Goal: Task Accomplishment & Management: Complete application form

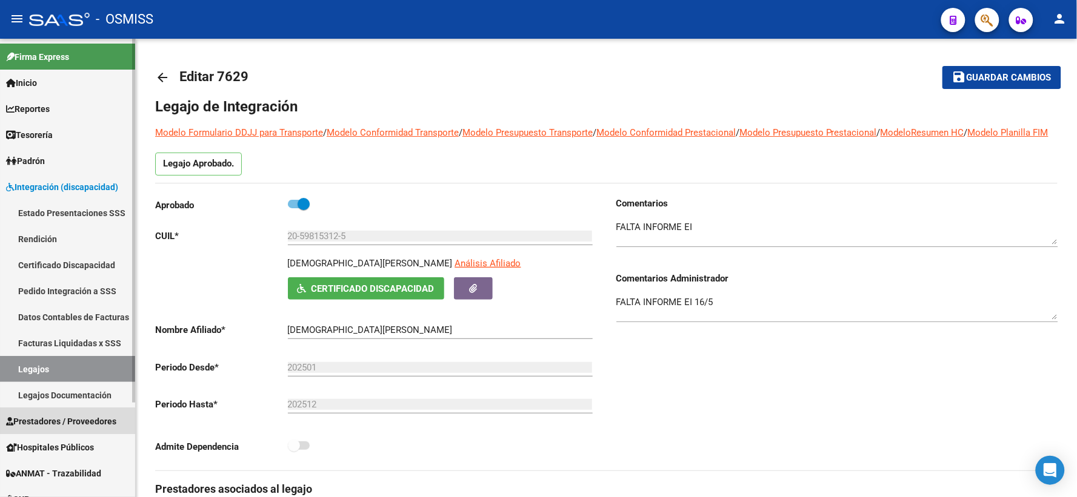
click at [49, 422] on span "Prestadores / Proveedores" at bounding box center [61, 421] width 110 height 13
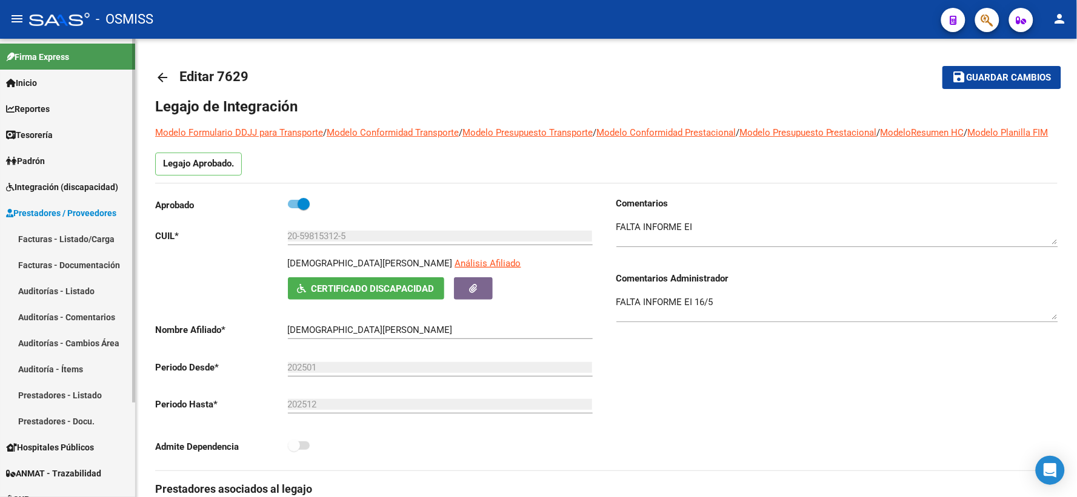
click at [47, 239] on link "Facturas - Listado/Carga" at bounding box center [67, 239] width 135 height 26
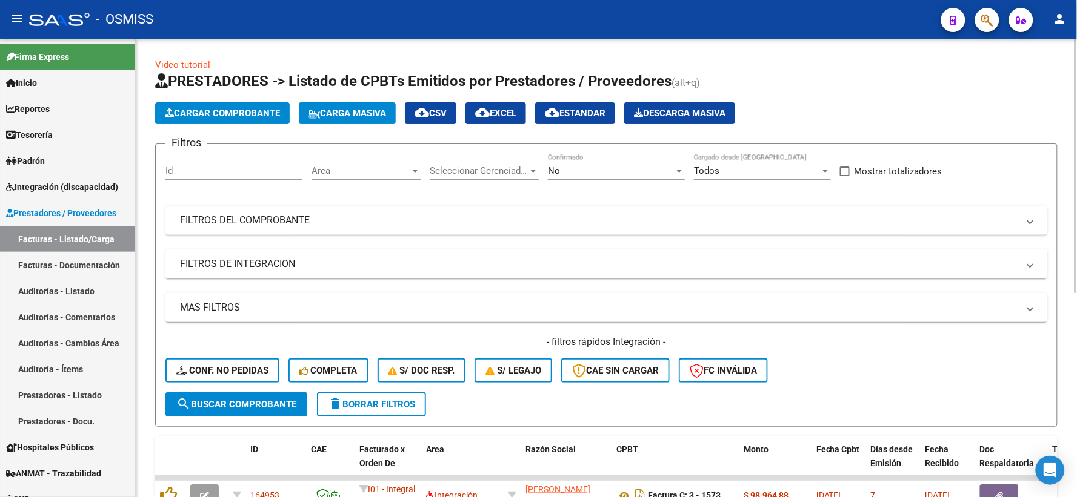
click at [681, 171] on div at bounding box center [679, 171] width 6 height 3
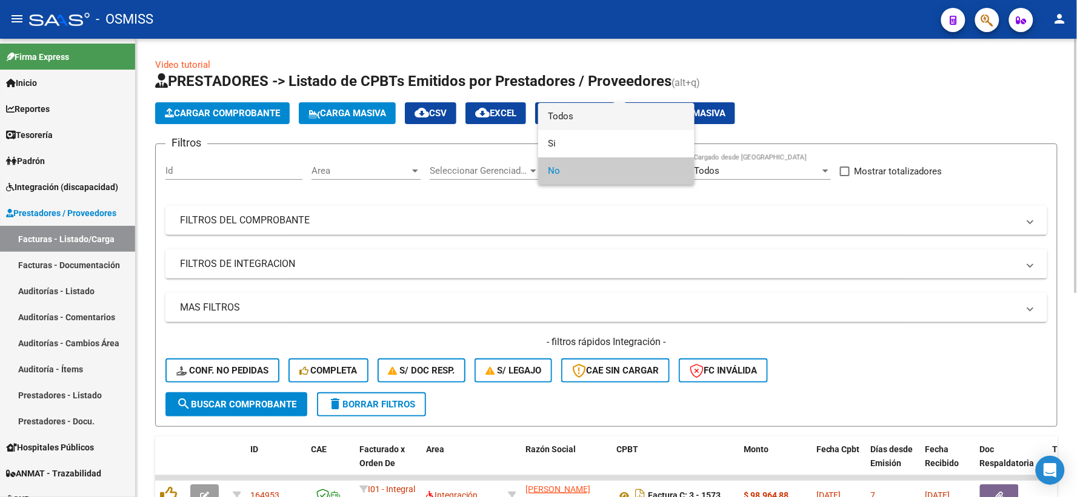
drag, startPoint x: 572, startPoint y: 113, endPoint x: 526, endPoint y: 196, distance: 95.4
click at [571, 112] on span "Todos" at bounding box center [616, 116] width 137 height 27
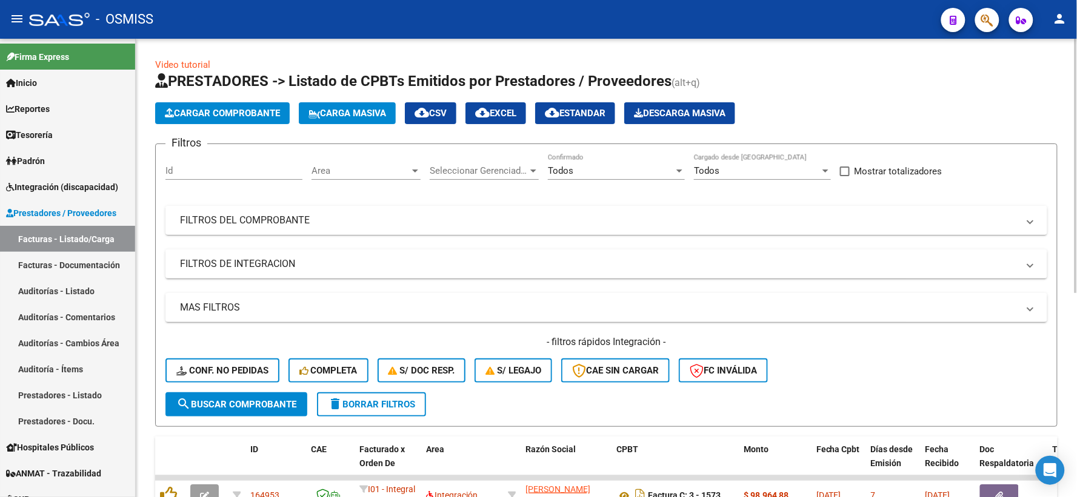
drag, startPoint x: 506, startPoint y: 216, endPoint x: 527, endPoint y: 268, distance: 56.8
click at [505, 216] on mat-panel-title "FILTROS DEL COMPROBANTE" at bounding box center [599, 220] width 838 height 13
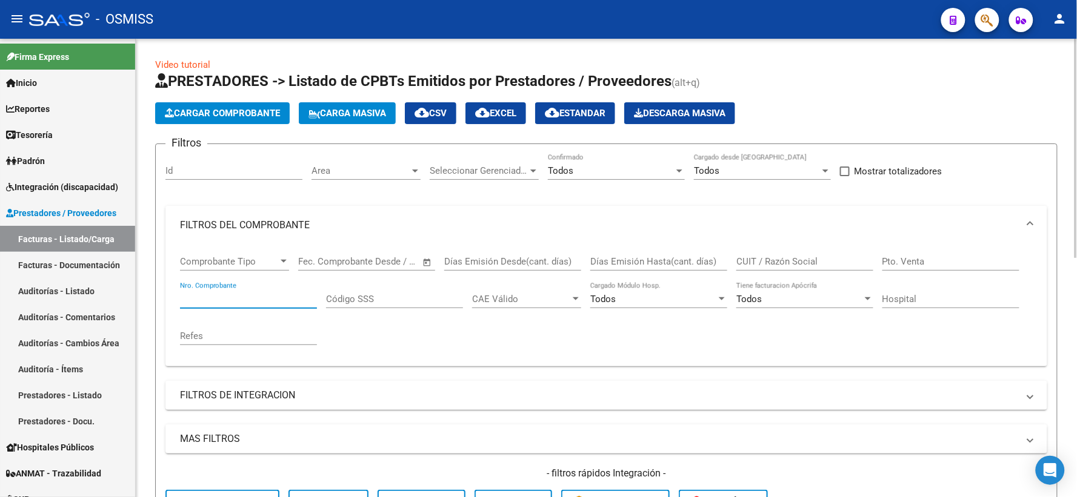
click at [239, 296] on input "Nro. Comprobante" at bounding box center [248, 299] width 137 height 11
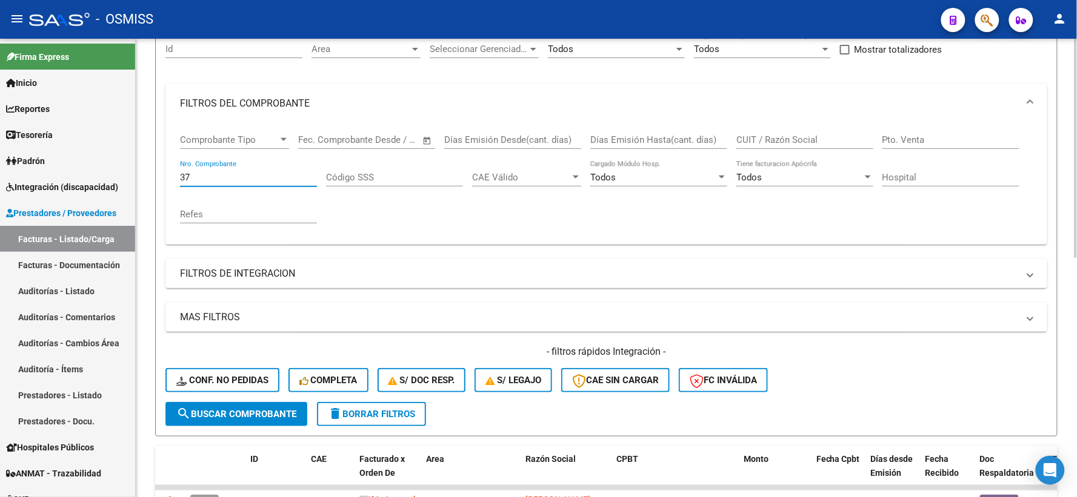
scroll to position [134, 0]
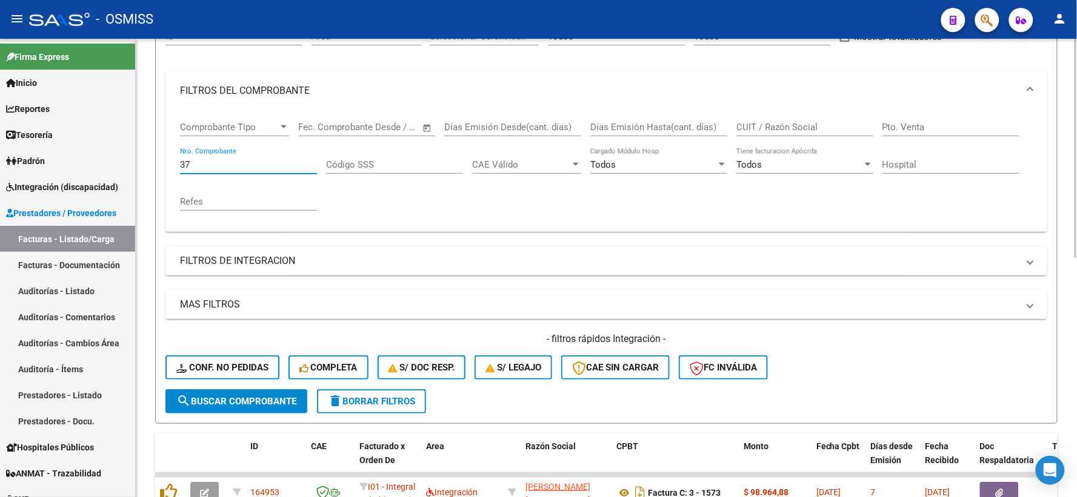
type input "37"
click at [234, 402] on span "search Buscar Comprobante" at bounding box center [236, 401] width 120 height 11
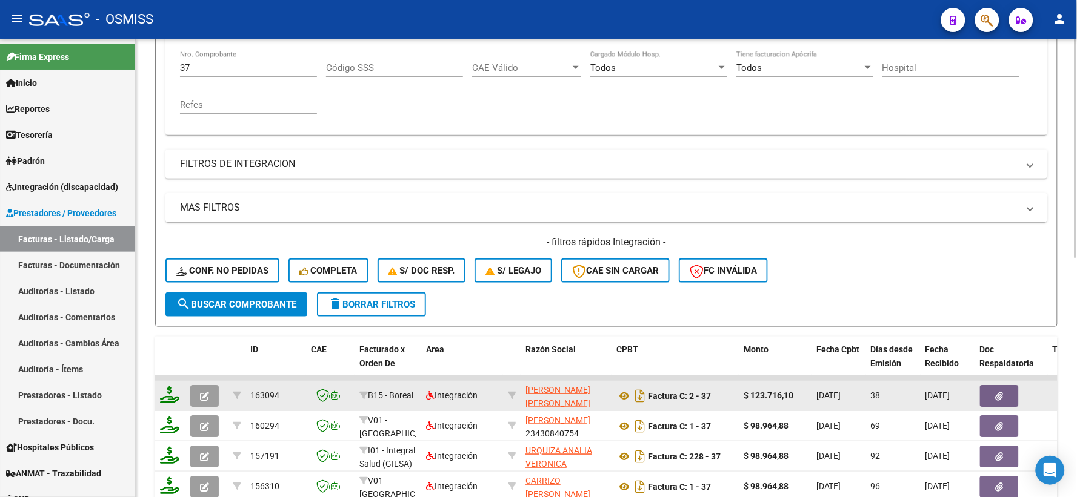
scroll to position [97, 0]
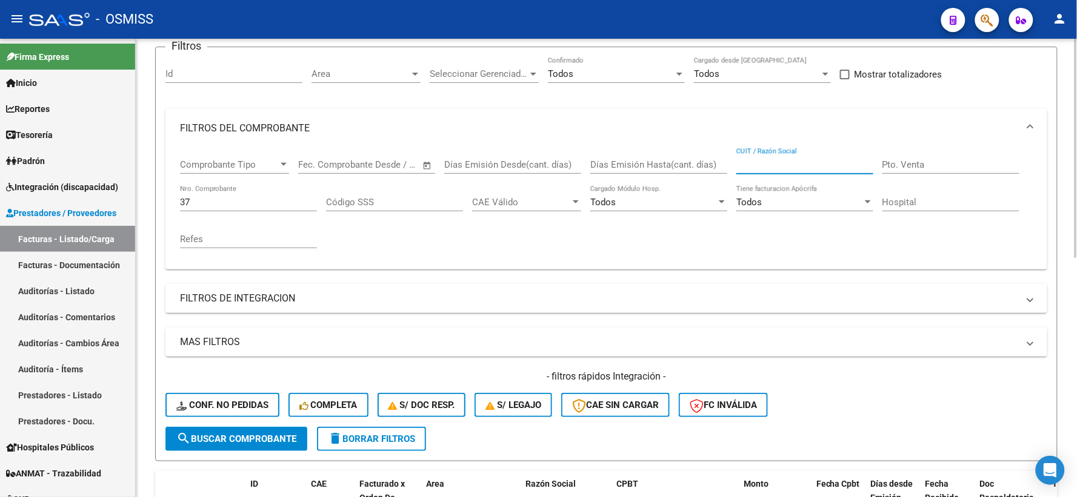
click at [771, 164] on input "CUIT / Razón Social" at bounding box center [804, 164] width 137 height 11
paste input "27569501313"
type input "27569501313"
click at [258, 434] on span "search Buscar Comprobante" at bounding box center [236, 439] width 120 height 11
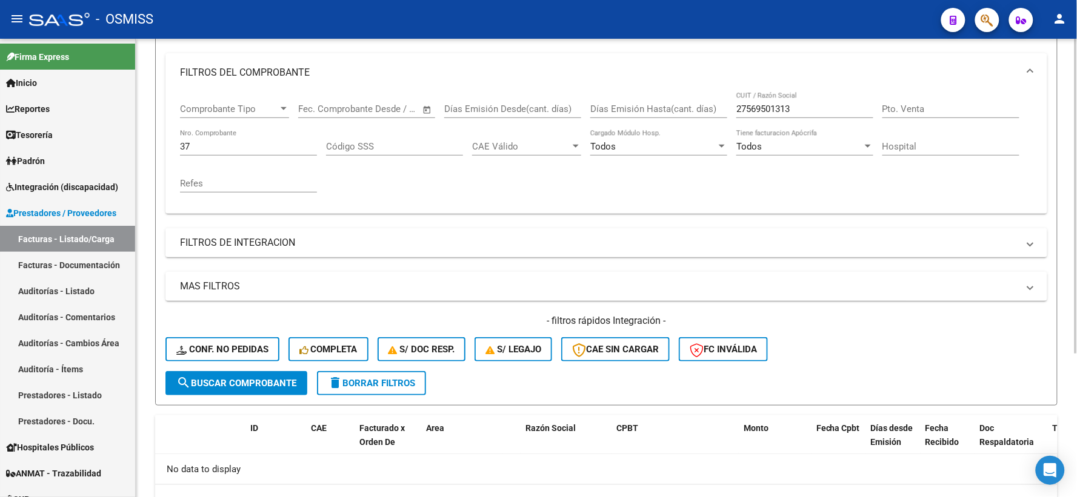
scroll to position [74, 0]
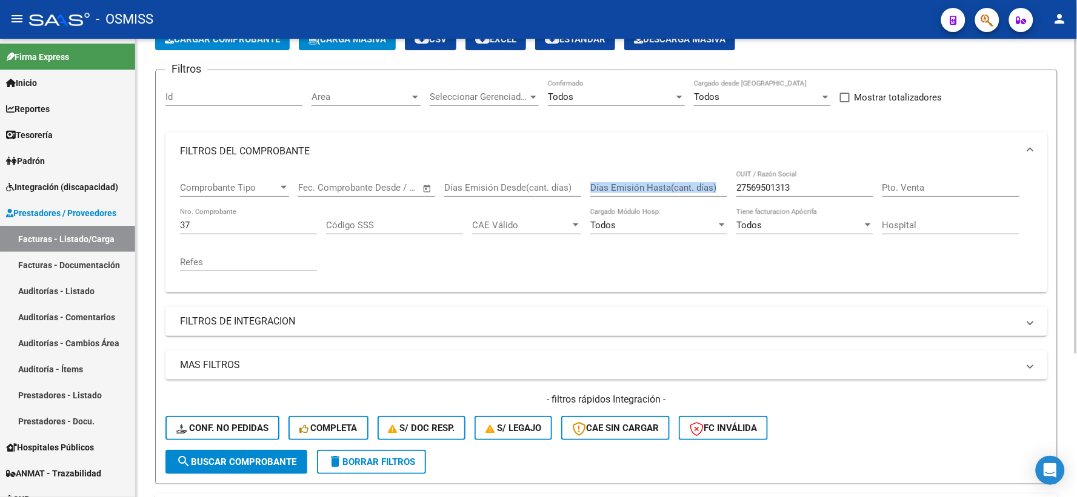
drag, startPoint x: 826, startPoint y: 180, endPoint x: 680, endPoint y: 185, distance: 145.5
click at [680, 185] on div "Comprobante Tipo Comprobante Tipo Fecha inicio – Fecha fin Fec. Comprobante Des…" at bounding box center [606, 227] width 852 height 112
drag, startPoint x: 821, startPoint y: 188, endPoint x: 718, endPoint y: 196, distance: 103.3
click at [718, 196] on div "Comprobante Tipo Comprobante Tipo Fecha inicio – Fecha fin Fec. Comprobante Des…" at bounding box center [606, 227] width 852 height 112
paste input "23430840754"
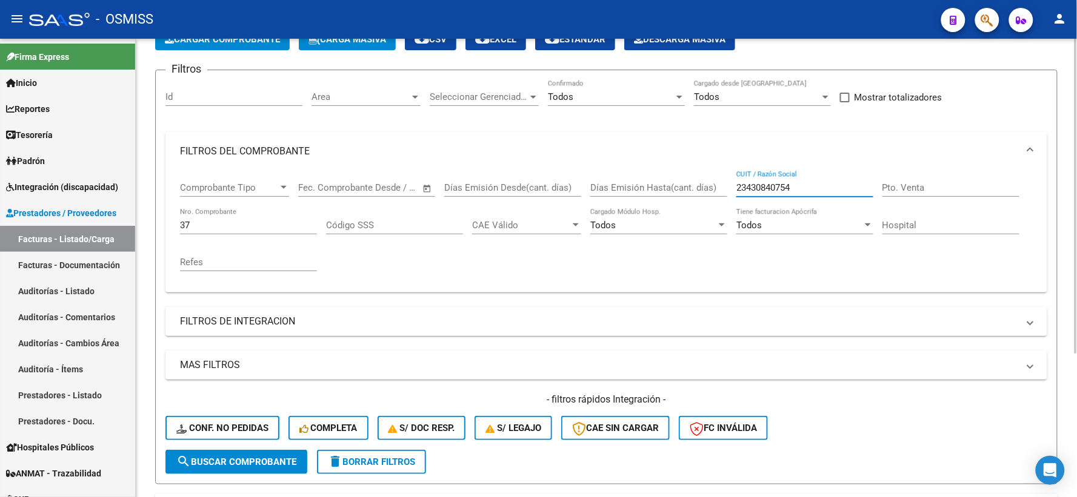
type input "23430840754"
drag, startPoint x: 254, startPoint y: 459, endPoint x: 274, endPoint y: 442, distance: 25.8
click at [255, 454] on button "search Buscar Comprobante" at bounding box center [236, 462] width 142 height 24
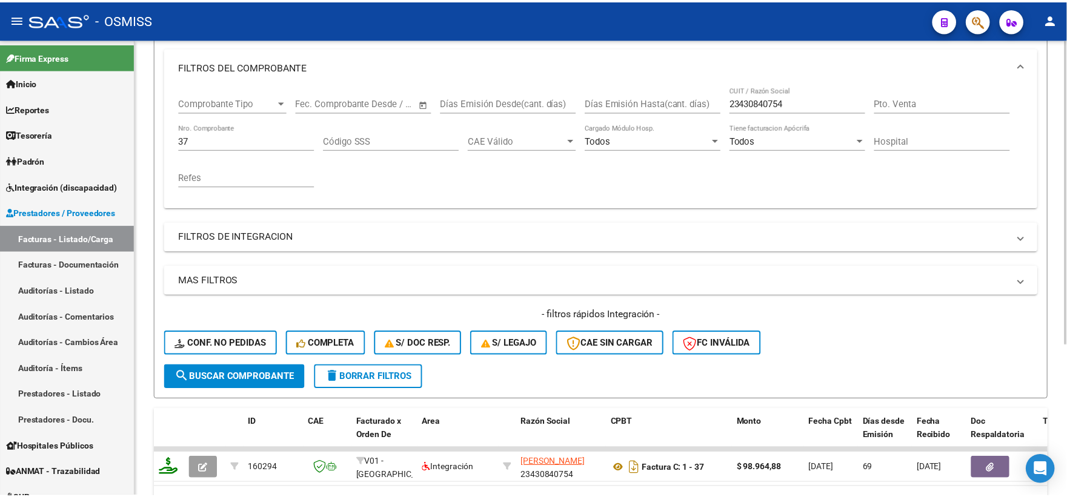
scroll to position [228, 0]
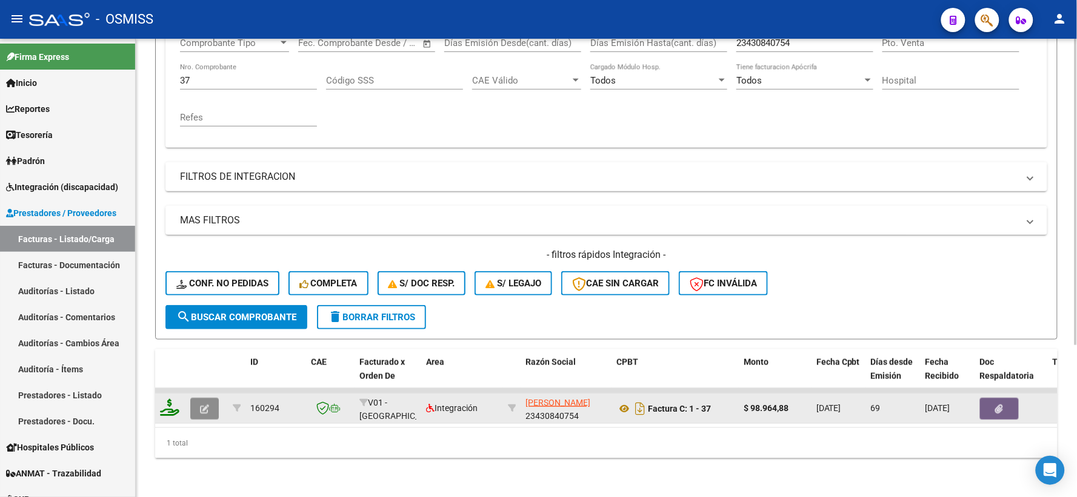
click at [207, 405] on icon "button" at bounding box center [204, 409] width 9 height 9
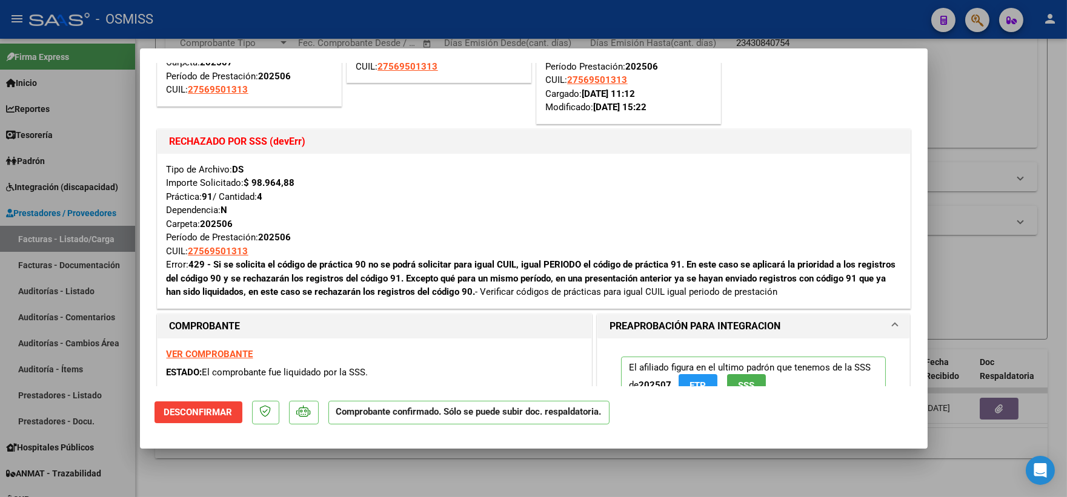
scroll to position [134, 0]
drag, startPoint x: 214, startPoint y: 196, endPoint x: 204, endPoint y: 198, distance: 11.1
click at [204, 198] on div "Tipo de Archivo: DS Importe Solicitado: $ 98.964,88 Práctica: 91 / Cantidad: 4 …" at bounding box center [534, 232] width 734 height 136
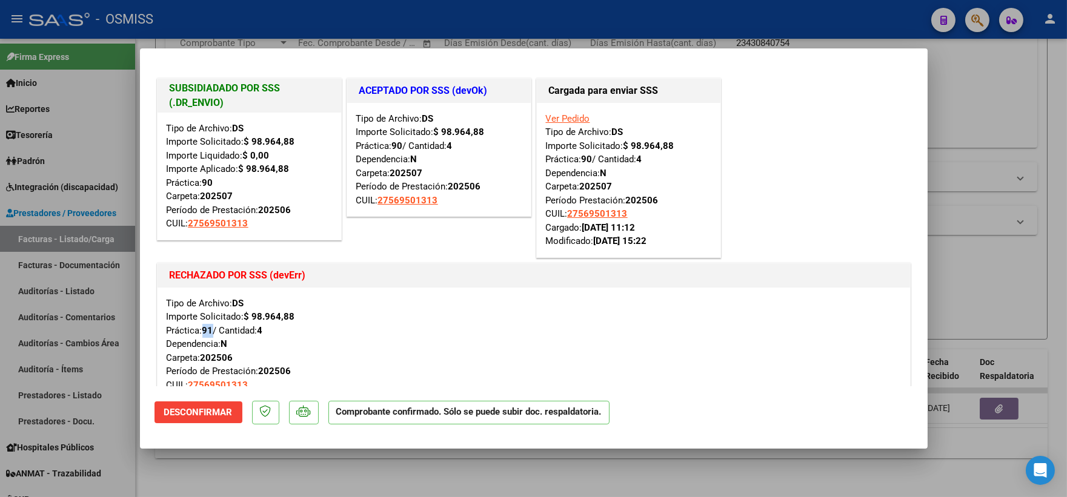
scroll to position [0, 0]
drag, startPoint x: 589, startPoint y: 161, endPoint x: 578, endPoint y: 161, distance: 10.9
click at [578, 161] on div "Ver Pedido Tipo de Archivo: DS Importe Solicitado: $ 98.964,88 Práctica: 90 / C…" at bounding box center [628, 181] width 165 height 136
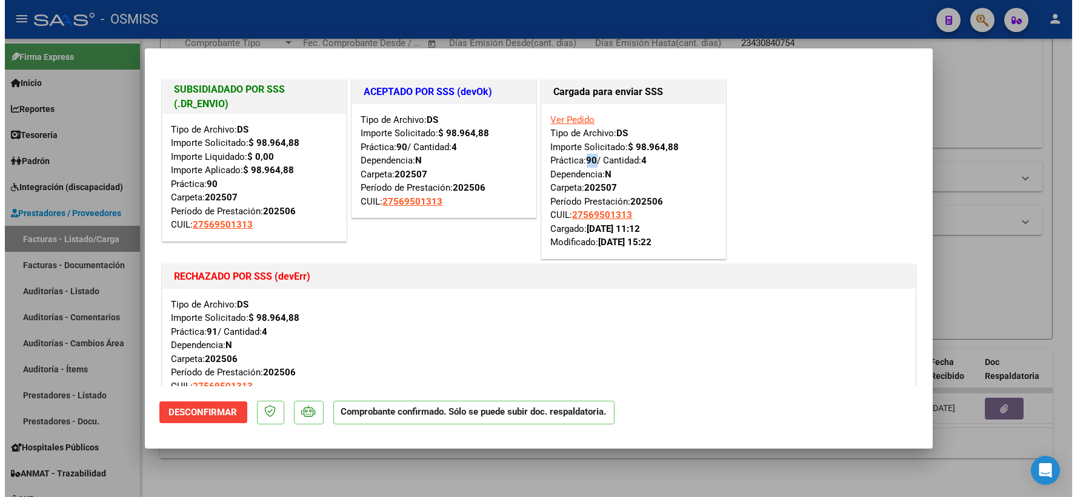
scroll to position [67, 0]
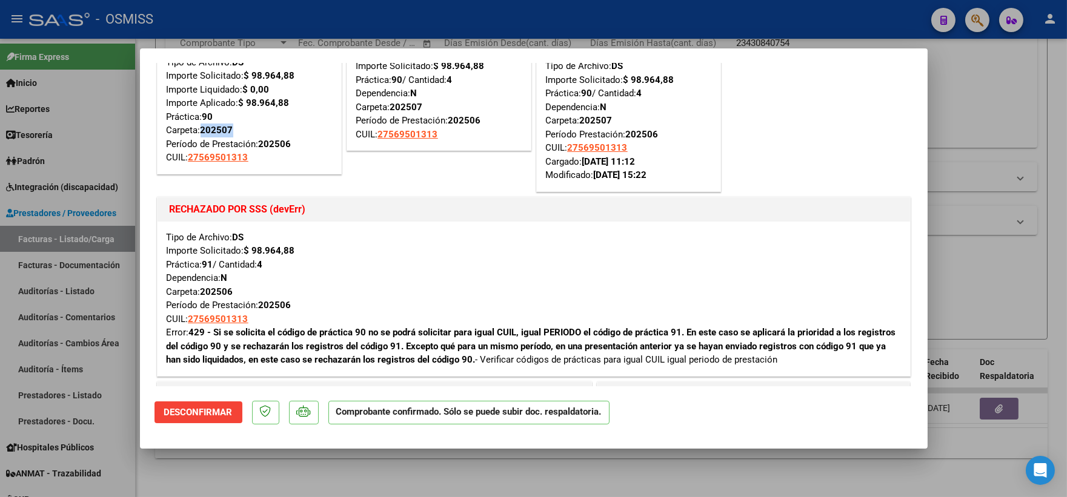
drag, startPoint x: 232, startPoint y: 129, endPoint x: 204, endPoint y: 131, distance: 28.6
click at [204, 131] on strong "202507" at bounding box center [217, 130] width 33 height 11
click at [985, 259] on div at bounding box center [533, 248] width 1067 height 497
type input "$ 0,00"
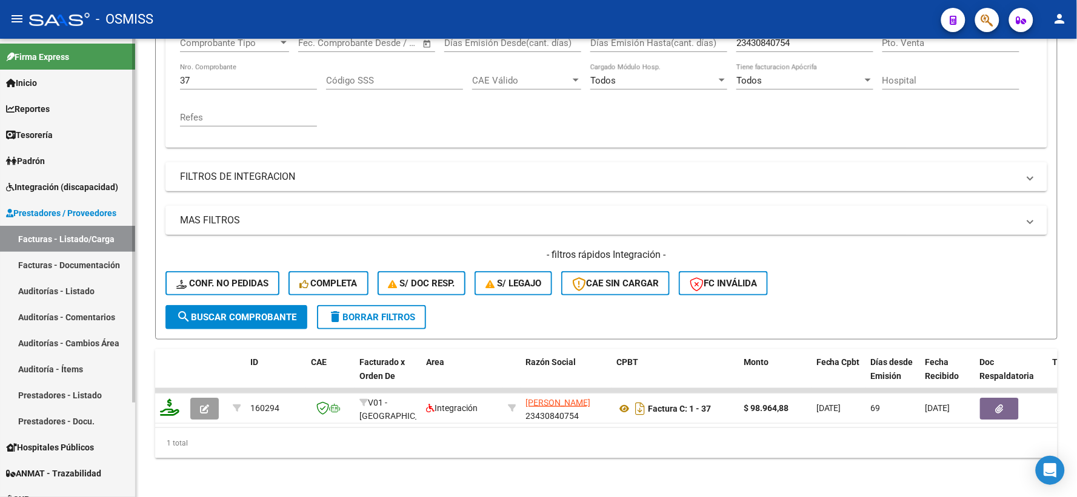
click at [46, 184] on span "Integración (discapacidad)" at bounding box center [62, 187] width 112 height 13
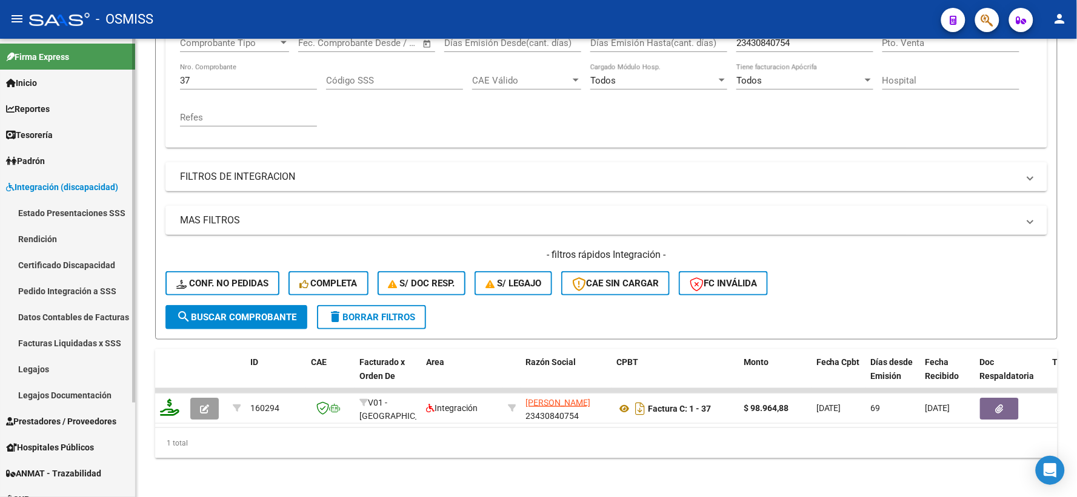
click at [37, 373] on link "Legajos" at bounding box center [67, 369] width 135 height 26
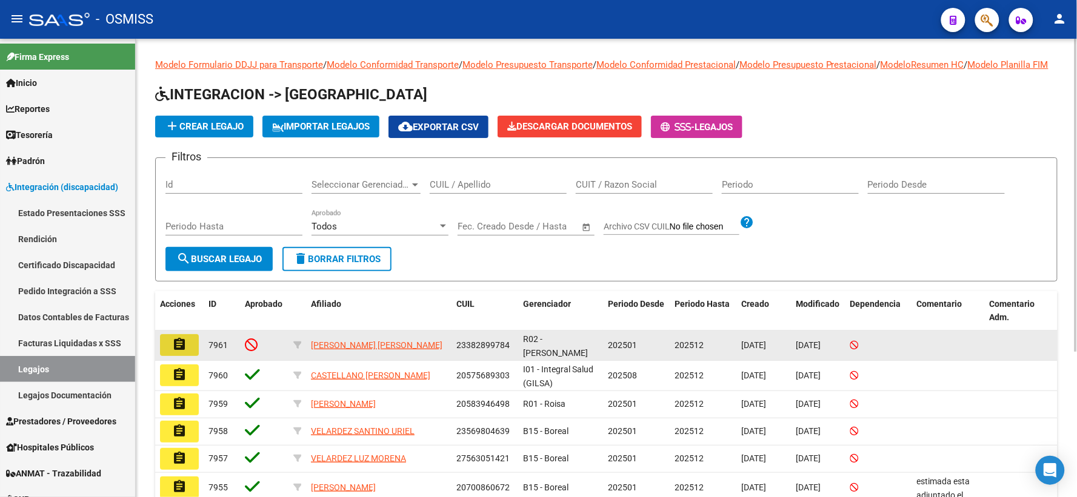
click at [176, 352] on mat-icon "assignment" at bounding box center [179, 344] width 15 height 15
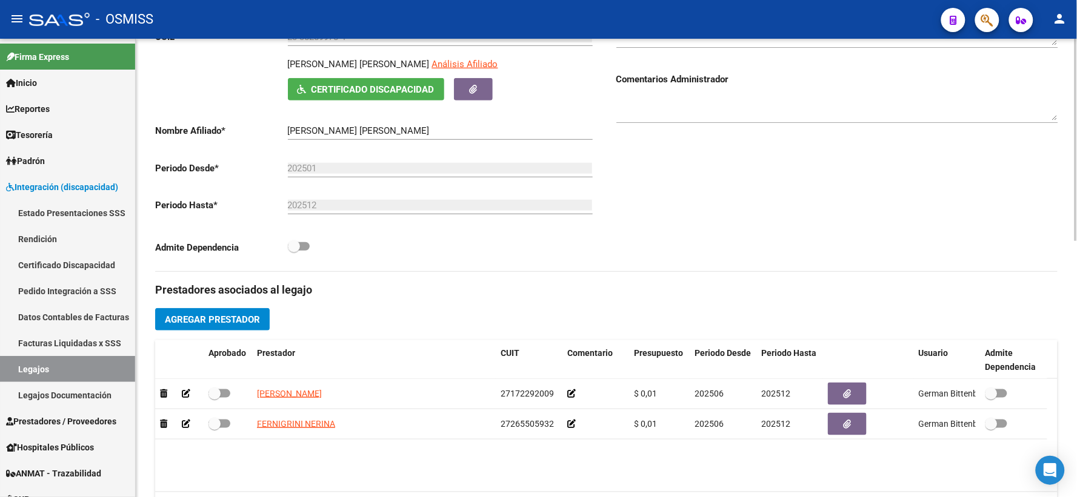
scroll to position [202, 0]
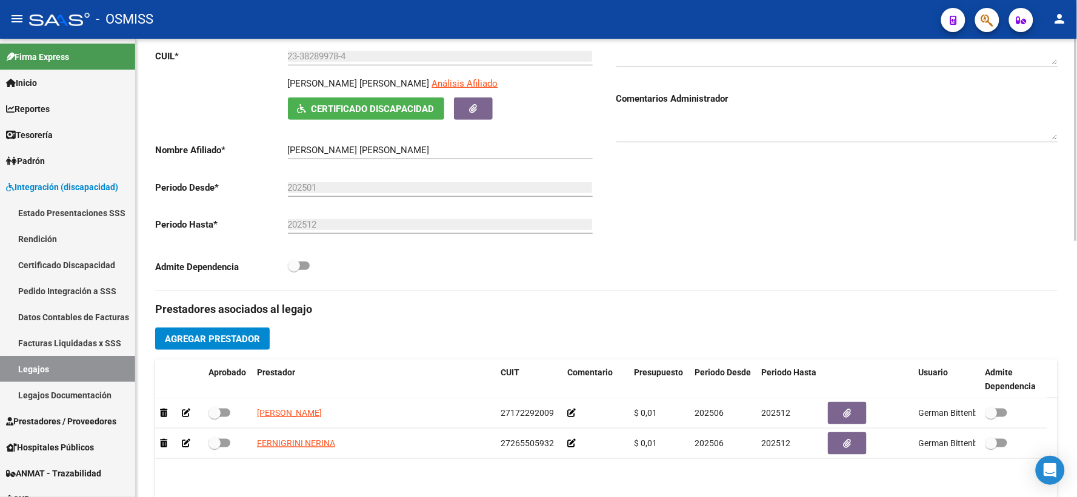
click at [322, 156] on input "[PERSON_NAME] [PERSON_NAME]" at bounding box center [440, 150] width 305 height 11
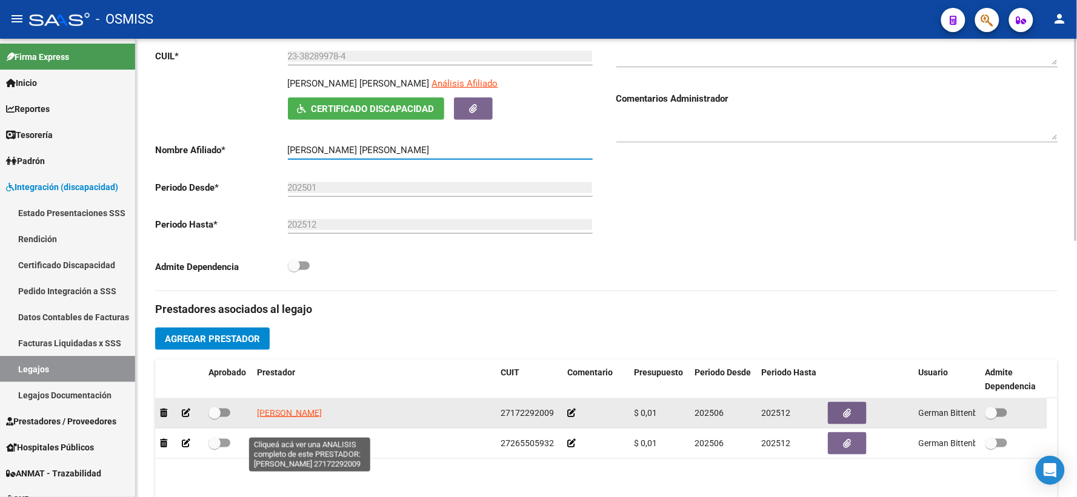
click at [304, 418] on span "[PERSON_NAME]" at bounding box center [289, 413] width 65 height 10
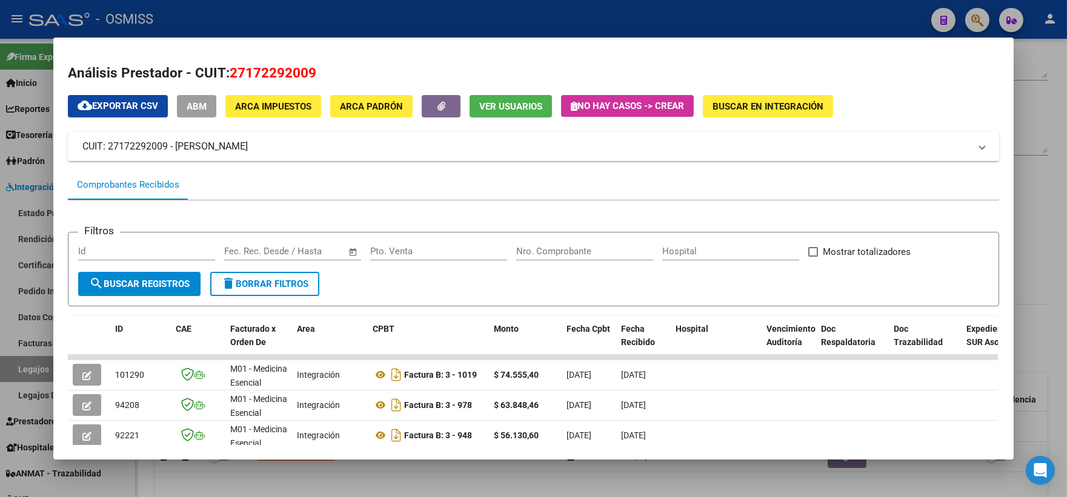
click at [1032, 275] on div at bounding box center [533, 248] width 1067 height 497
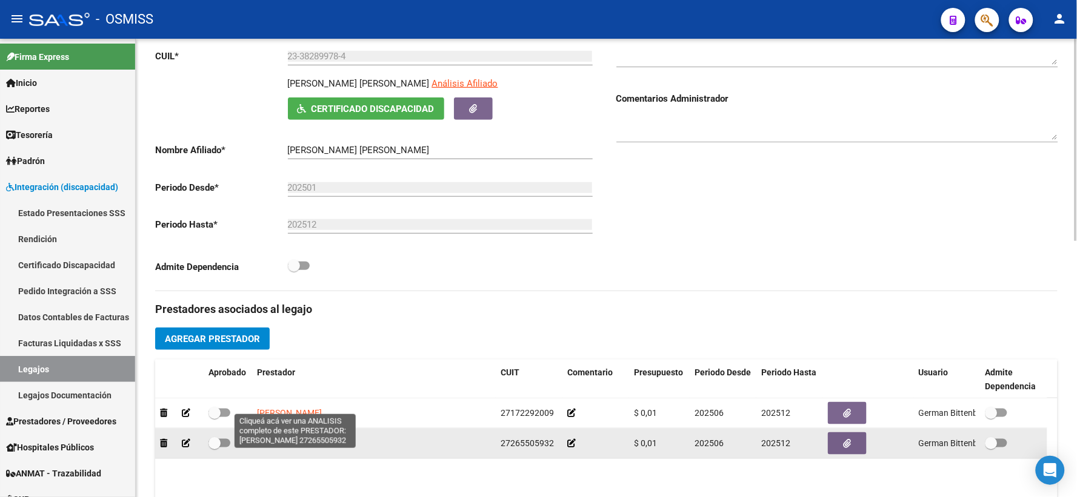
click at [262, 448] on span "FERNIGRINI NERINA" at bounding box center [296, 444] width 78 height 10
type textarea "27265505932"
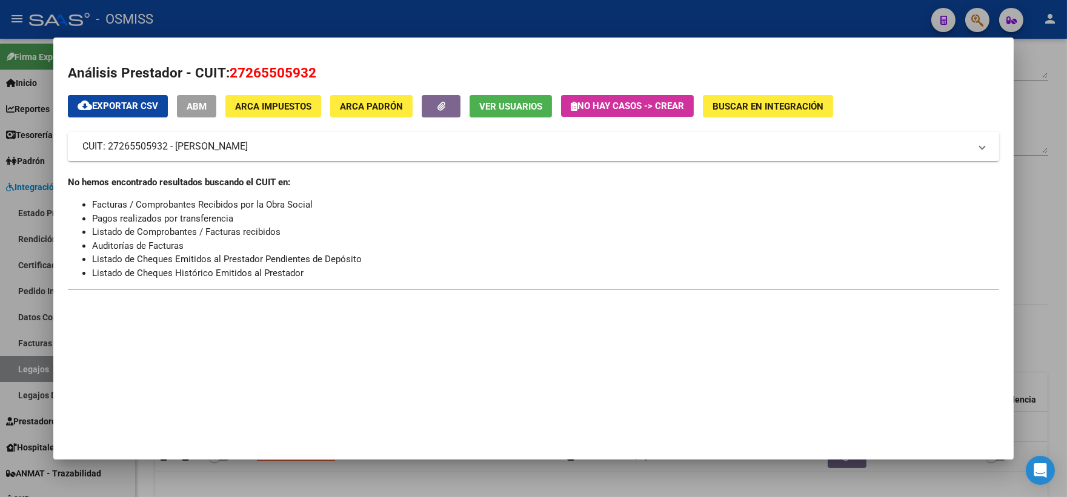
click at [1037, 293] on div at bounding box center [533, 248] width 1067 height 497
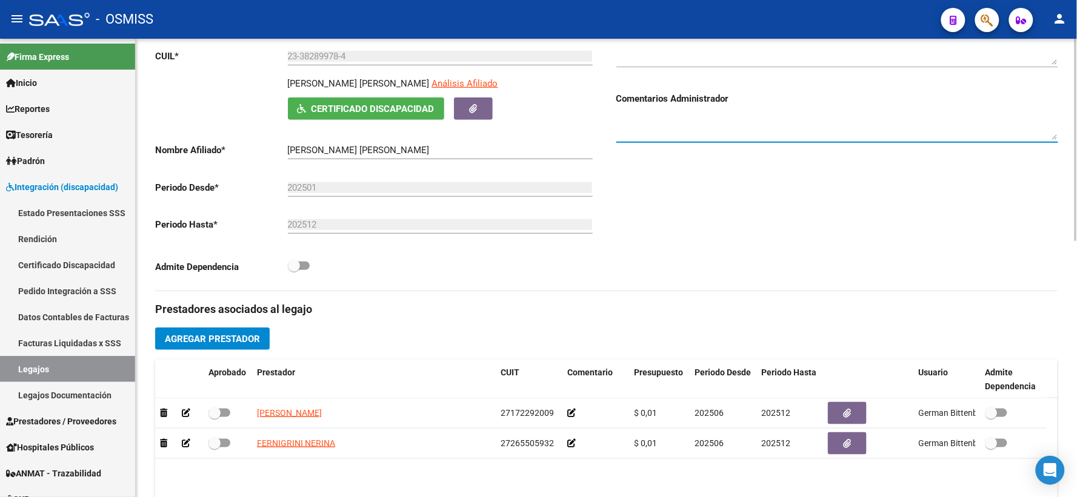
click at [683, 131] on textarea at bounding box center [837, 128] width 442 height 24
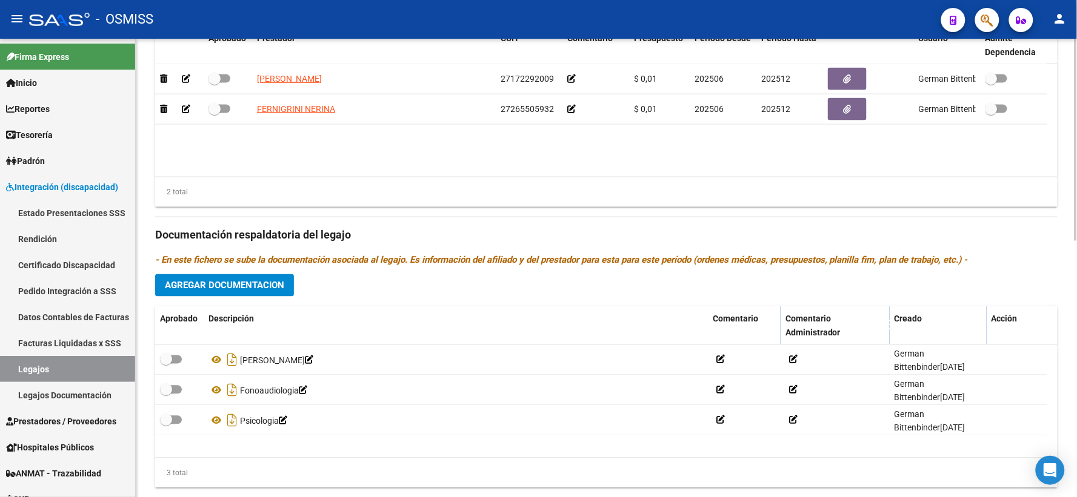
scroll to position [582, 0]
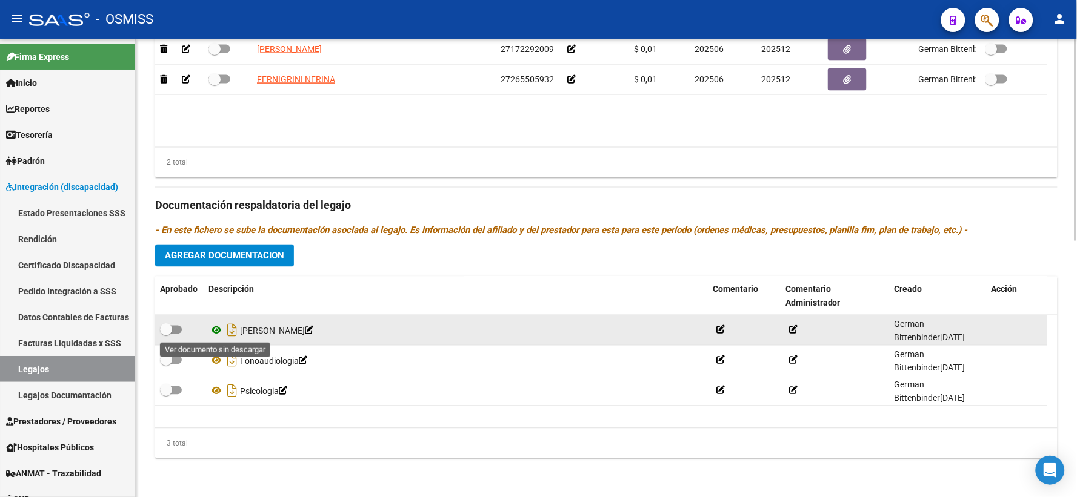
type textarea "9/9 falta informe ei"
click at [214, 330] on icon at bounding box center [216, 331] width 16 height 15
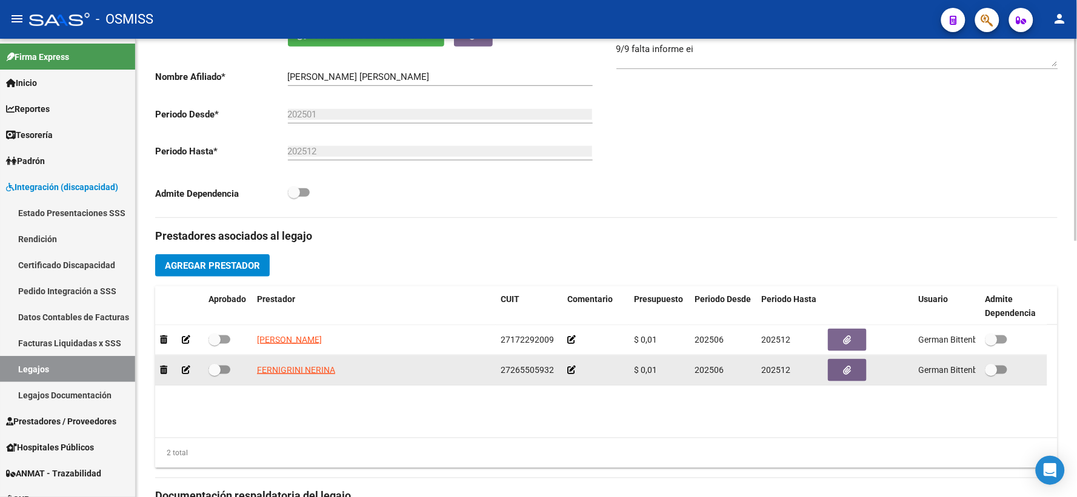
scroll to position [110, 0]
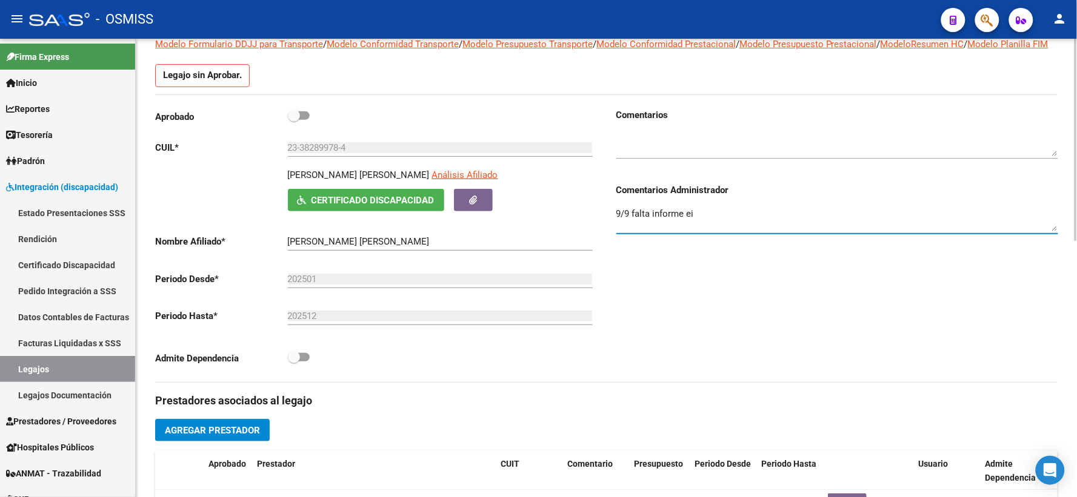
drag, startPoint x: 697, startPoint y: 222, endPoint x: 592, endPoint y: 219, distance: 105.4
click at [592, 219] on div "Aprobado CUIL * 23-38289978-4 Ingresar [PERSON_NAME] [PERSON_NAME] Análisis Afi…" at bounding box center [606, 245] width 902 height 274
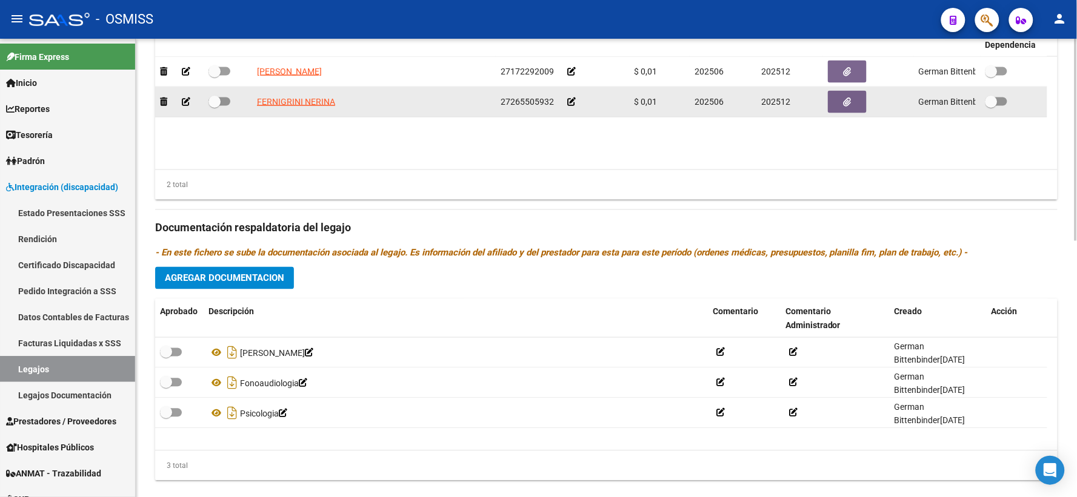
scroll to position [582, 0]
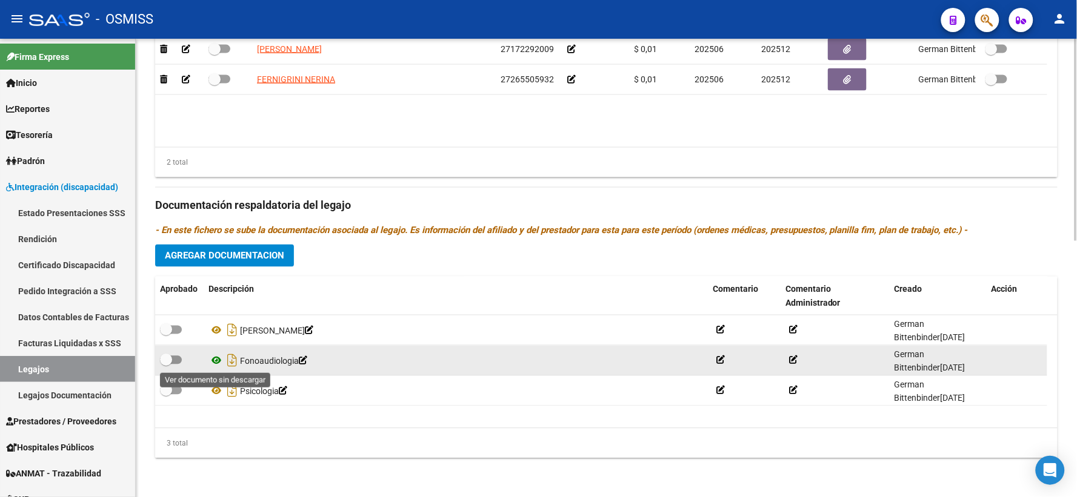
click at [215, 360] on icon at bounding box center [216, 361] width 16 height 15
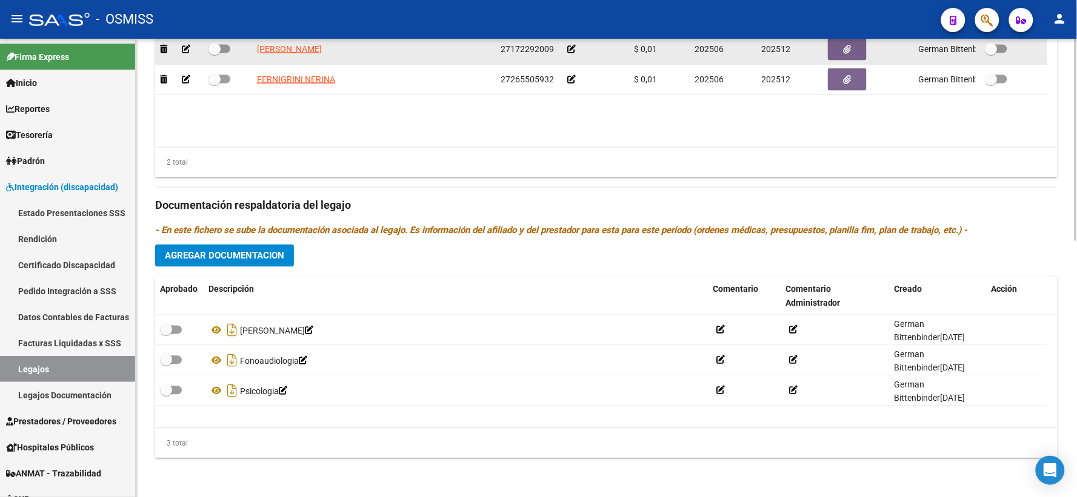
click at [568, 47] on icon at bounding box center [571, 49] width 8 height 8
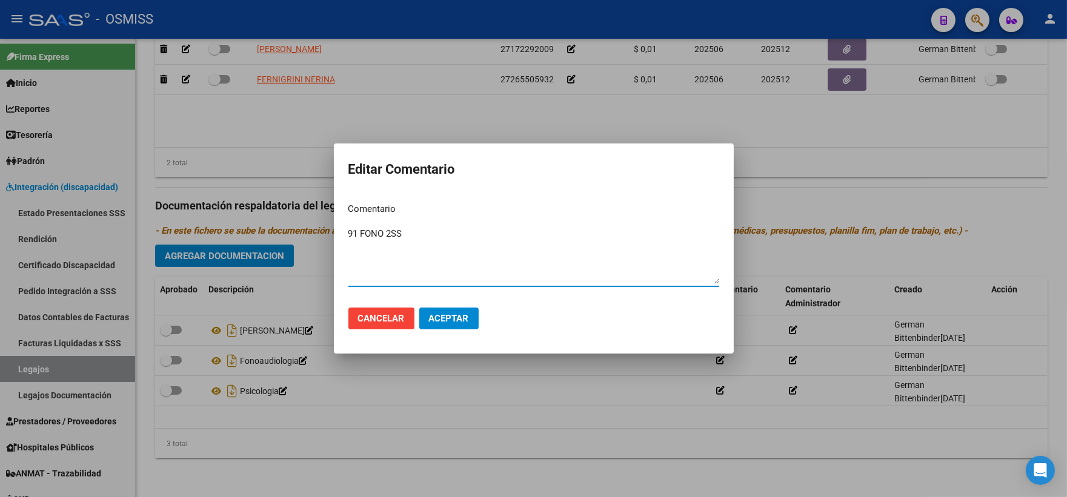
type textarea "91 FONO 2SS"
click at [453, 317] on span "Aceptar" at bounding box center [449, 318] width 40 height 11
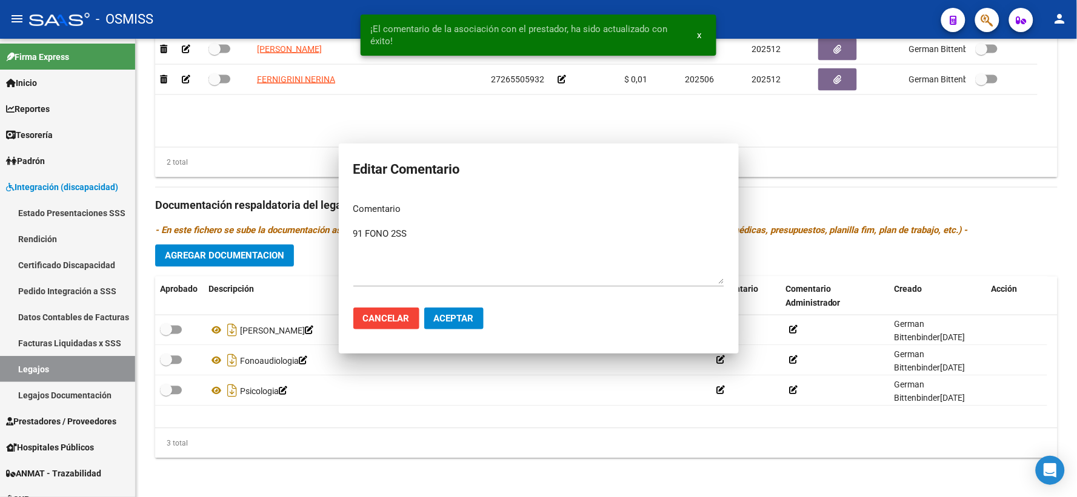
scroll to position [577, 0]
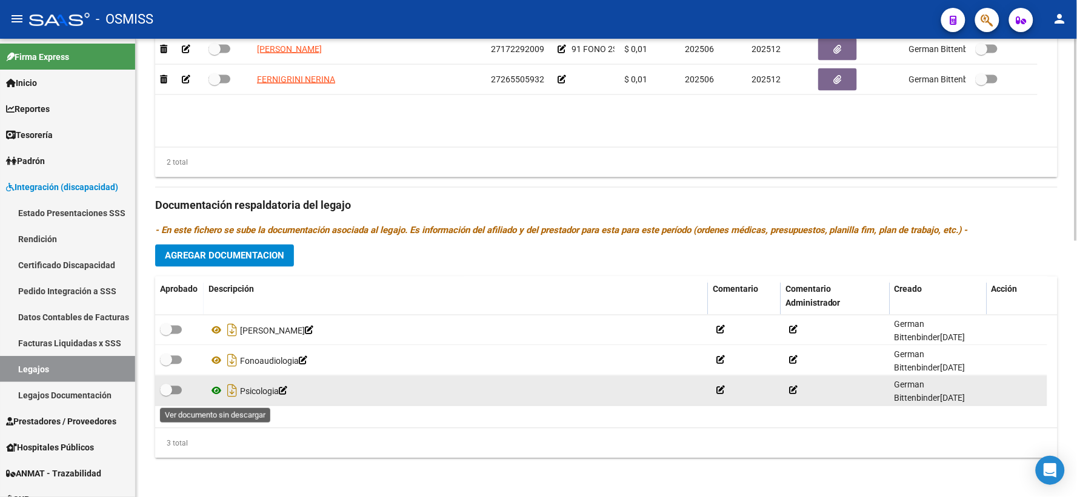
click at [215, 396] on icon at bounding box center [216, 391] width 16 height 15
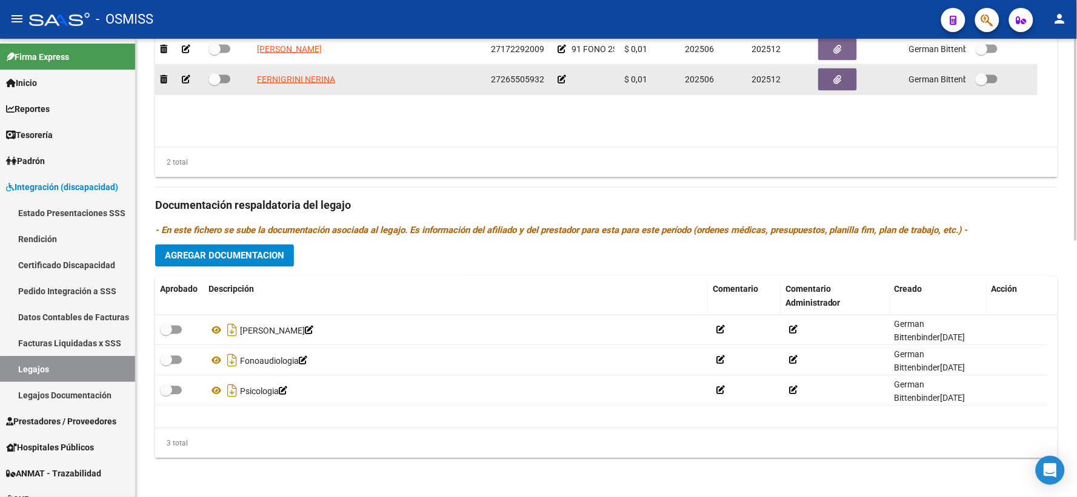
click at [562, 84] on icon at bounding box center [561, 79] width 8 height 8
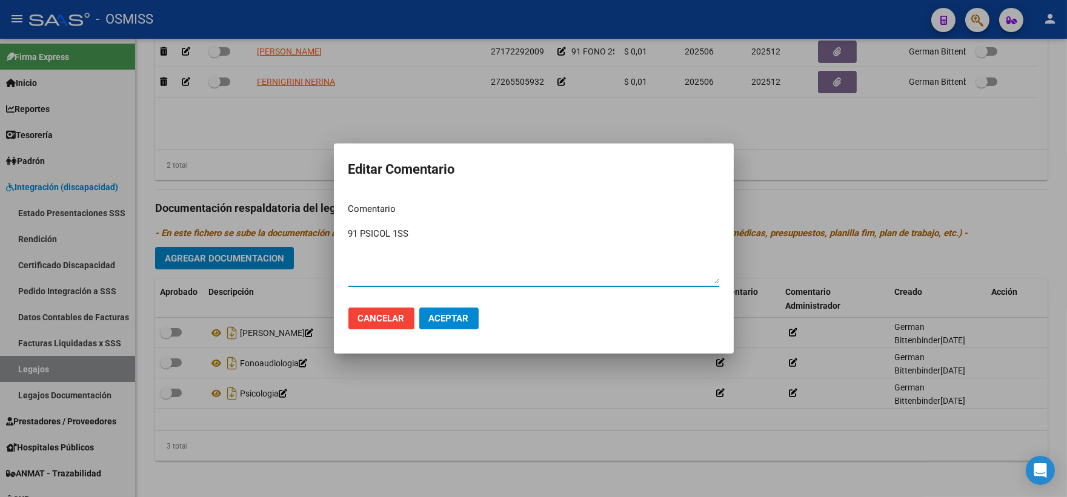
type textarea "91 PSICOL 1SS"
click at [450, 319] on span "Aceptar" at bounding box center [449, 318] width 40 height 11
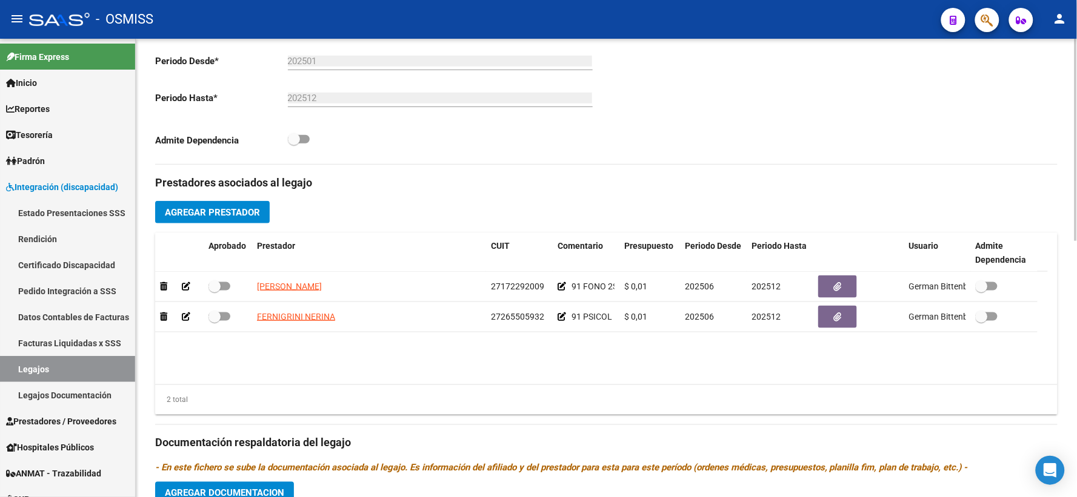
scroll to position [307, 0]
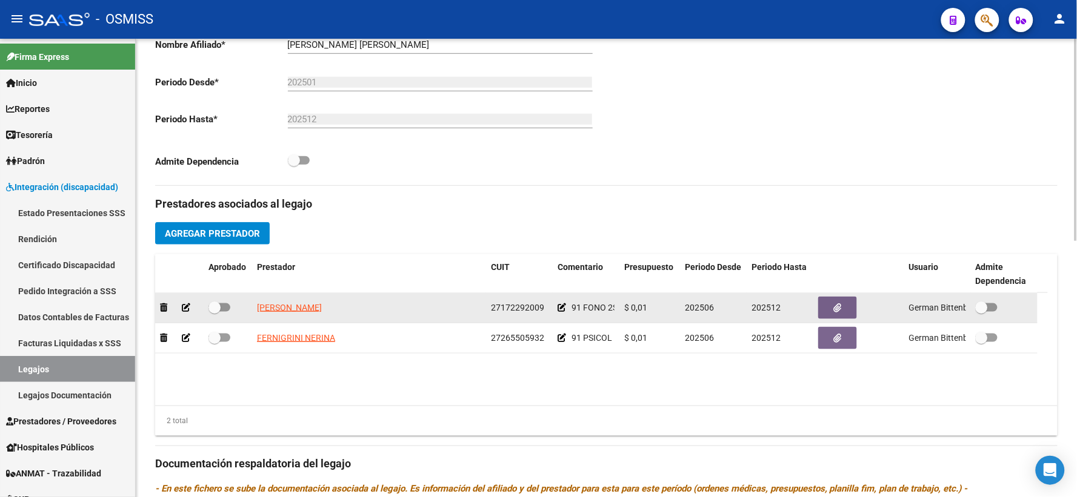
click at [208, 314] on span at bounding box center [214, 308] width 12 height 12
click at [214, 313] on input "checkbox" at bounding box center [214, 312] width 1 height 1
checkbox input "true"
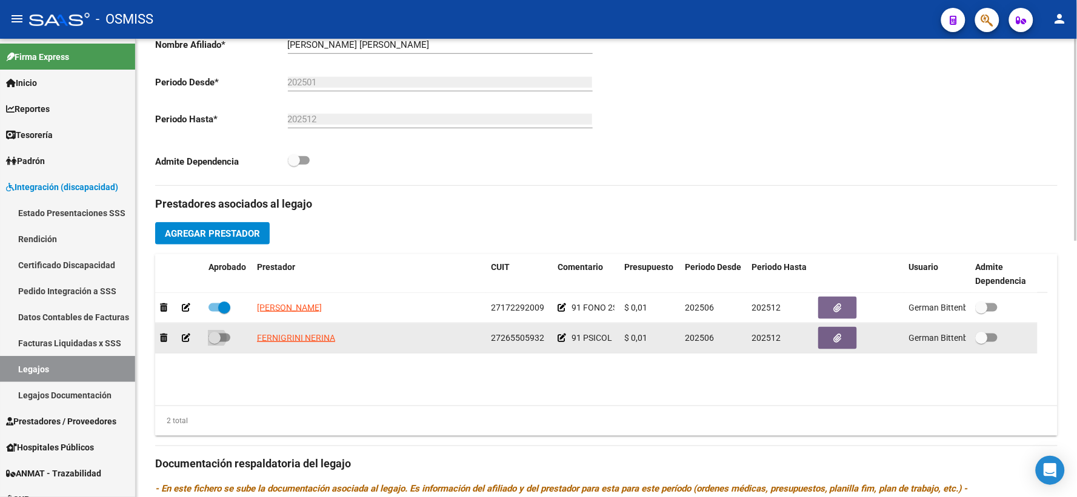
click at [213, 344] on span at bounding box center [214, 338] width 12 height 12
click at [214, 343] on input "checkbox" at bounding box center [214, 342] width 1 height 1
checkbox input "true"
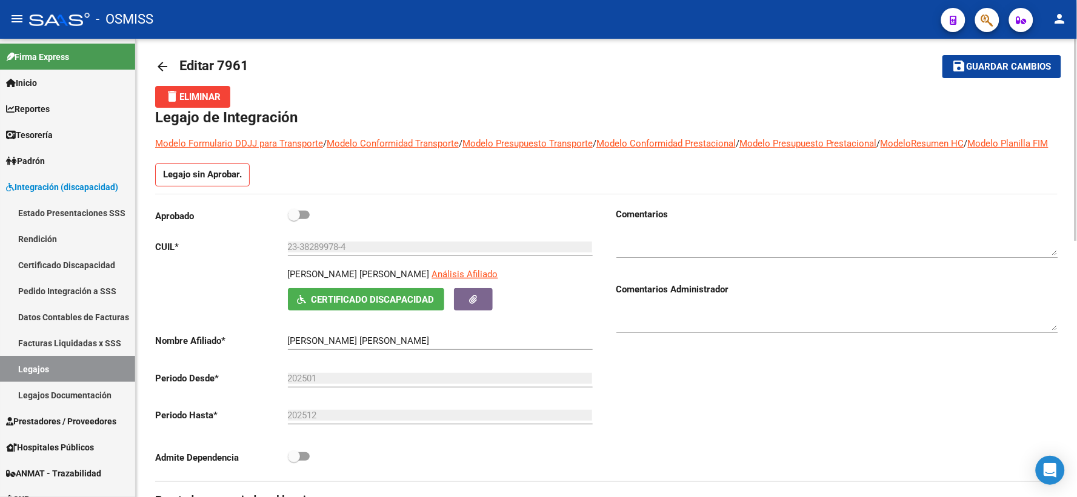
scroll to position [0, 0]
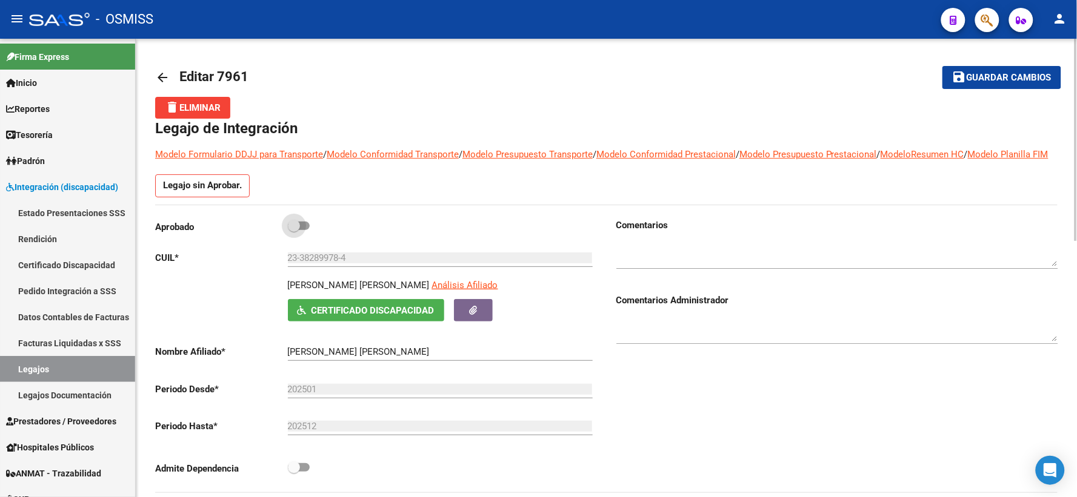
click at [291, 232] on span at bounding box center [294, 226] width 12 height 12
click at [293, 231] on input "checkbox" at bounding box center [293, 230] width 1 height 1
checkbox input "true"
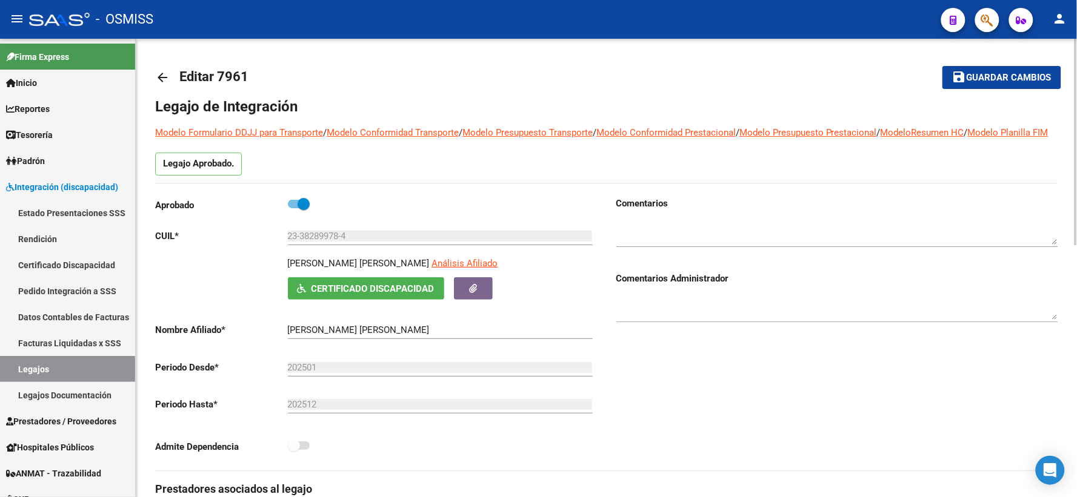
click at [1013, 82] on span "Guardar cambios" at bounding box center [1008, 78] width 85 height 11
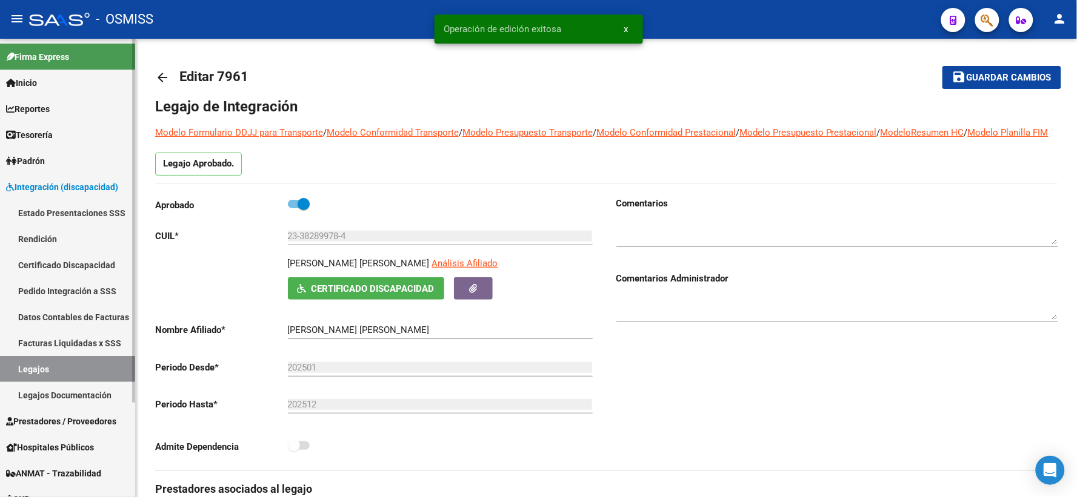
click at [81, 371] on link "Legajos" at bounding box center [67, 369] width 135 height 26
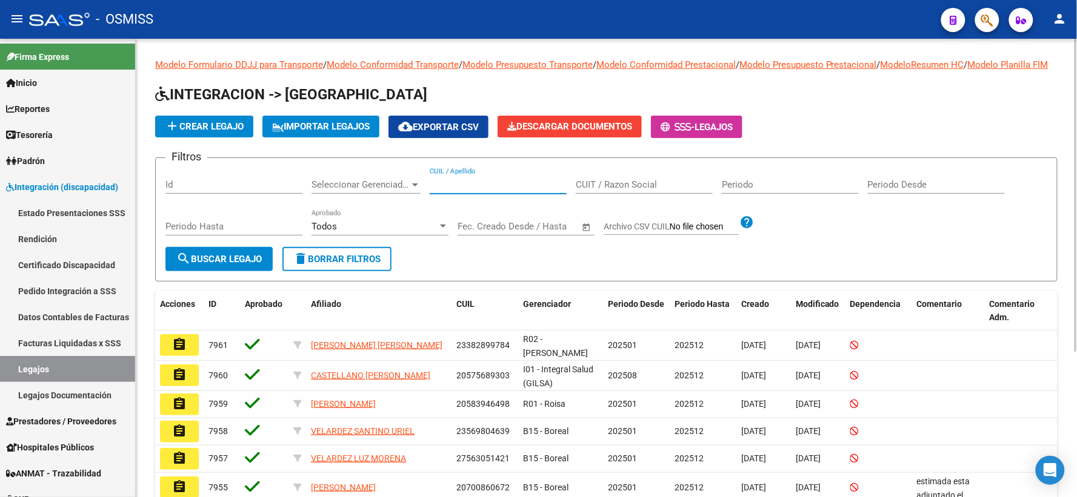
paste input "20562661752"
type input "20562661752"
click at [194, 265] on span "search Buscar Legajo" at bounding box center [218, 259] width 85 height 11
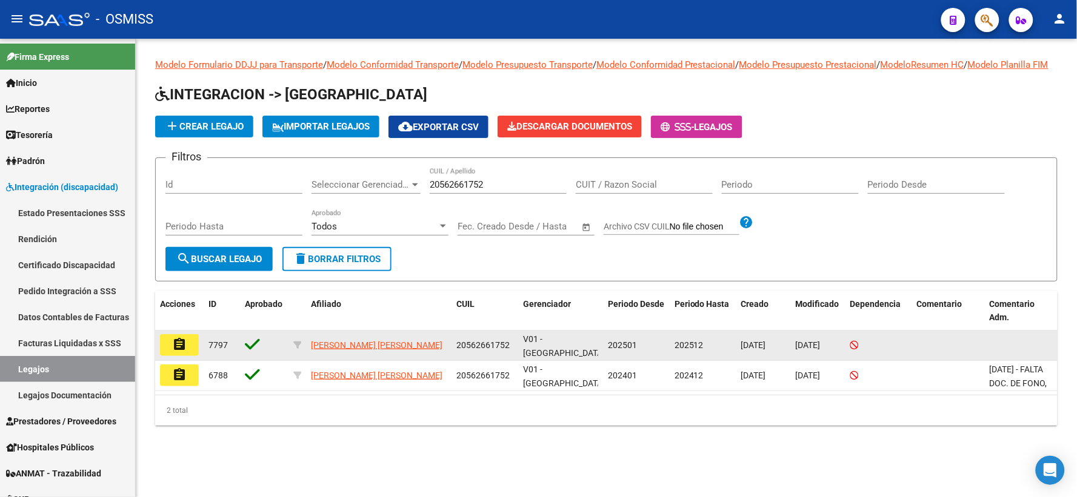
click at [184, 352] on mat-icon "assignment" at bounding box center [179, 344] width 15 height 15
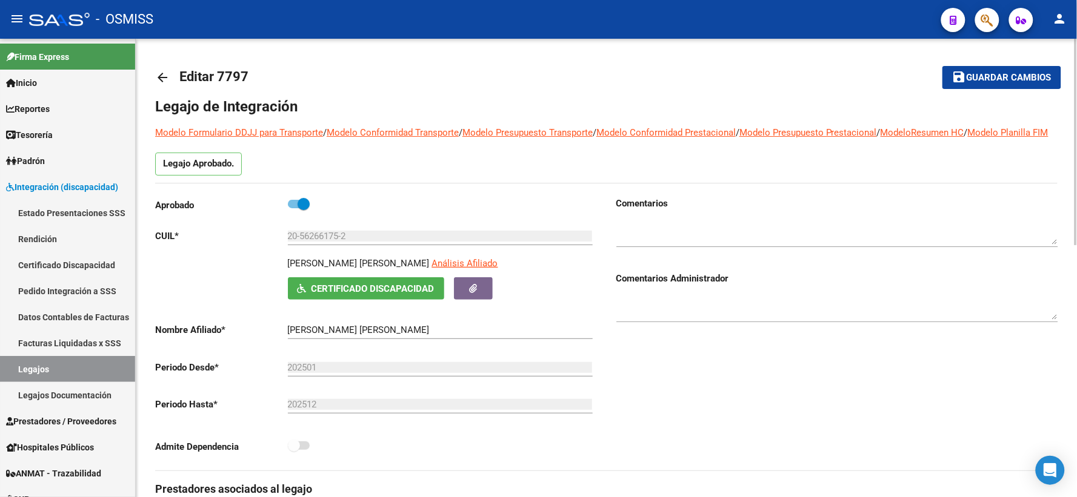
click at [167, 75] on mat-icon "arrow_back" at bounding box center [162, 77] width 15 height 15
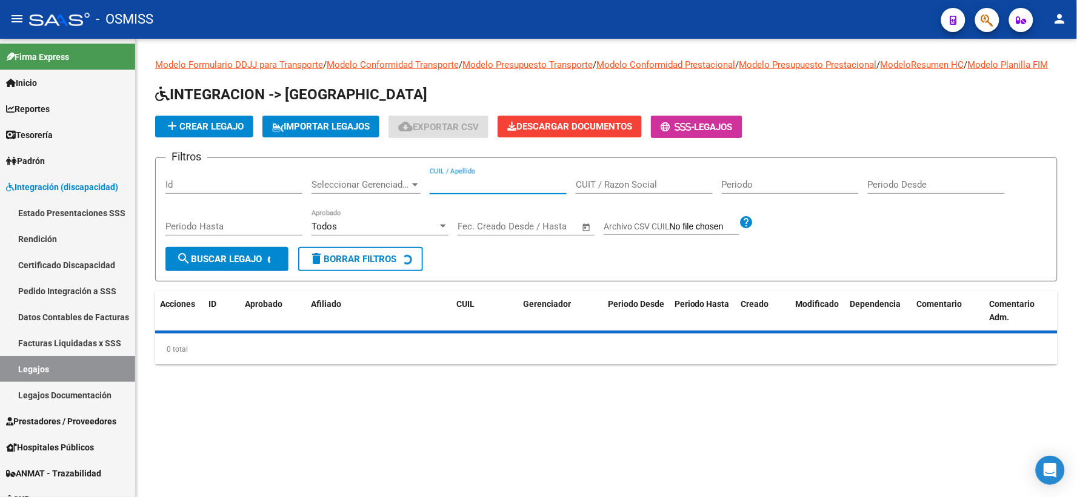
click at [471, 190] on input "CUIL / Apellido" at bounding box center [498, 184] width 137 height 11
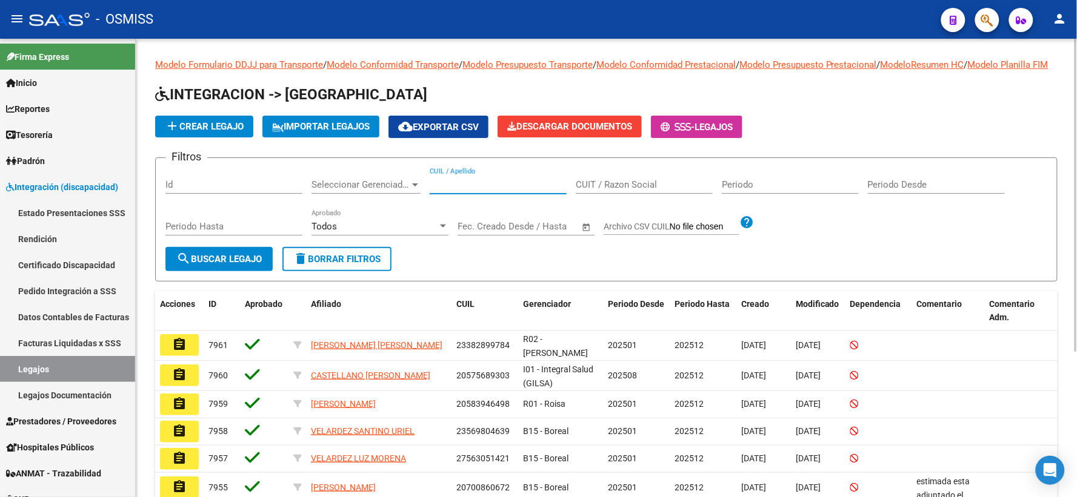
paste input "20598153125"
type input "20598153125"
click at [226, 265] on span "search Buscar Legajo" at bounding box center [218, 259] width 85 height 11
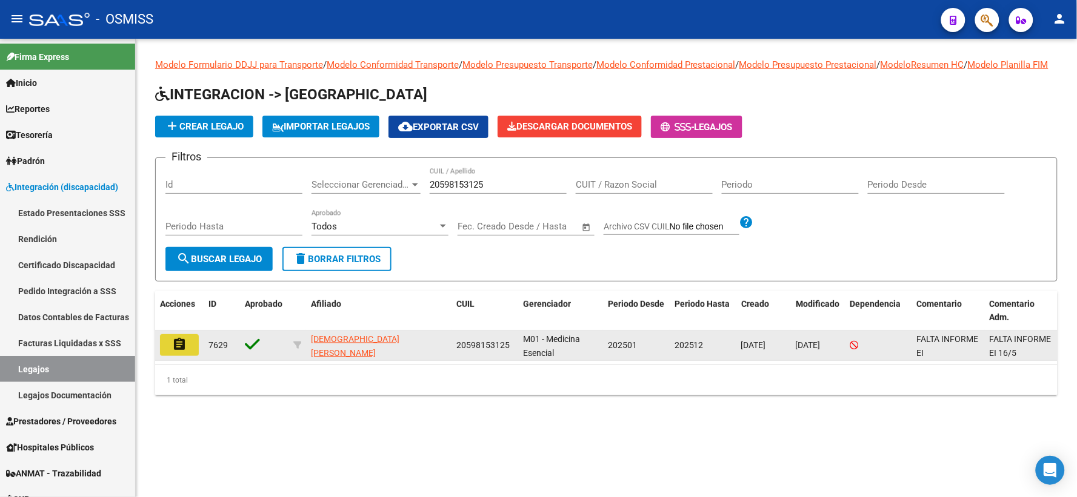
click at [179, 352] on mat-icon "assignment" at bounding box center [179, 344] width 15 height 15
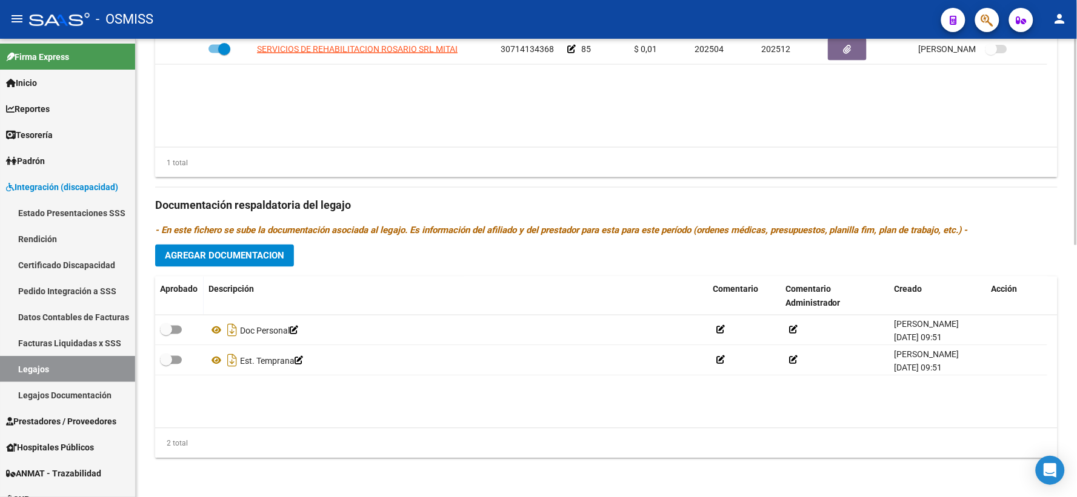
scroll to position [559, 0]
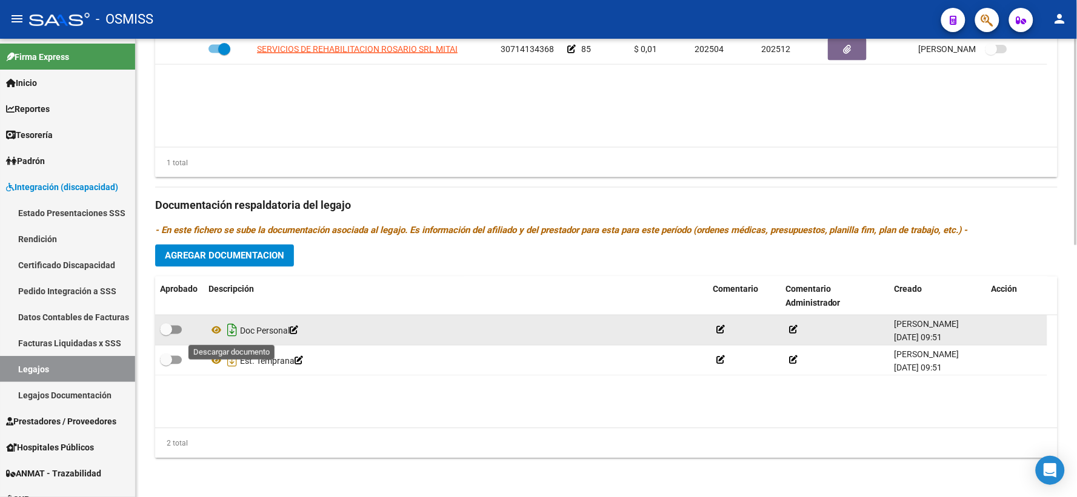
click at [229, 332] on icon "Descargar documento" at bounding box center [232, 330] width 16 height 19
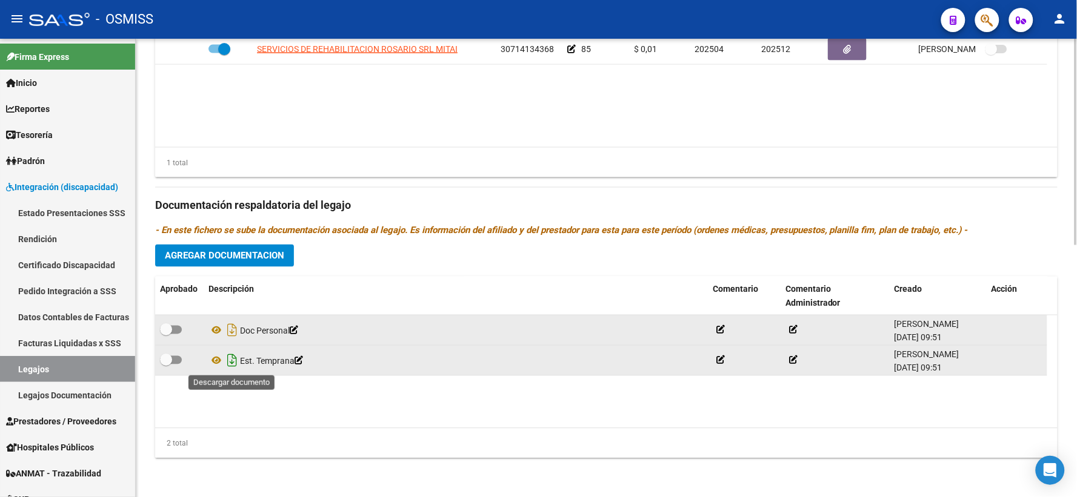
click at [229, 364] on icon "Descargar documento" at bounding box center [232, 360] width 16 height 19
click at [277, 263] on button "Agregar Documentacion" at bounding box center [224, 256] width 139 height 22
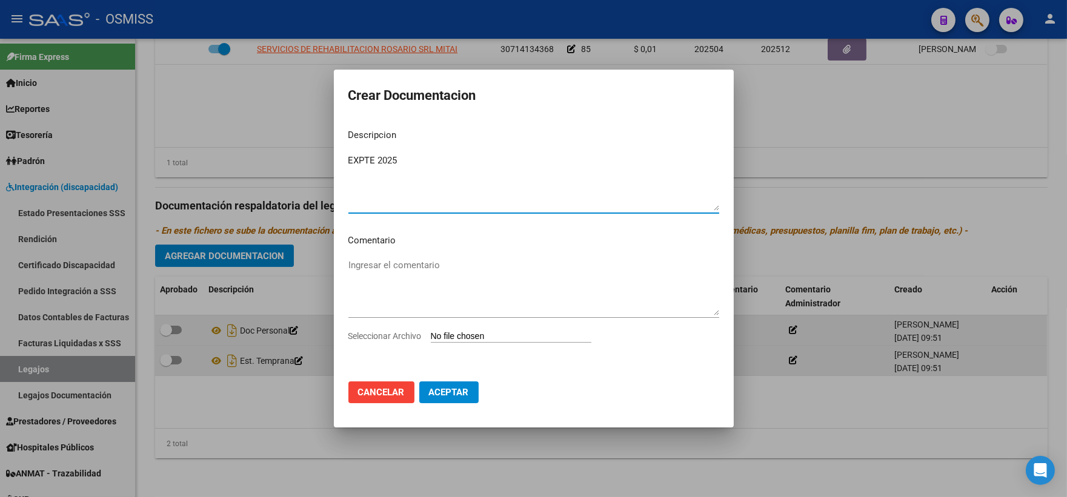
type textarea "EXPTE 2025"
type input "C:\fakepath\ilovepdf_merged_compressed (67).pdf"
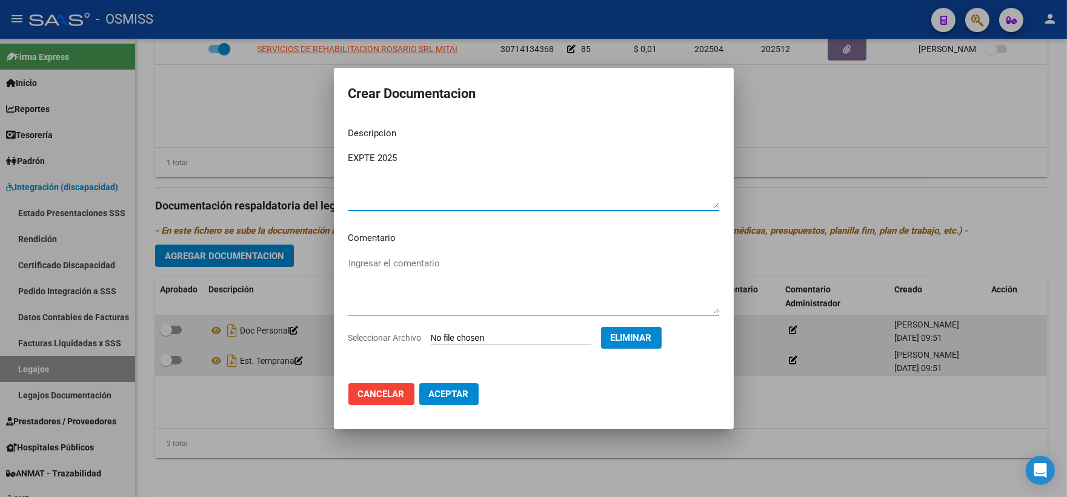
click at [434, 394] on span "Aceptar" at bounding box center [449, 394] width 40 height 11
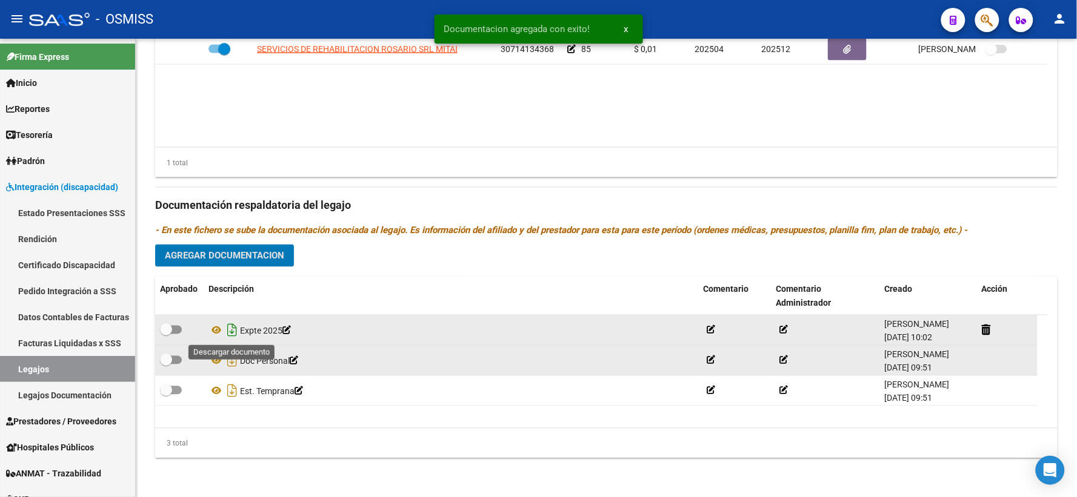
click at [227, 330] on icon "Descargar documento" at bounding box center [232, 330] width 16 height 19
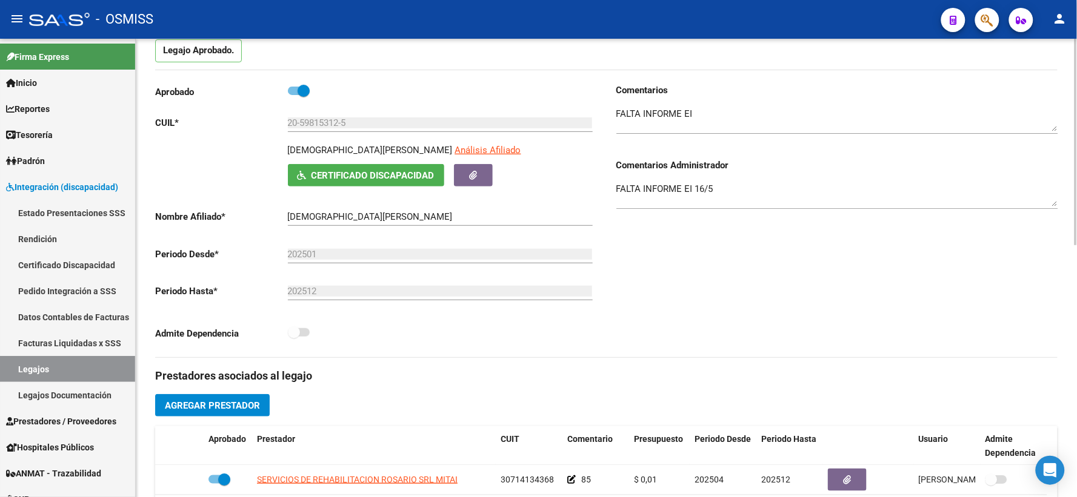
scroll to position [0, 0]
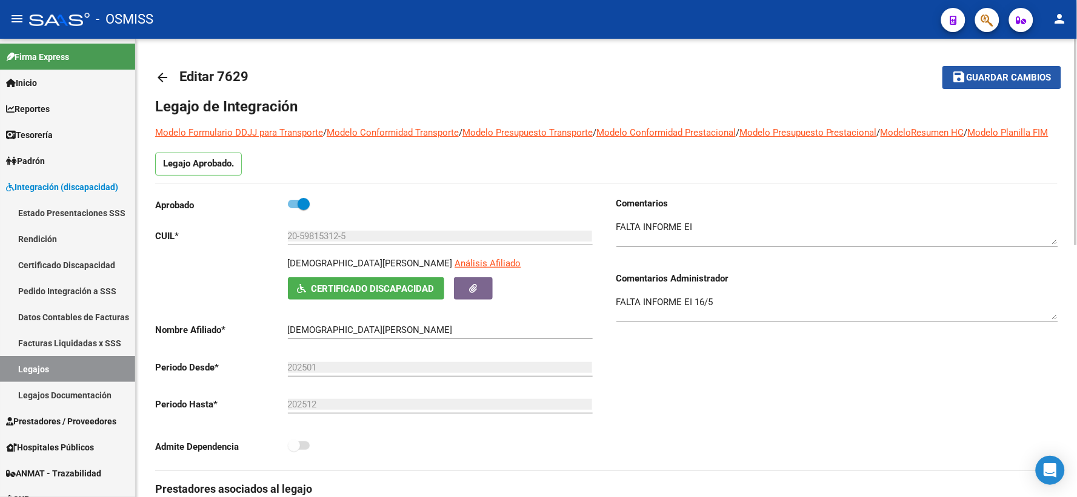
click at [978, 74] on span "Guardar cambios" at bounding box center [1008, 78] width 85 height 11
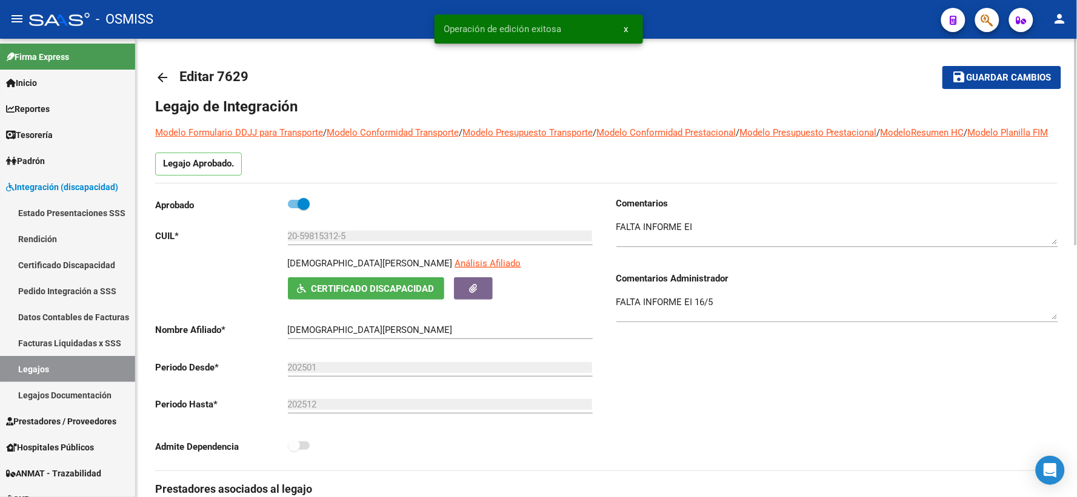
click at [162, 75] on mat-icon "arrow_back" at bounding box center [162, 77] width 15 height 15
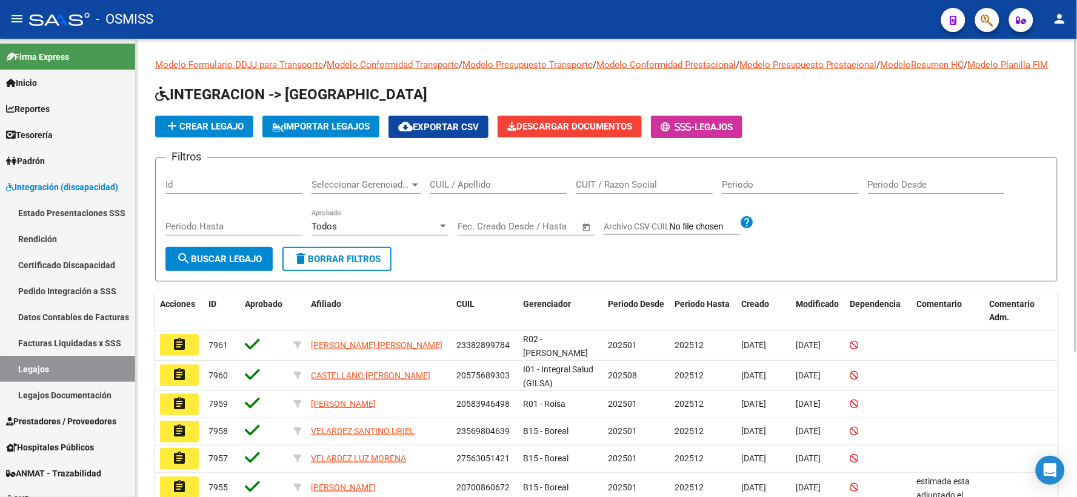
click at [507, 190] on input "CUIL / Apellido" at bounding box center [498, 184] width 137 height 11
paste input "20562661752"
type input "20562661752"
click at [225, 271] on button "search Buscar Legajo" at bounding box center [218, 259] width 107 height 24
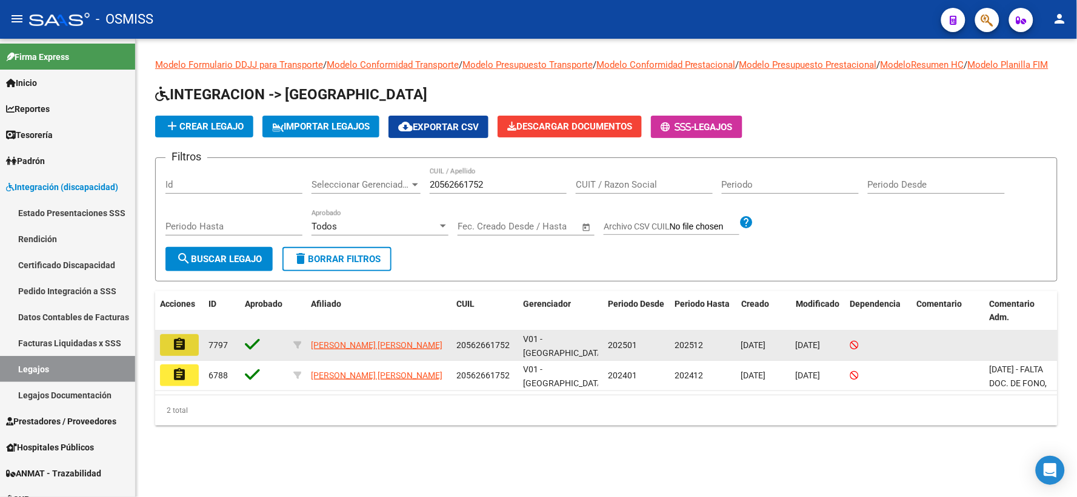
click at [178, 352] on mat-icon "assignment" at bounding box center [179, 344] width 15 height 15
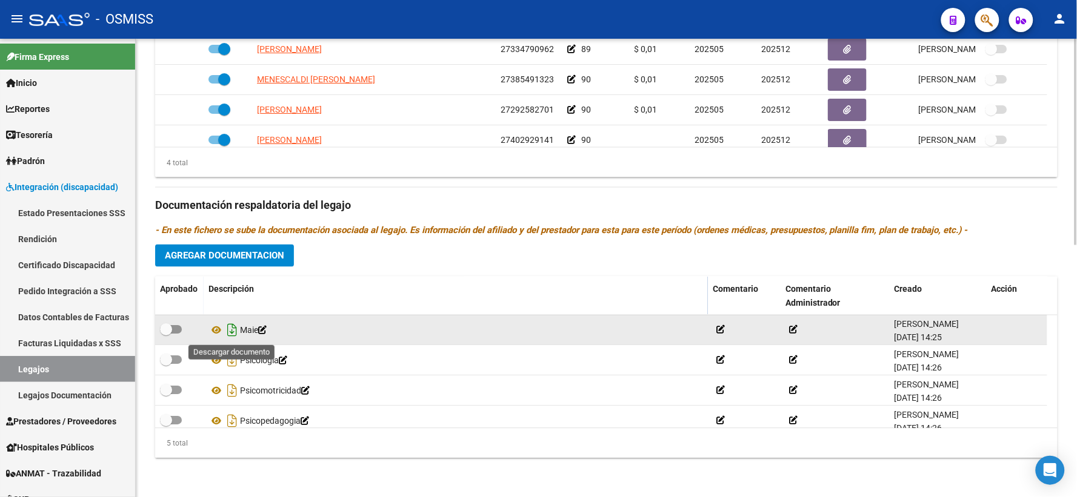
click at [233, 333] on icon "Descargar documento" at bounding box center [232, 330] width 16 height 19
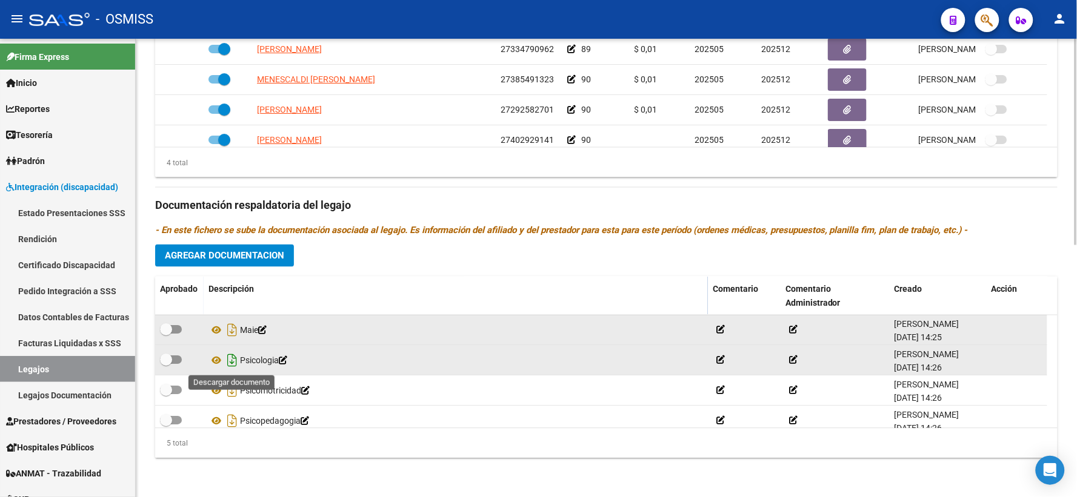
click at [229, 359] on icon "Descargar documento" at bounding box center [232, 360] width 16 height 19
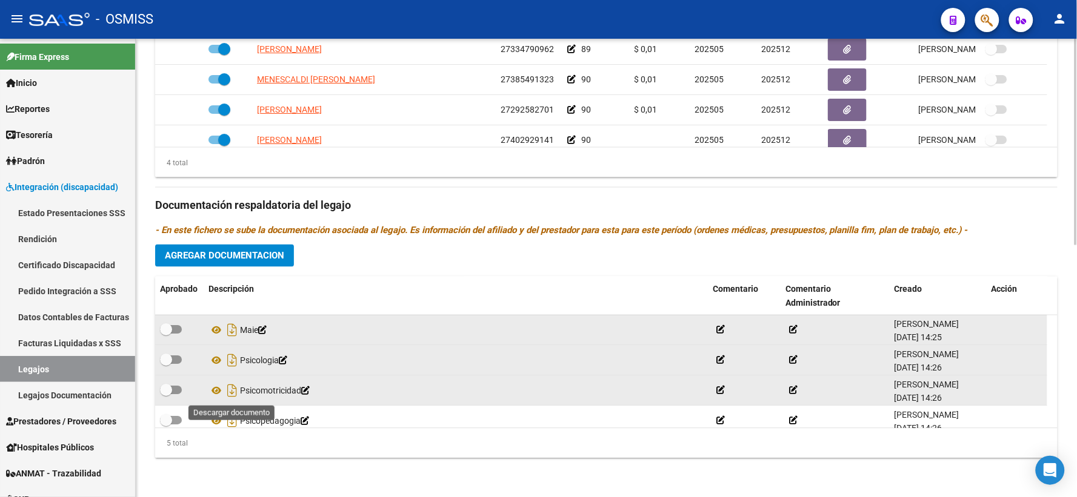
drag, startPoint x: 230, startPoint y: 390, endPoint x: 229, endPoint y: 402, distance: 11.6
click at [230, 390] on icon "Descargar documento" at bounding box center [232, 391] width 16 height 19
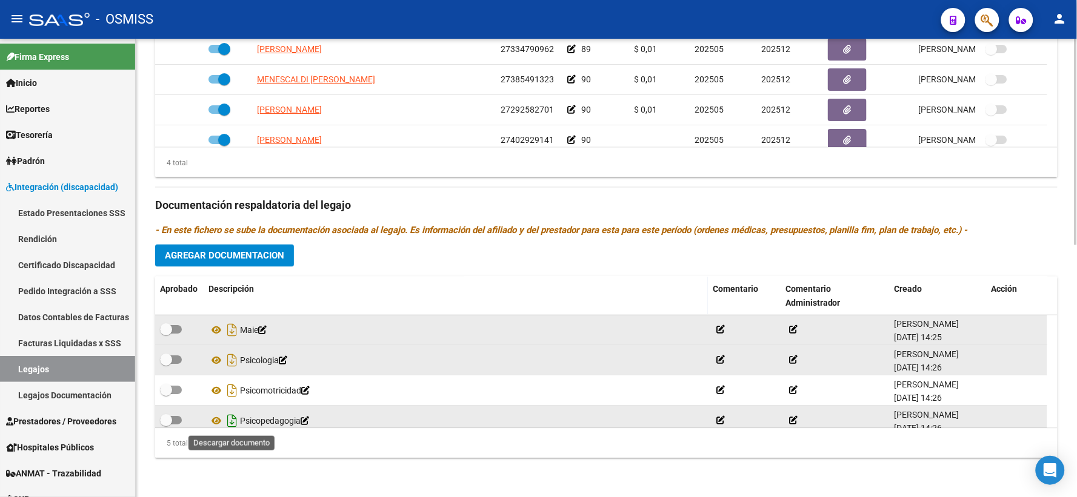
click at [231, 419] on icon "Descargar documento" at bounding box center [232, 421] width 16 height 19
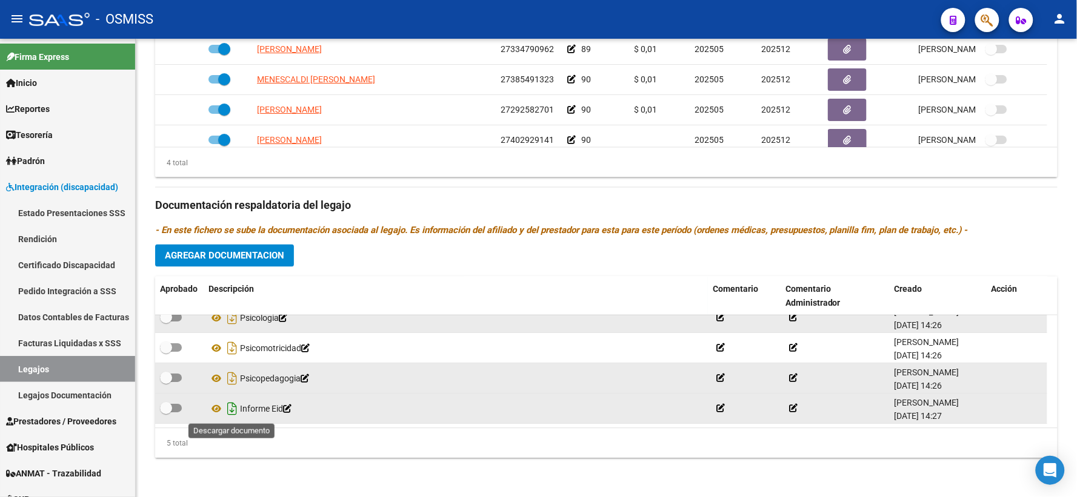
click at [231, 407] on icon "Descargar documento" at bounding box center [232, 409] width 16 height 19
click at [220, 253] on span "Agregar Documentacion" at bounding box center [224, 256] width 119 height 11
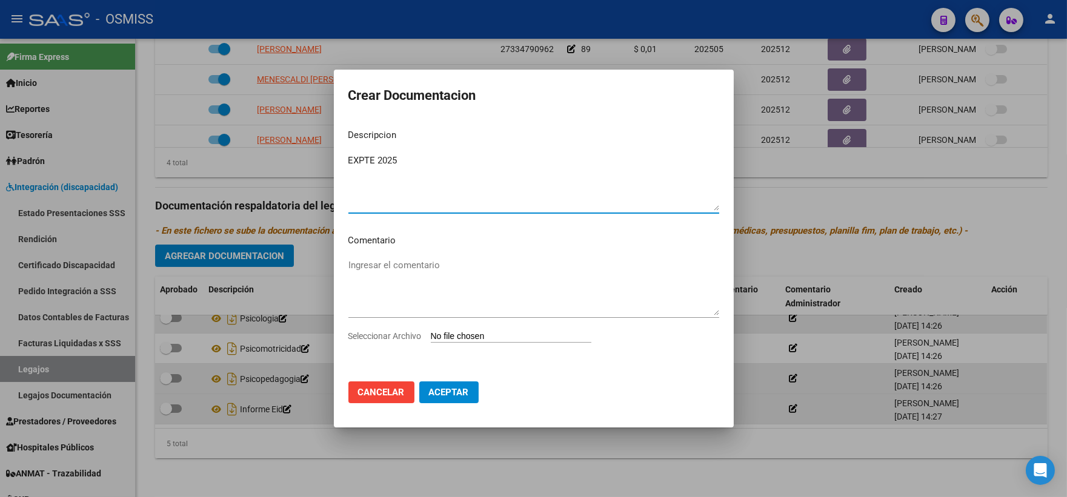
type textarea "EXPTE 2025"
type input "C:\fakepath\ilovepdf_merged_compressed (68).pdf"
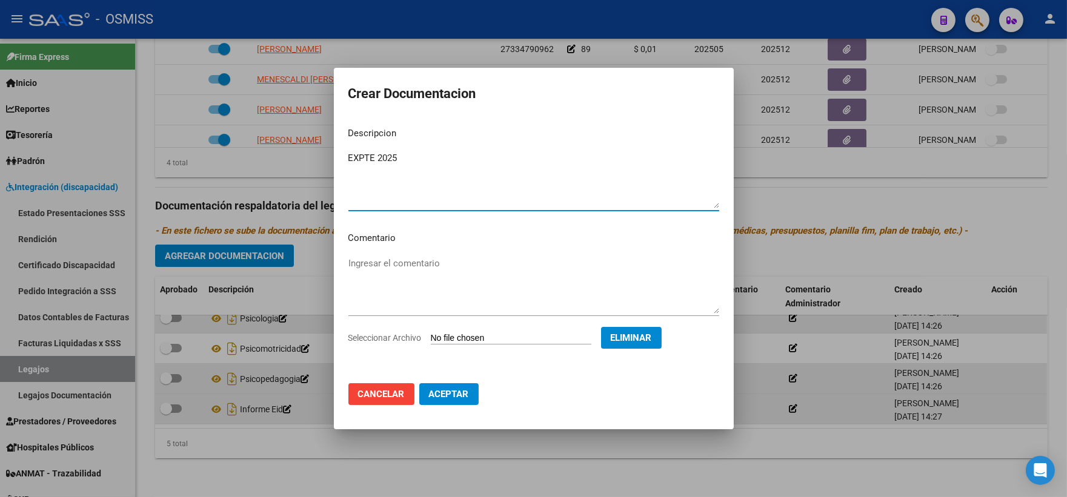
click at [459, 388] on button "Aceptar" at bounding box center [448, 395] width 59 height 22
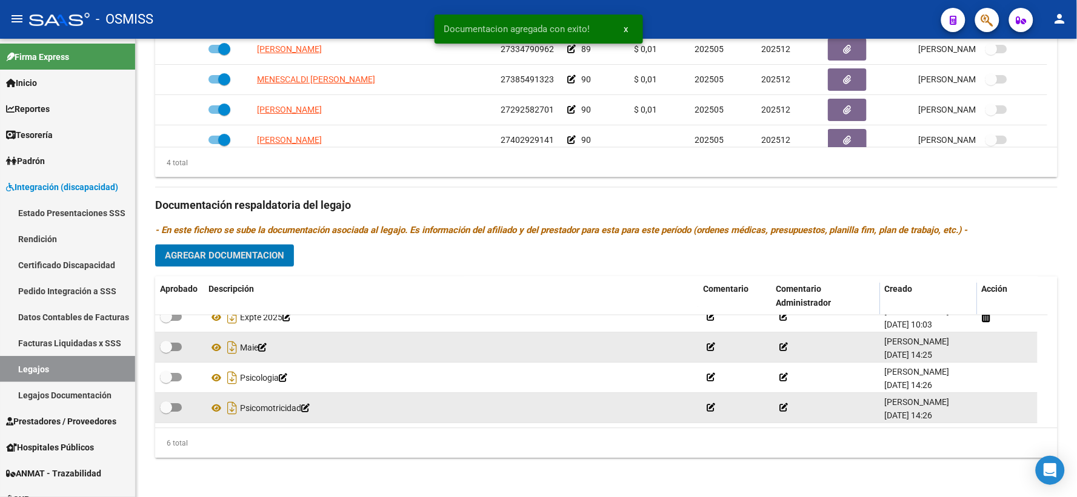
scroll to position [0, 0]
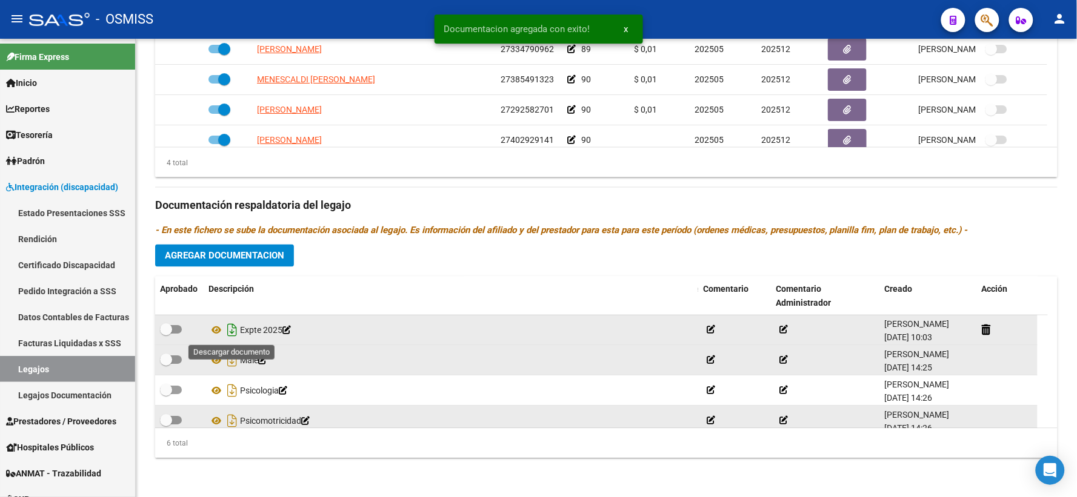
click at [231, 330] on icon "Descargar documento" at bounding box center [232, 330] width 16 height 19
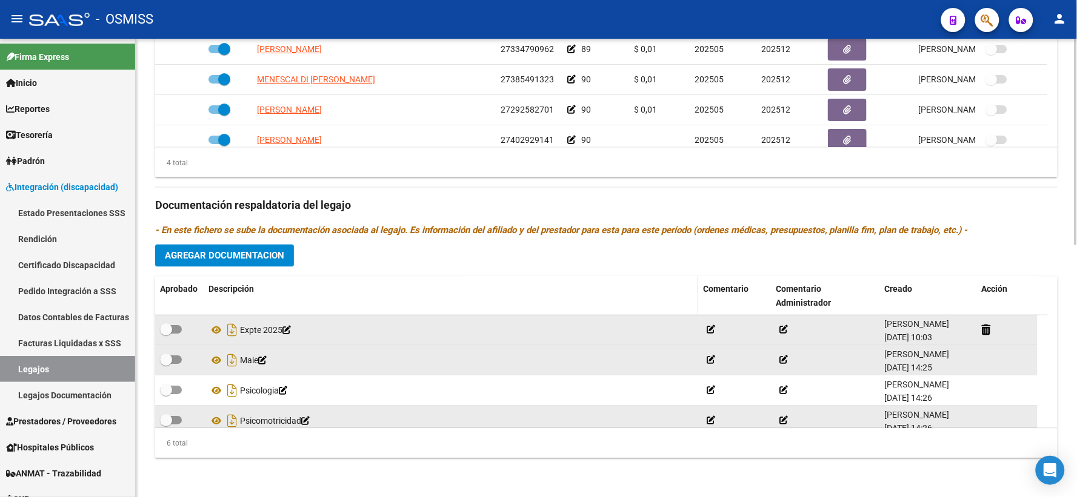
drag, startPoint x: 317, startPoint y: 270, endPoint x: 325, endPoint y: 279, distance: 12.9
click at [317, 270] on div "Prestadores asociados al legajo Agregar Prestador Aprobado Prestador CUIT Comen…" at bounding box center [606, 197] width 902 height 541
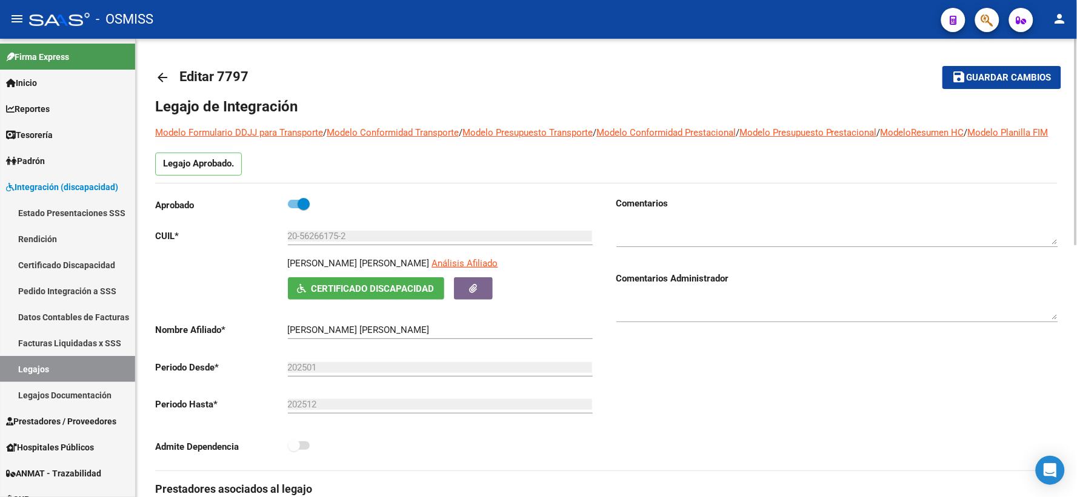
click at [166, 75] on mat-icon "arrow_back" at bounding box center [162, 77] width 15 height 15
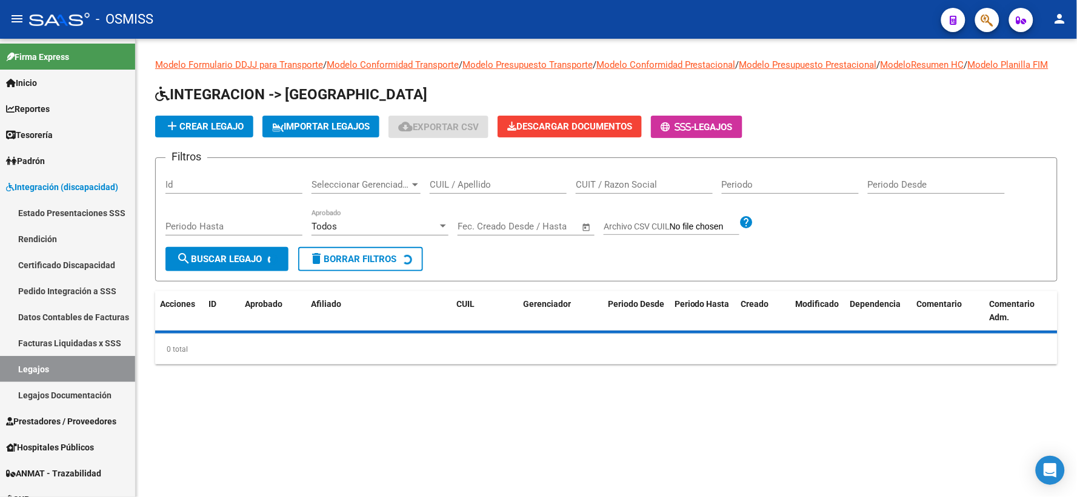
click at [499, 190] on input "CUIL / Apellido" at bounding box center [498, 184] width 137 height 11
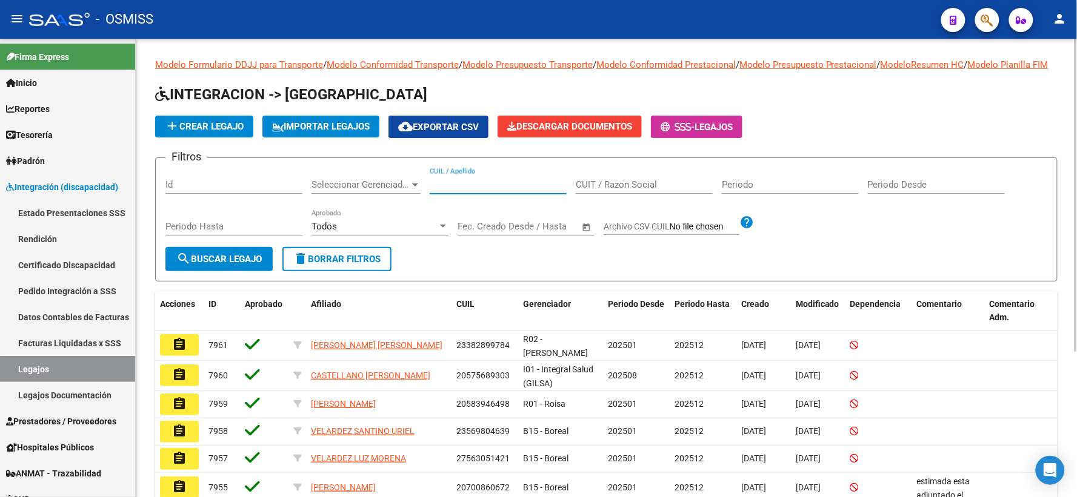
paste input "20561252824"
type input "20561252824"
click at [225, 265] on span "search Buscar Legajo" at bounding box center [218, 259] width 85 height 11
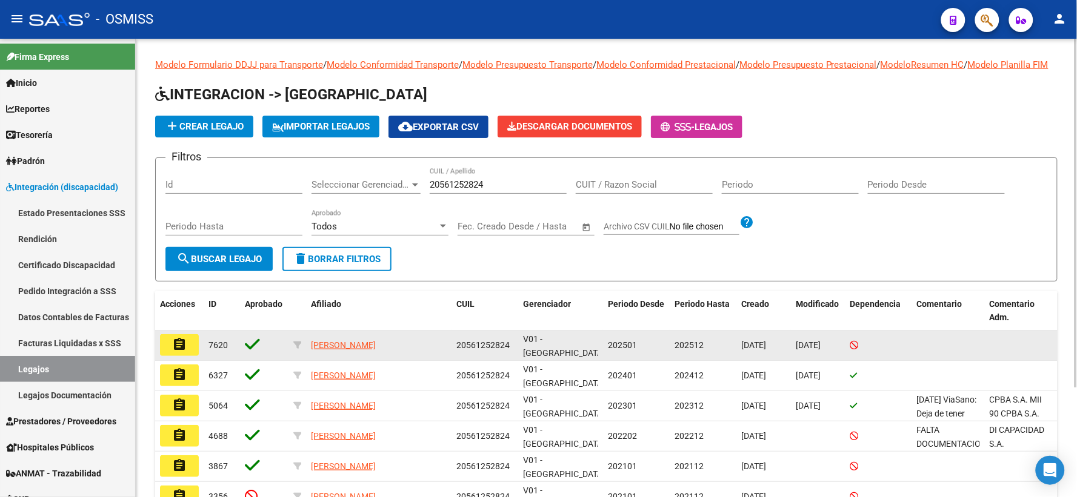
click at [181, 352] on mat-icon "assignment" at bounding box center [179, 344] width 15 height 15
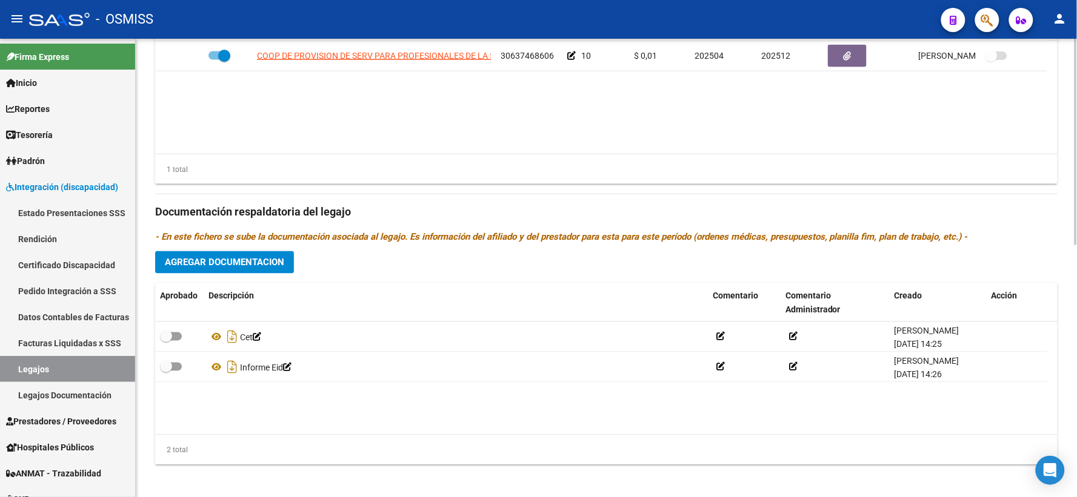
scroll to position [538, 0]
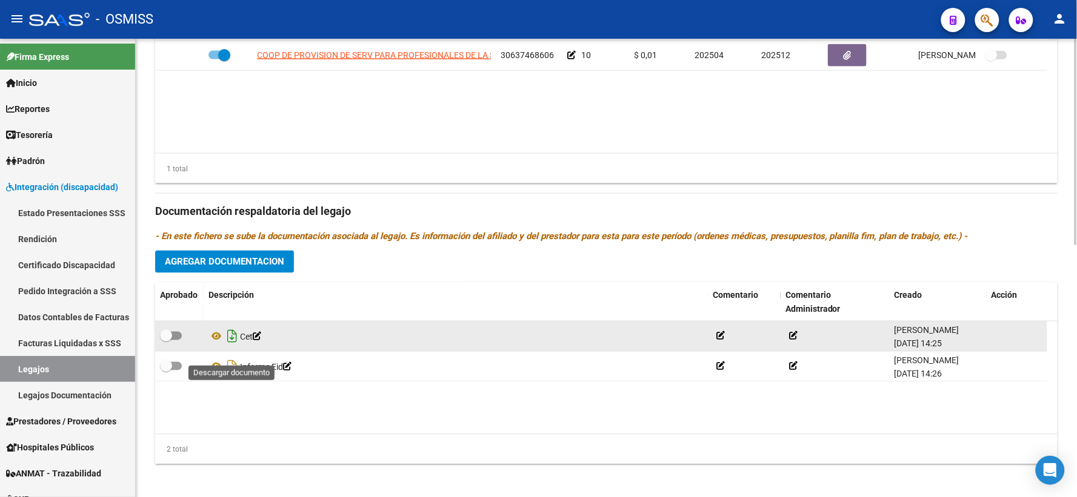
click at [227, 347] on icon "Descargar documento" at bounding box center [232, 336] width 16 height 19
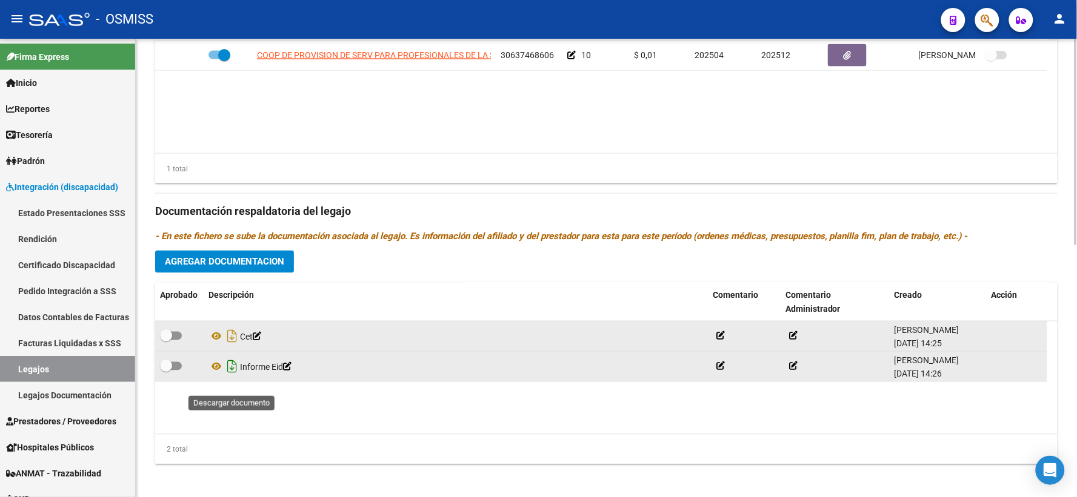
click at [231, 377] on icon "Descargar documento" at bounding box center [232, 366] width 16 height 19
click at [277, 268] on span "Agregar Documentacion" at bounding box center [224, 262] width 119 height 11
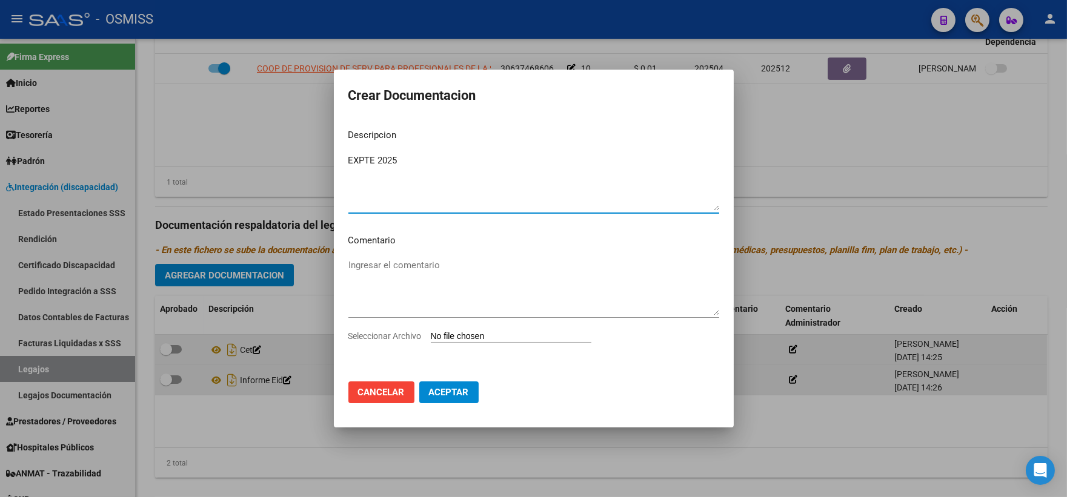
type textarea "EXPTE 2025"
type input "C:\fakepath\ilovepdf_merged_compressed (69).pdf"
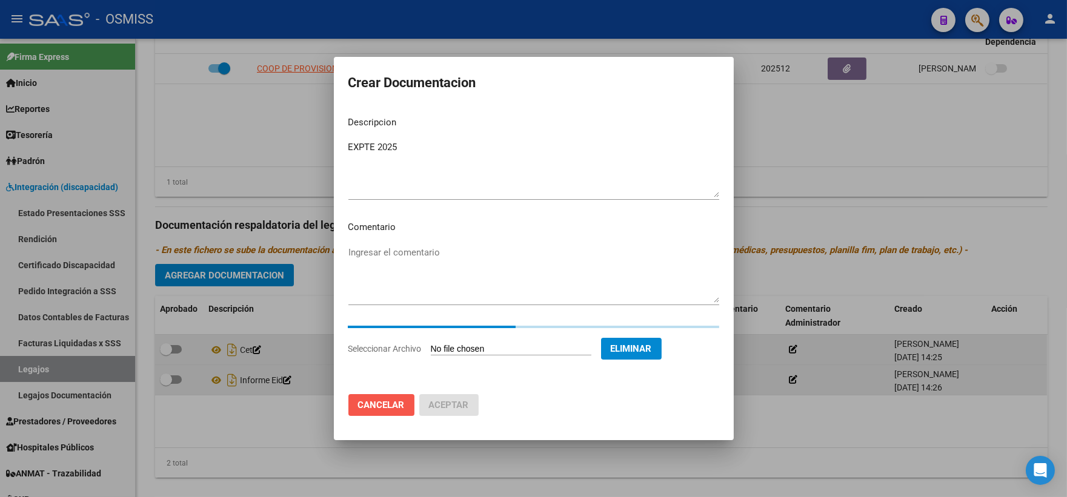
click at [357, 411] on button "Cancelar" at bounding box center [381, 405] width 66 height 22
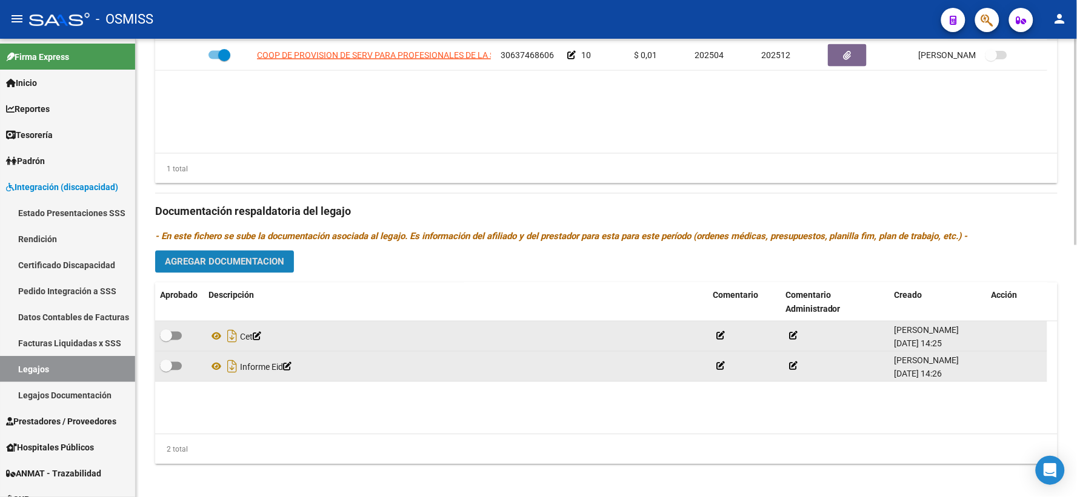
click at [193, 268] on span "Agregar Documentacion" at bounding box center [224, 262] width 119 height 11
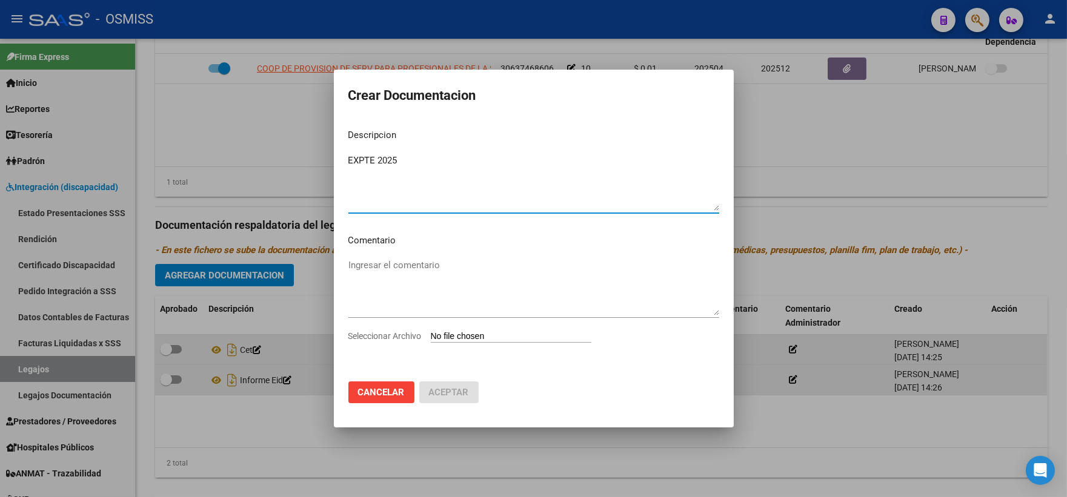
type textarea "EXPTE 2025"
type input "C:\fakepath\ilovepdf_merged_compressed (69).pdf"
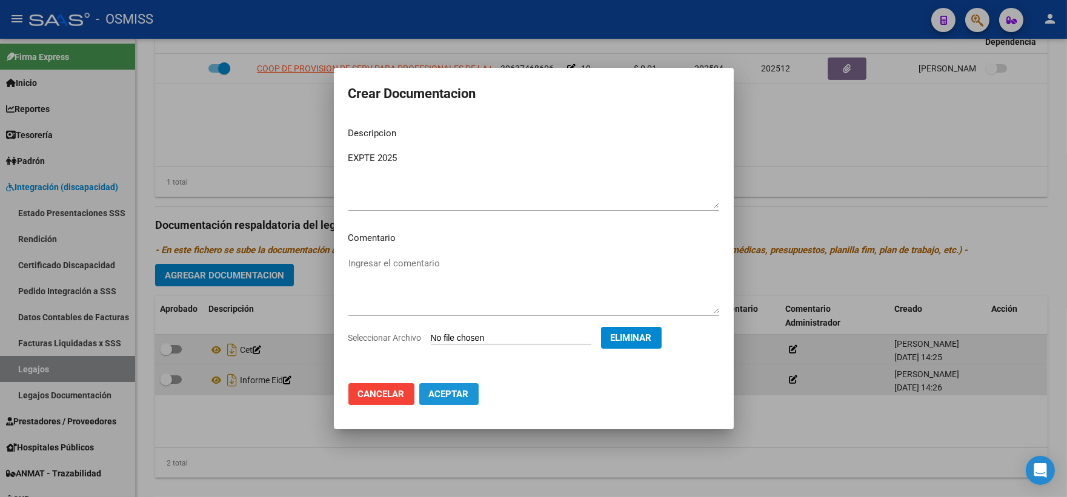
click at [437, 396] on span "Aceptar" at bounding box center [449, 394] width 40 height 11
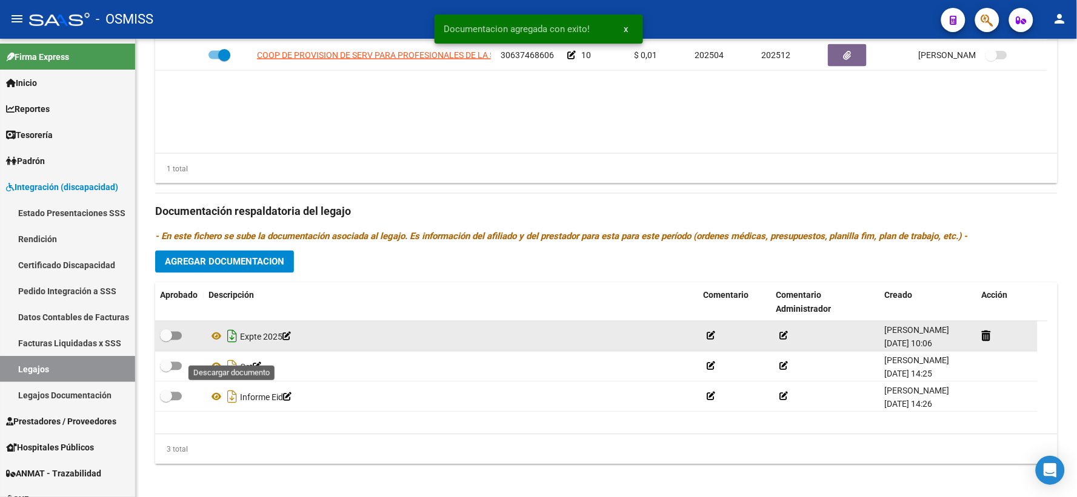
click at [229, 347] on icon "Descargar documento" at bounding box center [232, 336] width 16 height 19
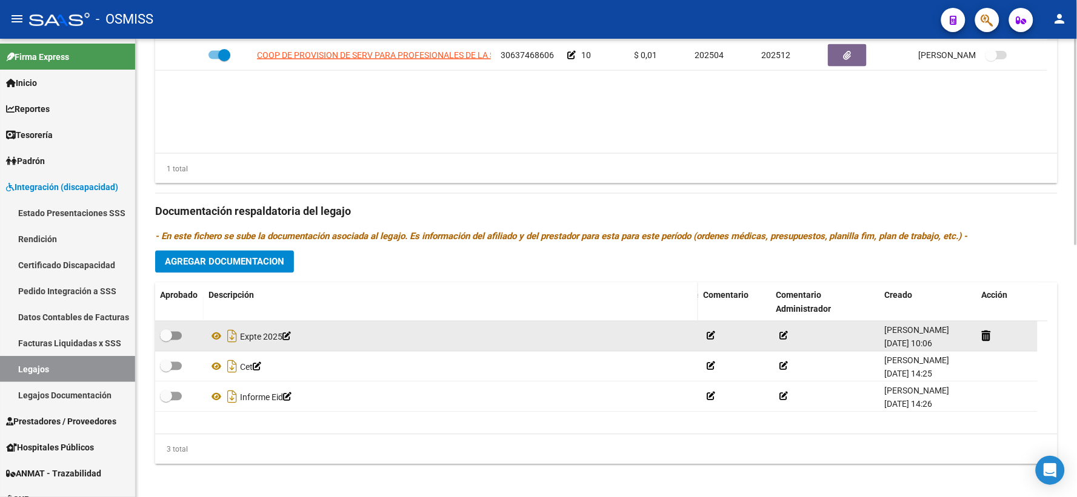
click at [292, 303] on div "Descripción" at bounding box center [450, 296] width 485 height 14
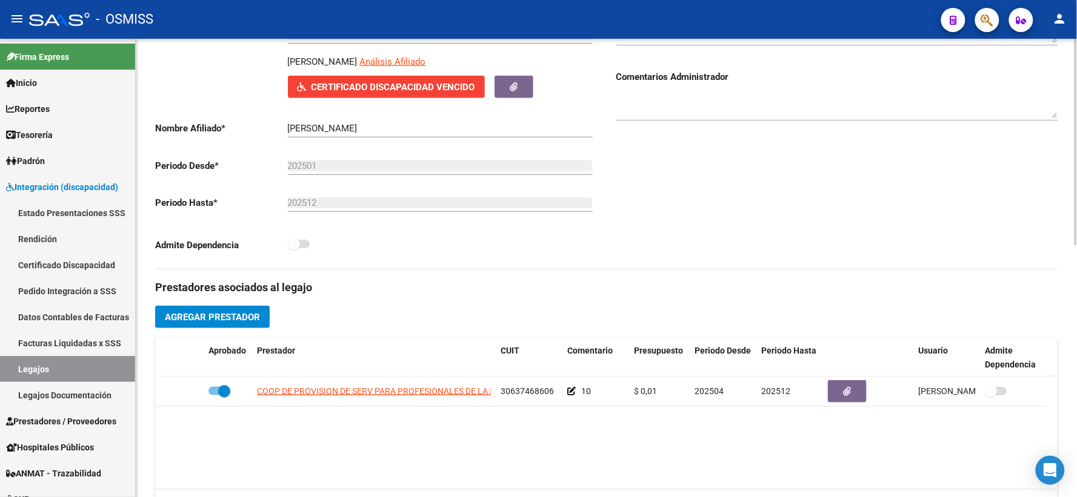
scroll to position [0, 0]
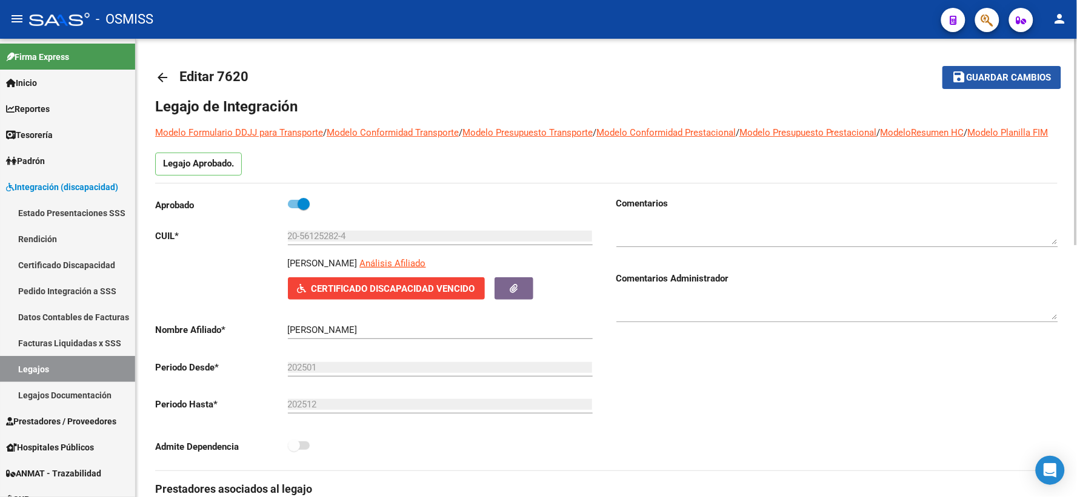
drag, startPoint x: 992, startPoint y: 76, endPoint x: 448, endPoint y: 27, distance: 545.7
click at [988, 76] on span "Guardar cambios" at bounding box center [1008, 78] width 85 height 11
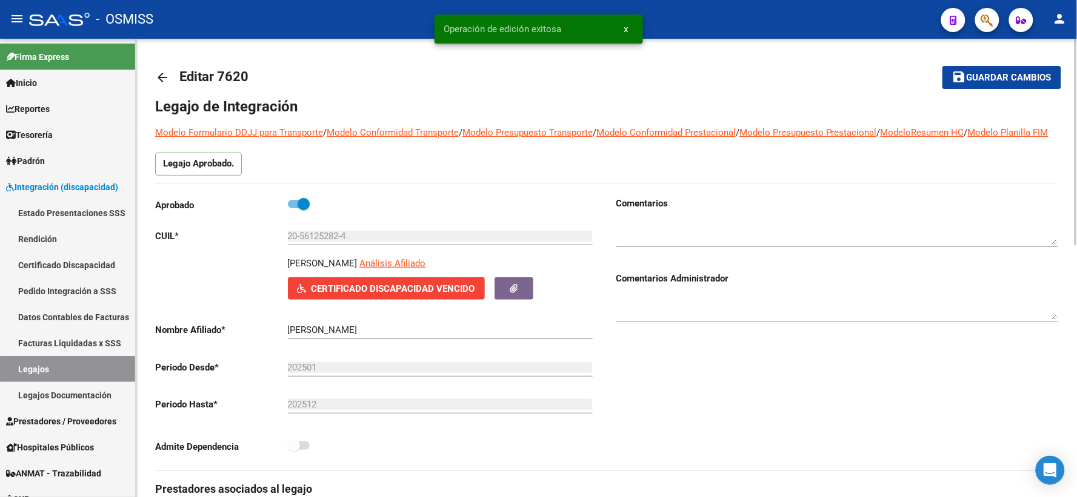
click at [162, 77] on mat-icon "arrow_back" at bounding box center [162, 77] width 15 height 15
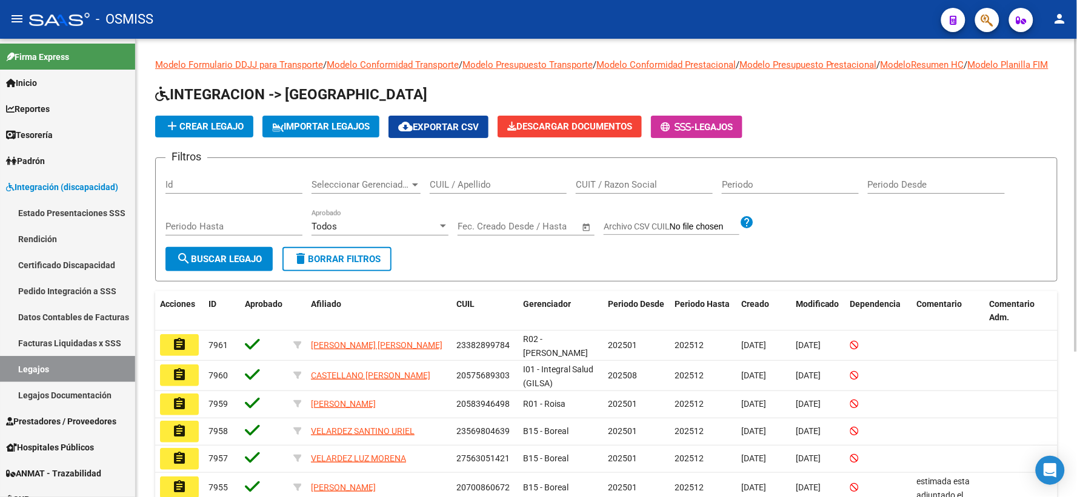
click at [481, 190] on input "CUIL / Apellido" at bounding box center [498, 184] width 137 height 11
paste input "20556460117"
type input "20556460117"
click at [234, 265] on span "search Buscar Legajo" at bounding box center [218, 259] width 85 height 11
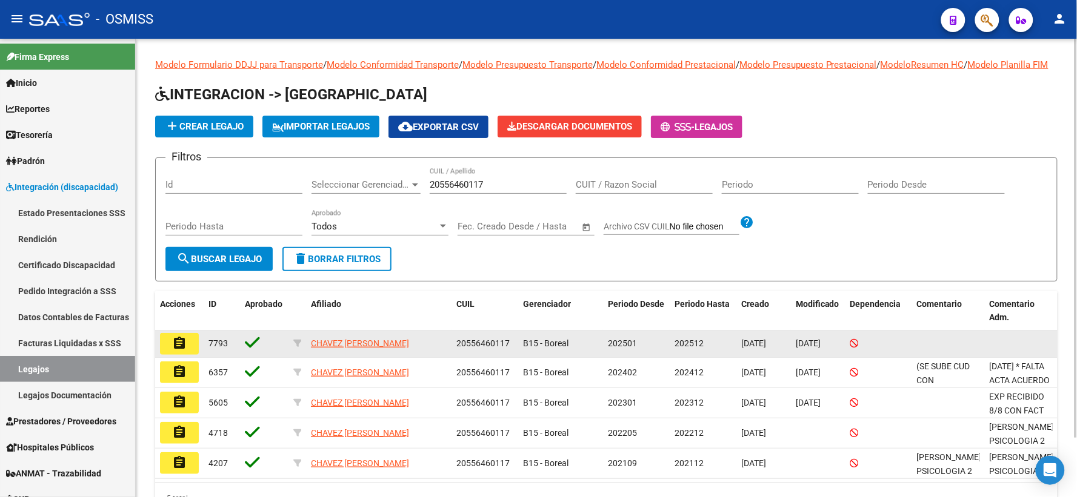
click at [178, 351] on mat-icon "assignment" at bounding box center [179, 343] width 15 height 15
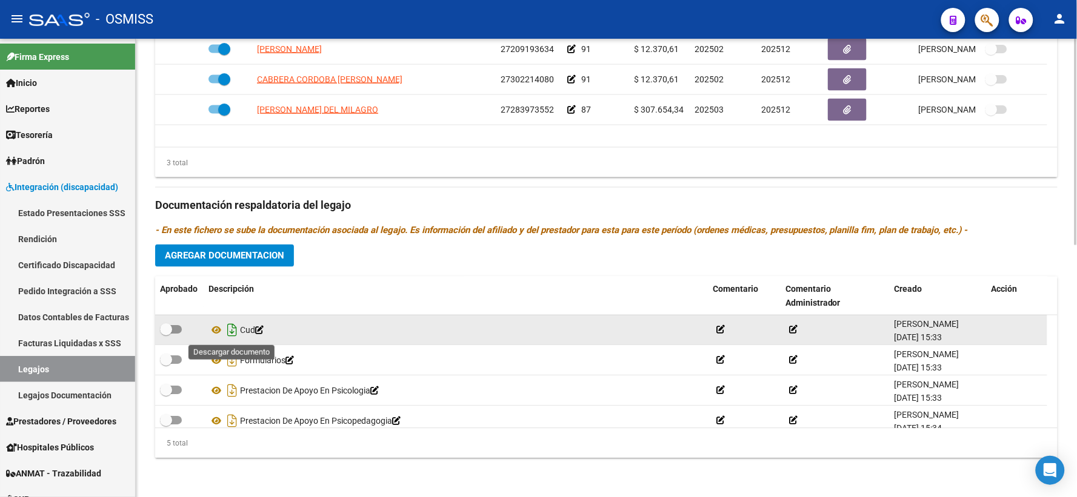
click at [228, 330] on icon "Descargar documento" at bounding box center [232, 330] width 16 height 19
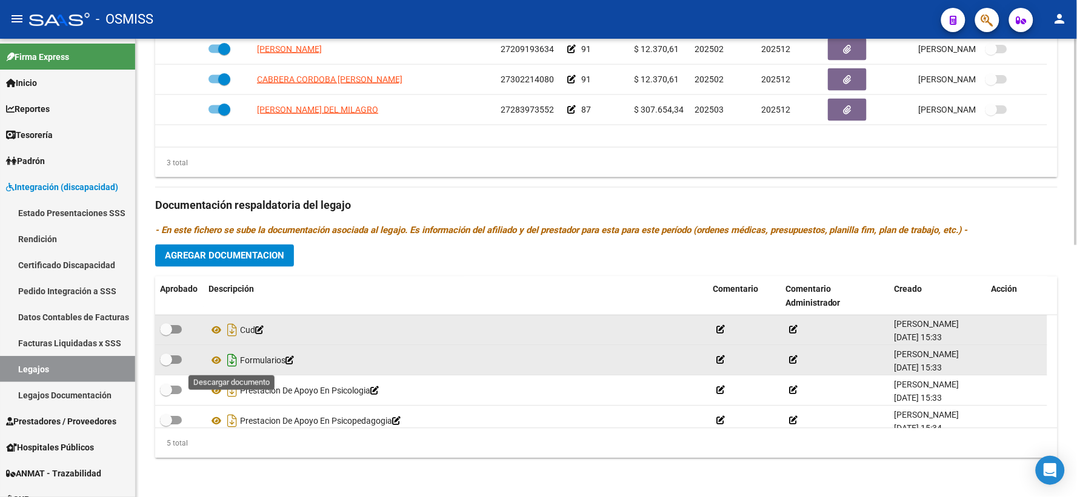
click at [231, 359] on icon "Descargar documento" at bounding box center [232, 360] width 16 height 19
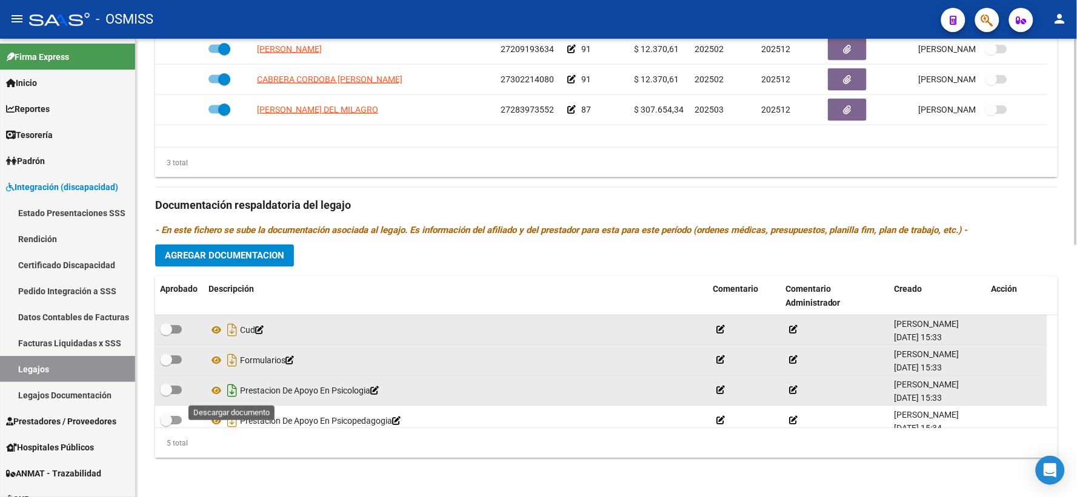
click at [232, 392] on icon "Descargar documento" at bounding box center [232, 391] width 16 height 19
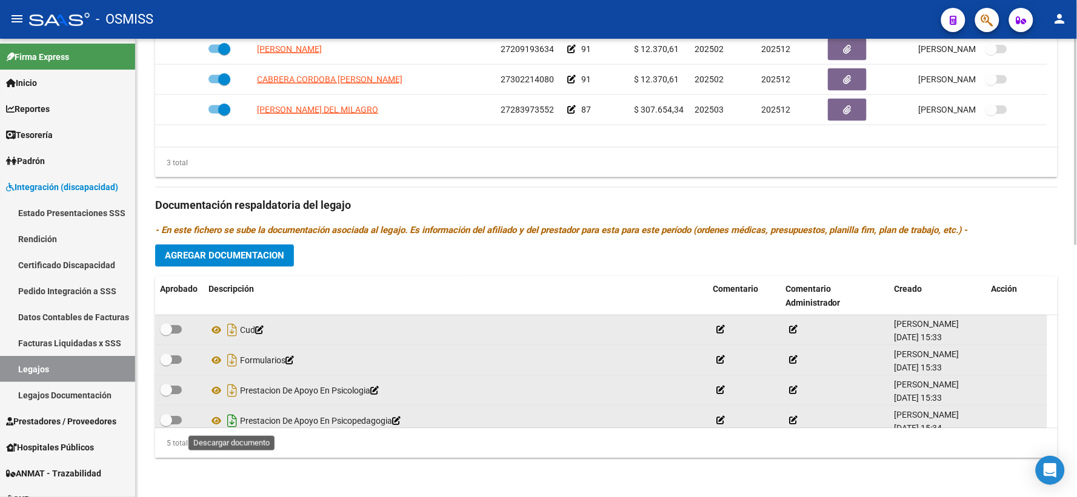
click at [233, 422] on icon "Descargar documento" at bounding box center [232, 421] width 16 height 19
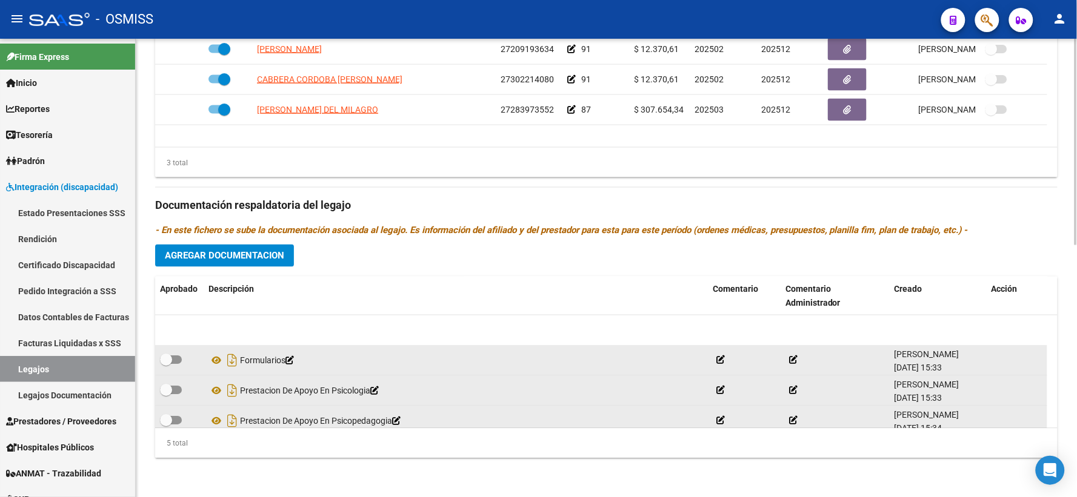
scroll to position [42, 0]
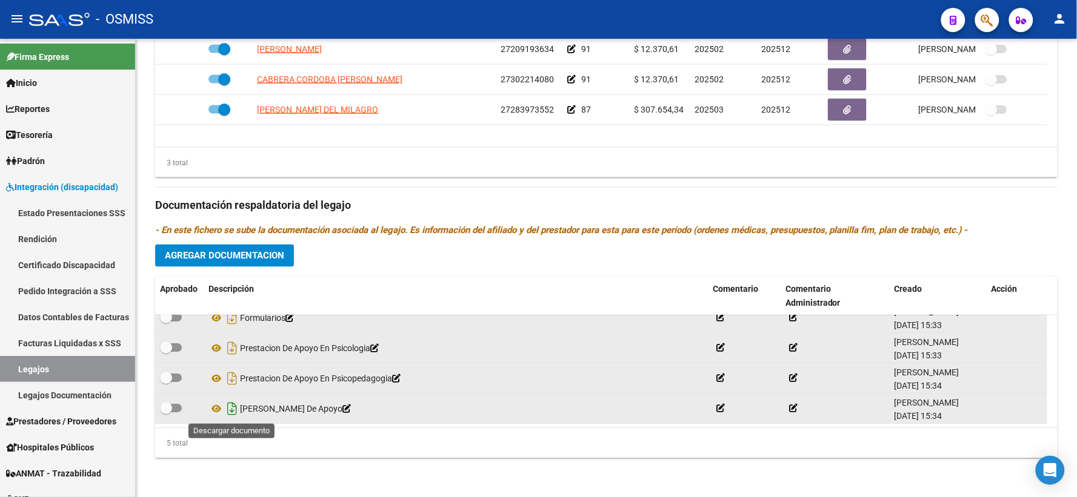
click at [231, 407] on icon "Descargar documento" at bounding box center [232, 409] width 16 height 19
click at [276, 257] on span "Agregar Documentacion" at bounding box center [224, 256] width 119 height 11
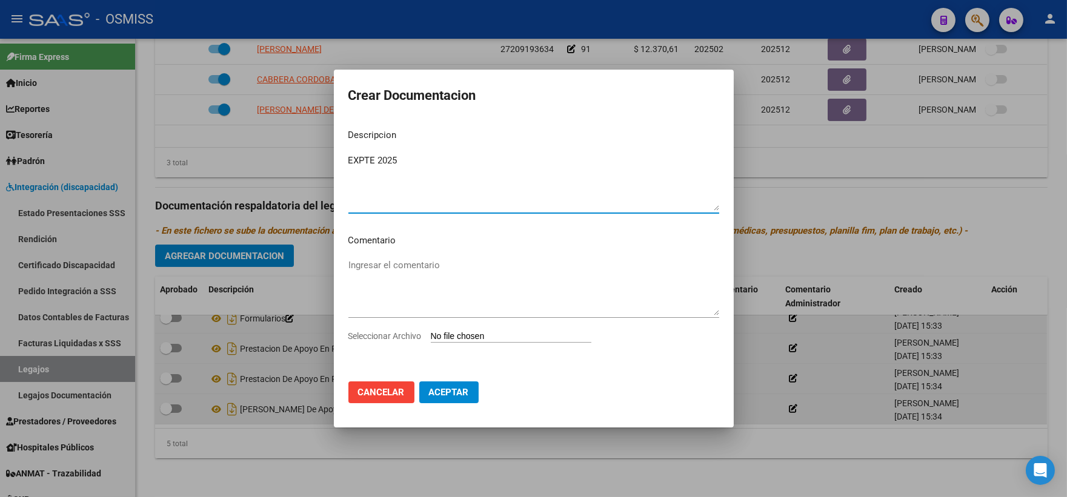
type textarea "EXPTE 2025"
type input "C:\fakepath\ilovepdf_merged_compressed (70).pdf"
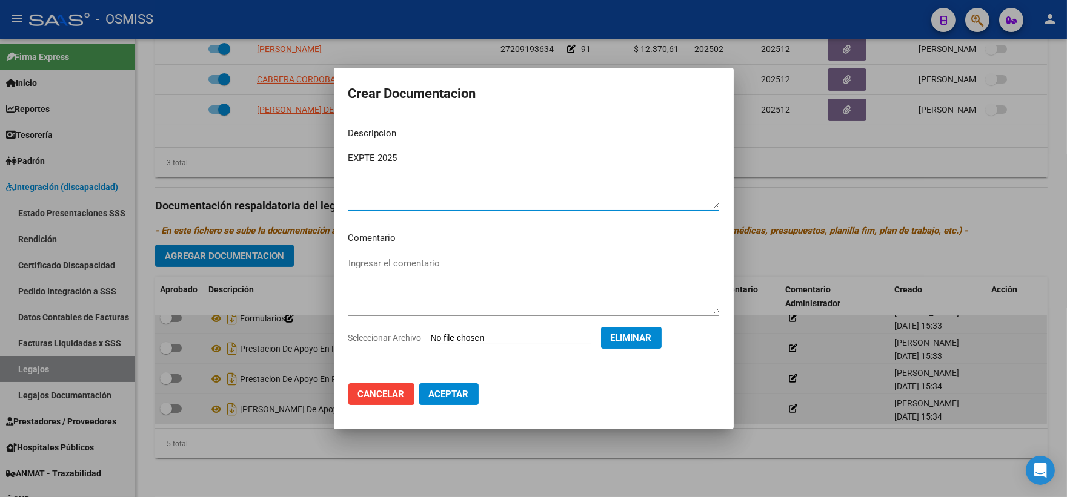
click at [454, 394] on span "Aceptar" at bounding box center [449, 394] width 40 height 11
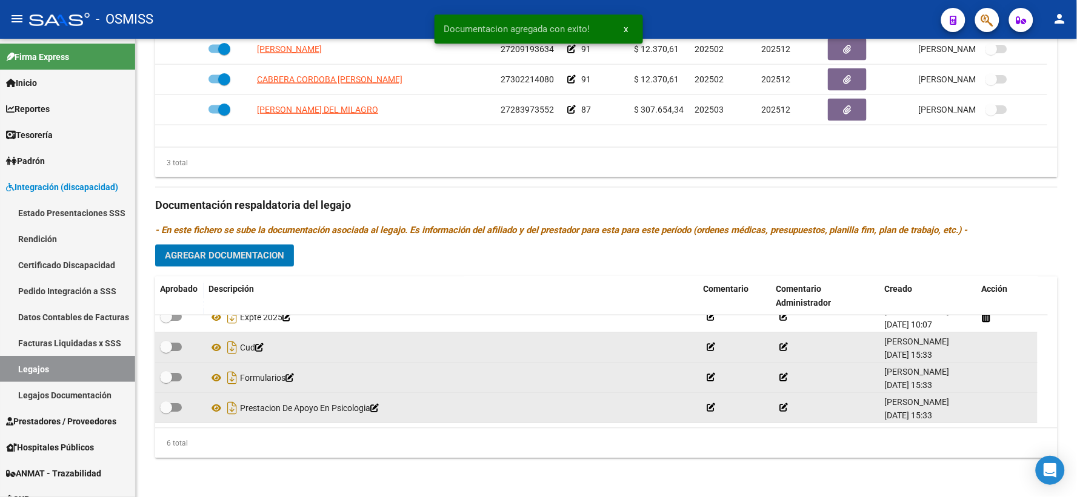
scroll to position [0, 0]
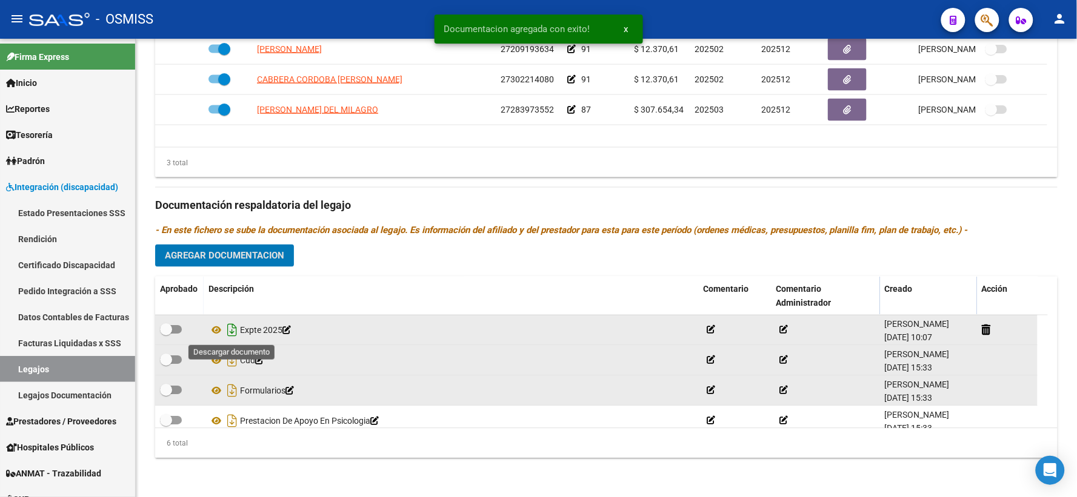
click at [233, 330] on icon "Descargar documento" at bounding box center [232, 330] width 16 height 19
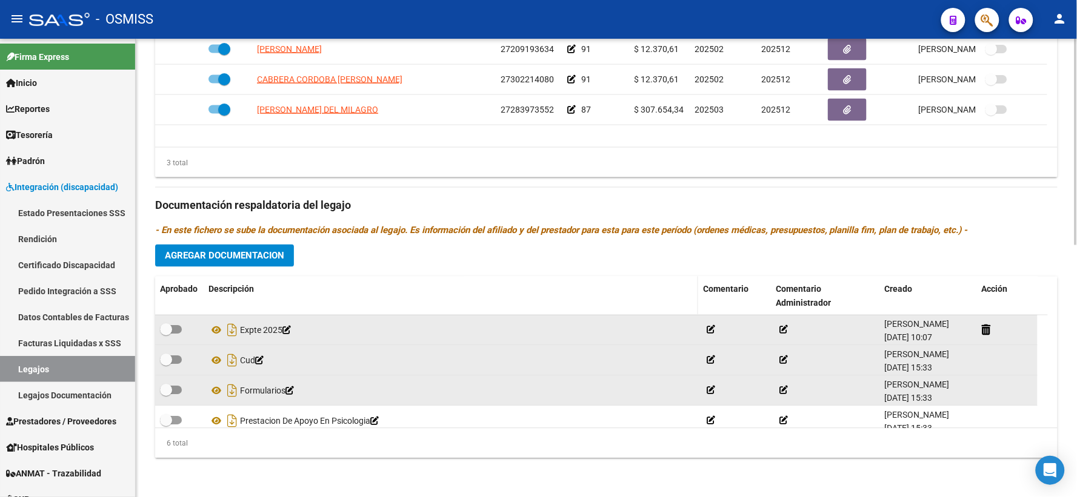
click at [293, 283] on div "Descripción" at bounding box center [450, 290] width 485 height 14
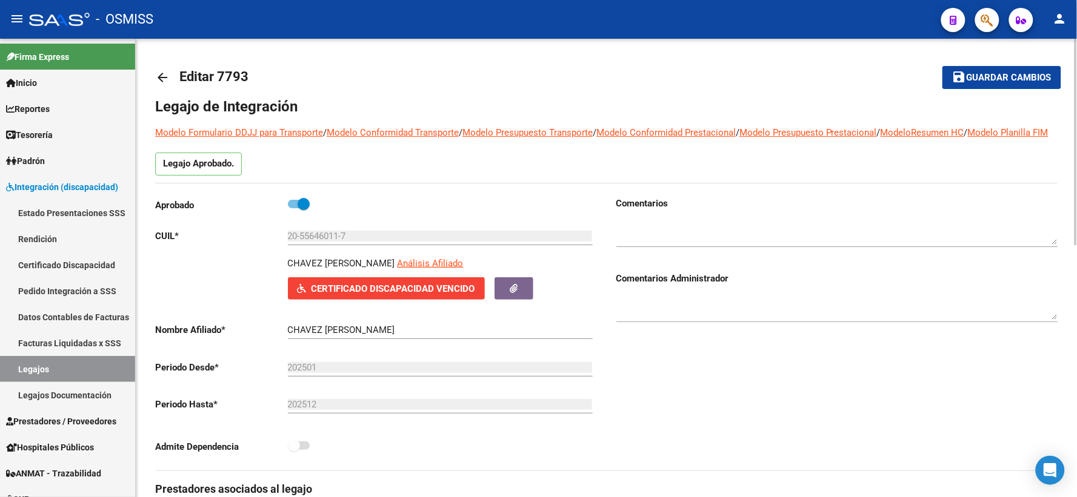
click at [997, 76] on span "Guardar cambios" at bounding box center [1008, 78] width 85 height 11
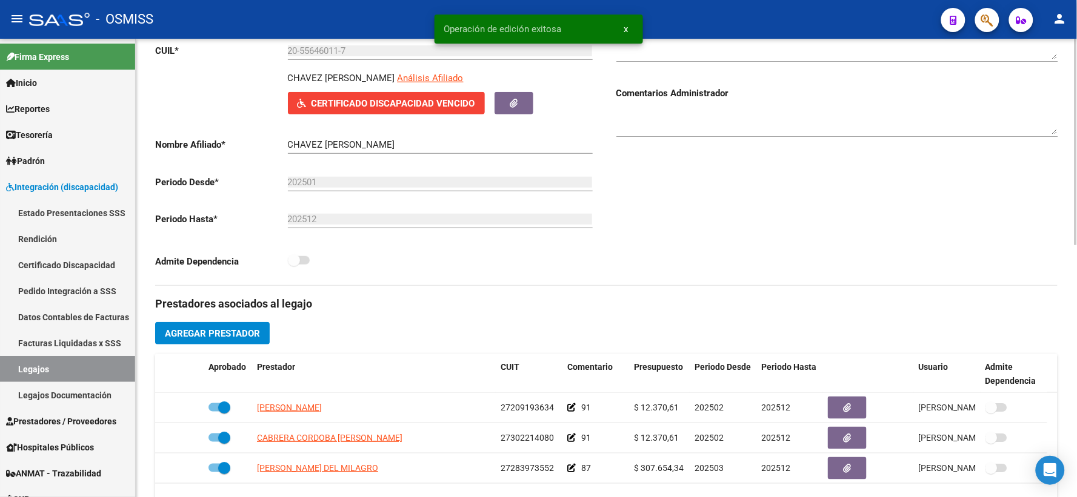
scroll to position [67, 0]
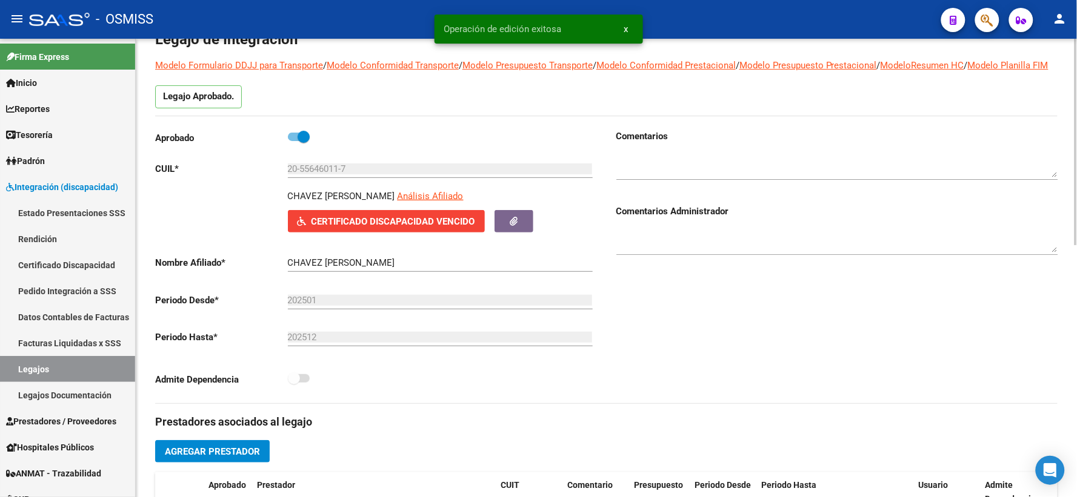
click at [404, 227] on span "Certificado Discapacidad Vencido" at bounding box center [393, 221] width 164 height 11
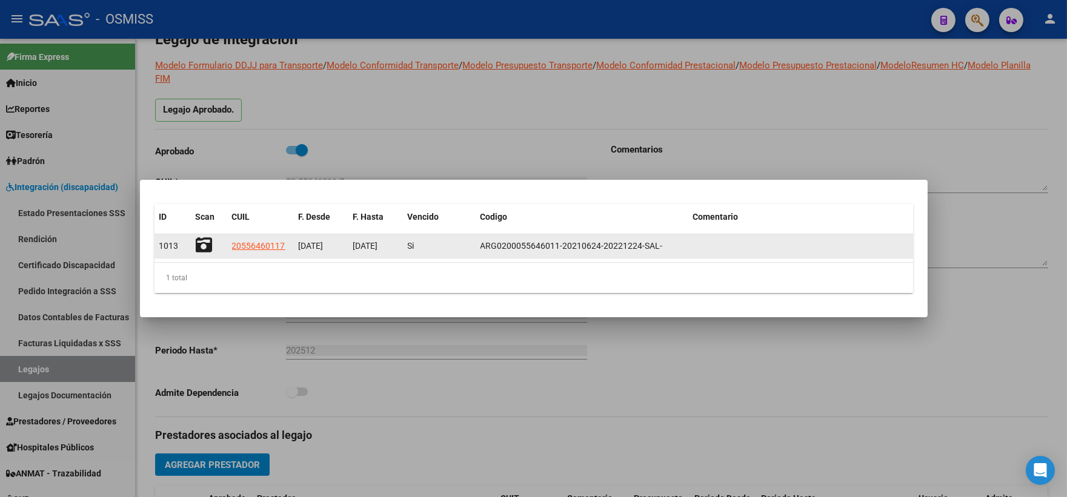
click at [210, 239] on icon at bounding box center [204, 245] width 17 height 17
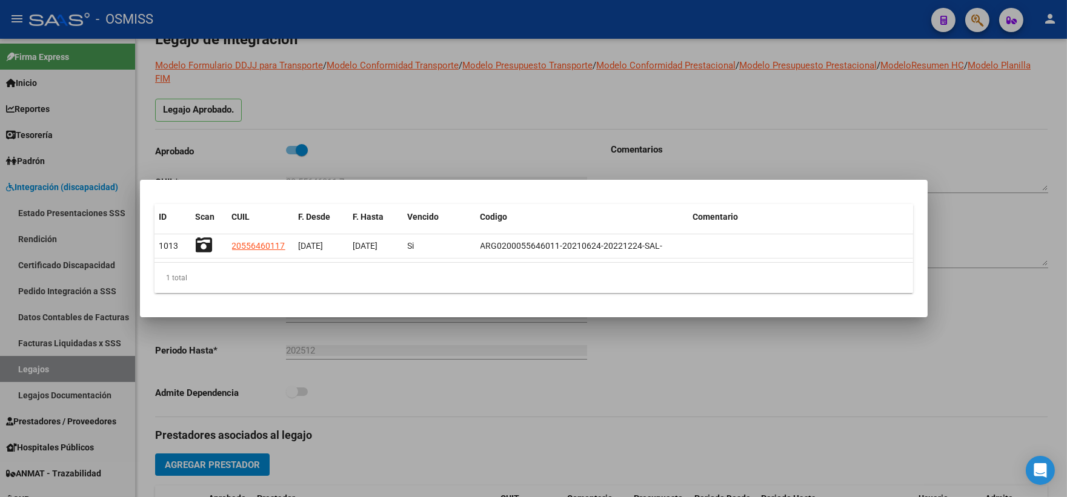
click at [826, 111] on div at bounding box center [533, 248] width 1067 height 497
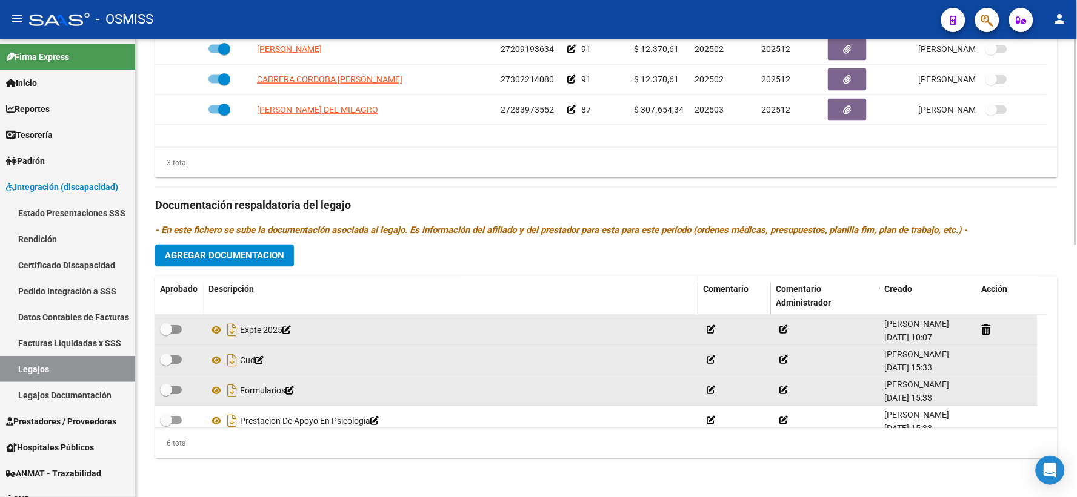
scroll to position [559, 0]
click at [216, 359] on icon at bounding box center [216, 361] width 16 height 15
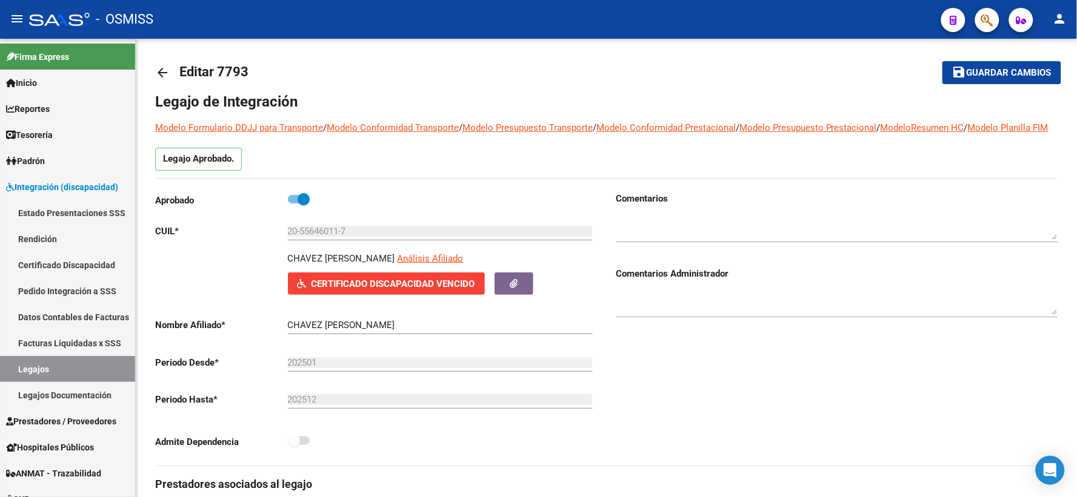
scroll to position [0, 0]
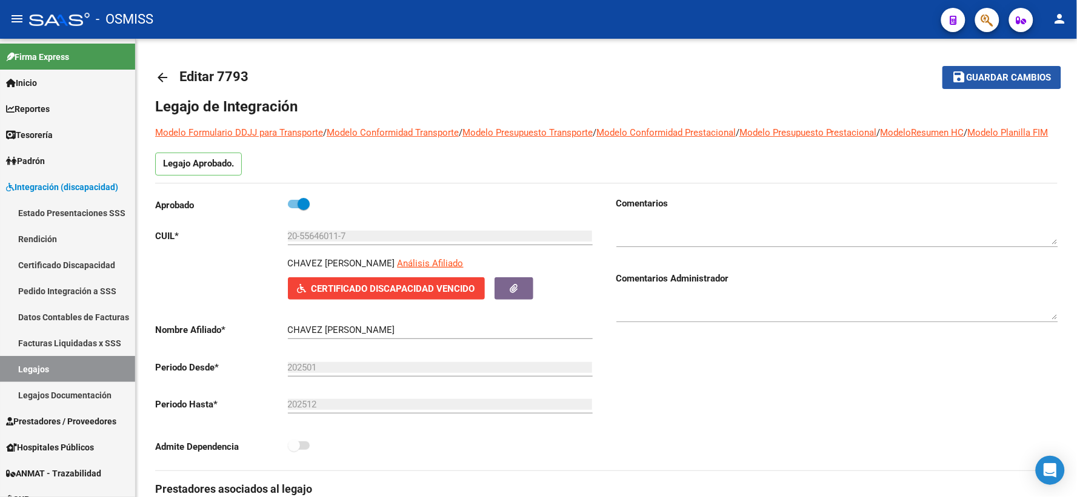
click at [1000, 76] on span "Guardar cambios" at bounding box center [1008, 78] width 85 height 11
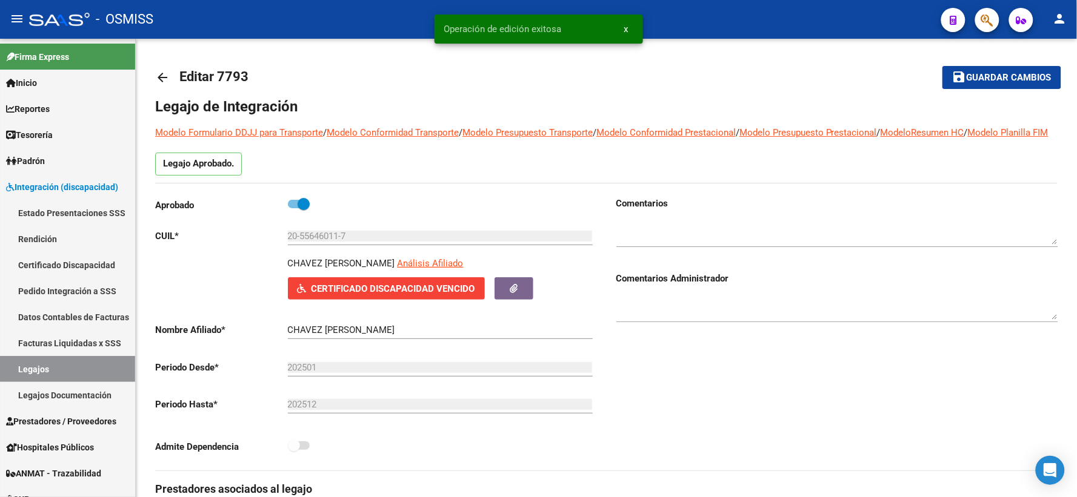
click at [158, 75] on mat-icon "arrow_back" at bounding box center [162, 77] width 15 height 15
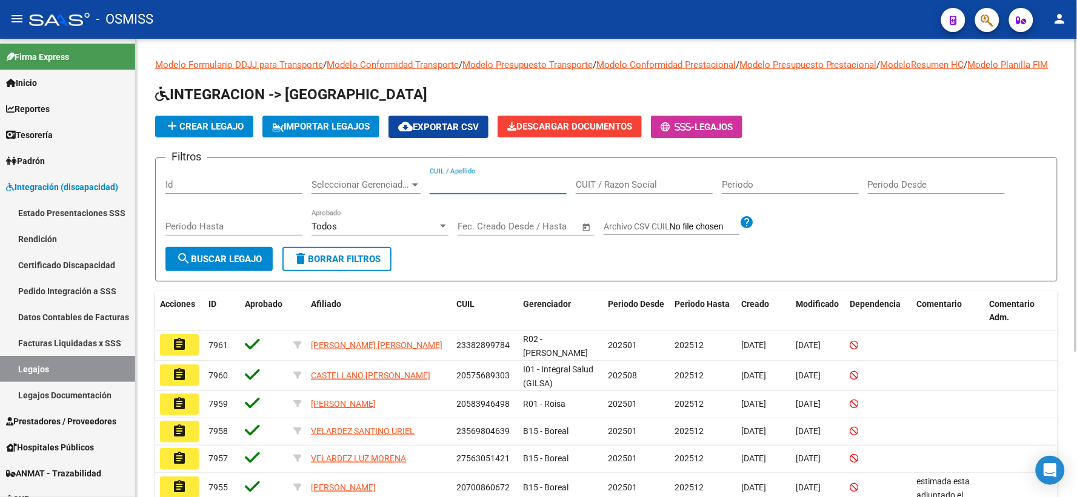
paste input "20527993106"
type input "20527993106"
click at [195, 265] on span "search Buscar Legajo" at bounding box center [218, 259] width 85 height 11
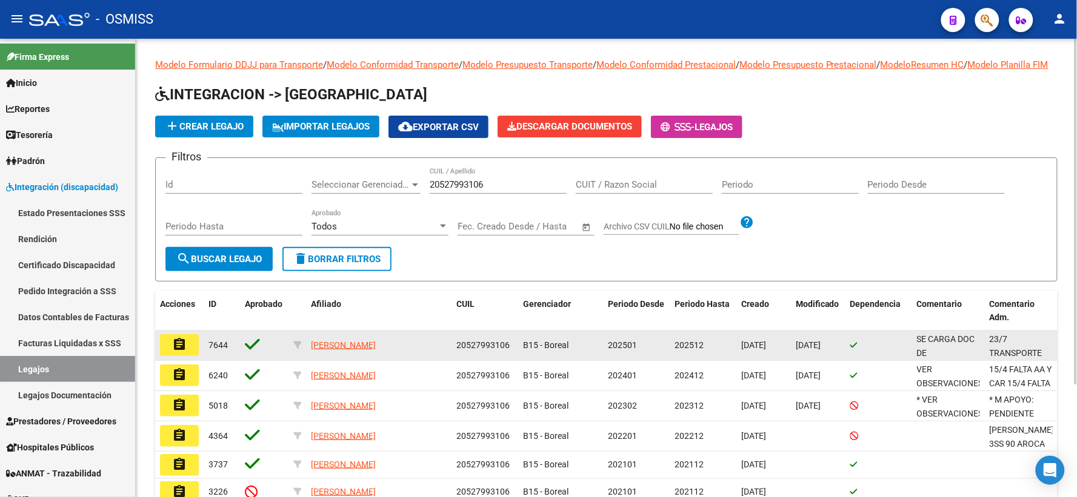
click at [177, 352] on mat-icon "assignment" at bounding box center [179, 344] width 15 height 15
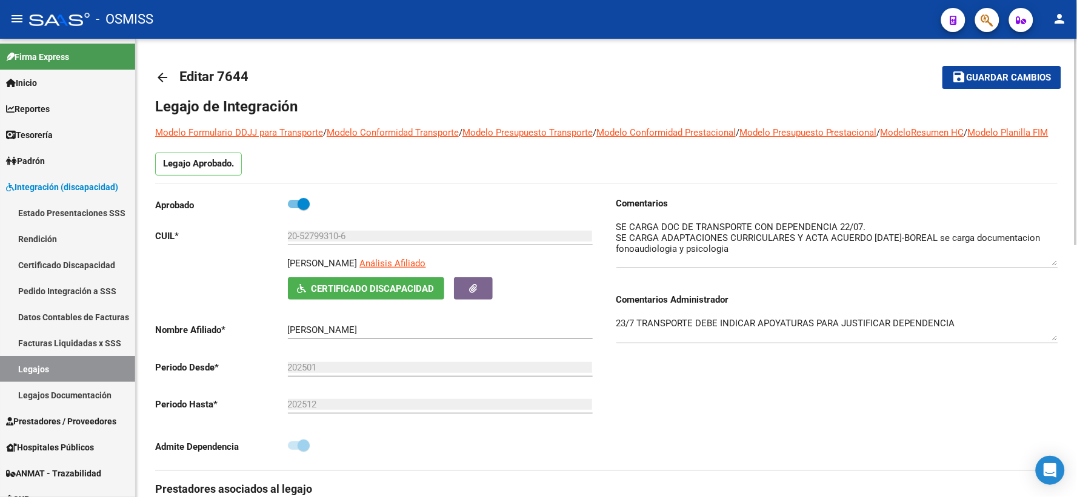
drag, startPoint x: 1052, startPoint y: 257, endPoint x: 1057, endPoint y: 279, distance: 22.3
click at [1057, 266] on textarea at bounding box center [837, 243] width 442 height 45
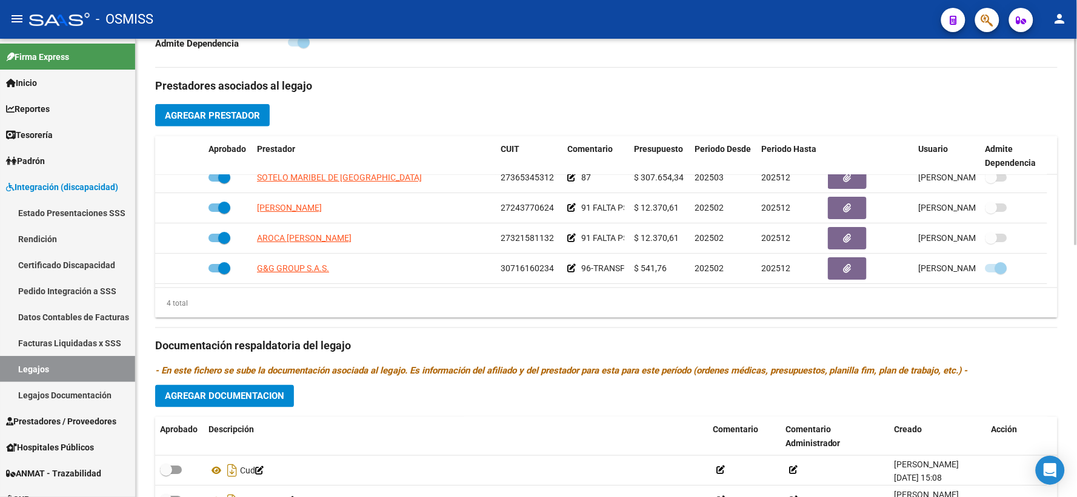
scroll to position [559, 0]
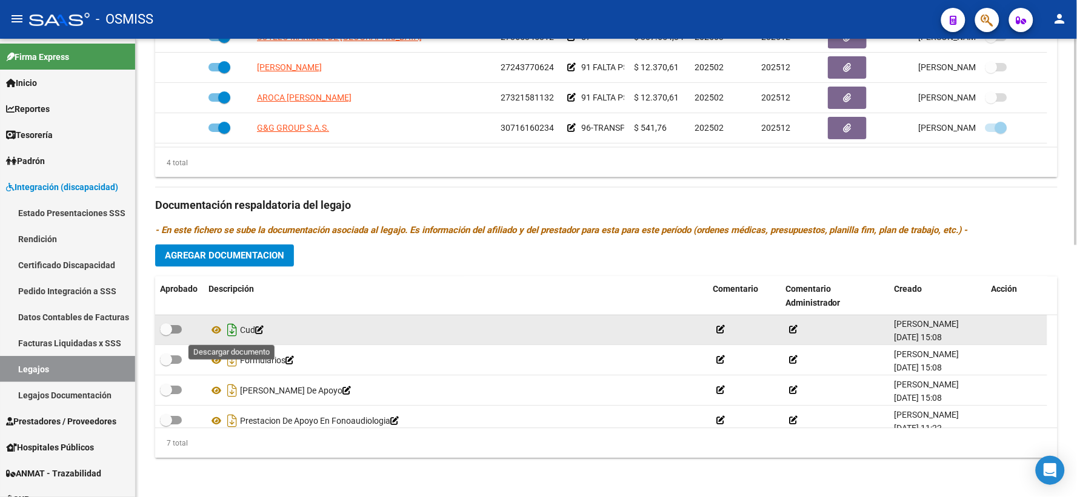
click at [234, 332] on icon "Descargar documento" at bounding box center [232, 330] width 16 height 19
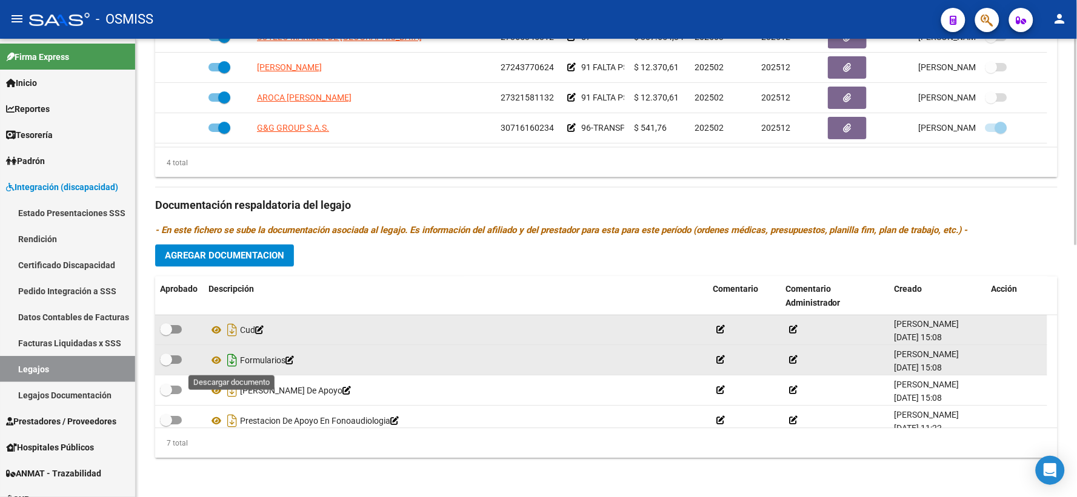
click at [233, 361] on icon "Descargar documento" at bounding box center [232, 360] width 16 height 19
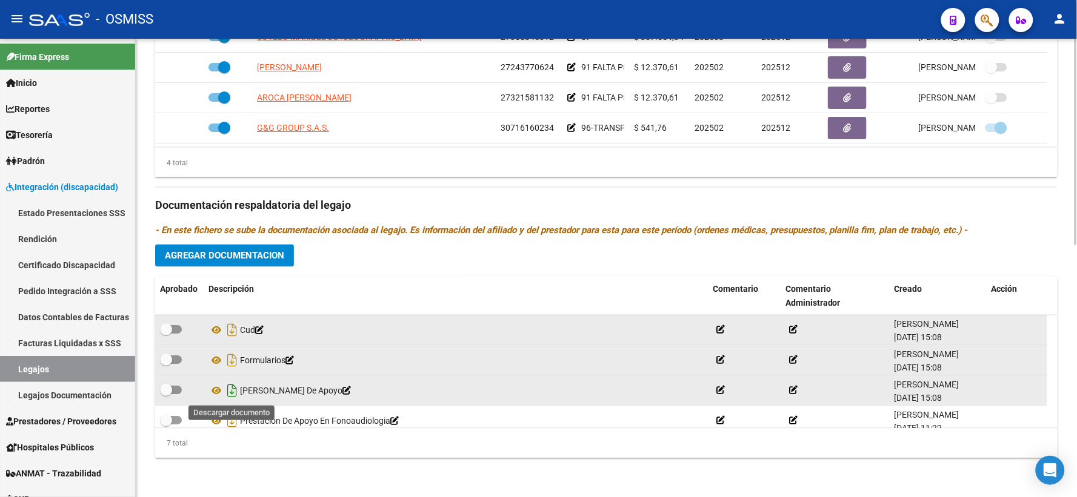
click at [233, 389] on icon "Descargar documento" at bounding box center [232, 391] width 16 height 19
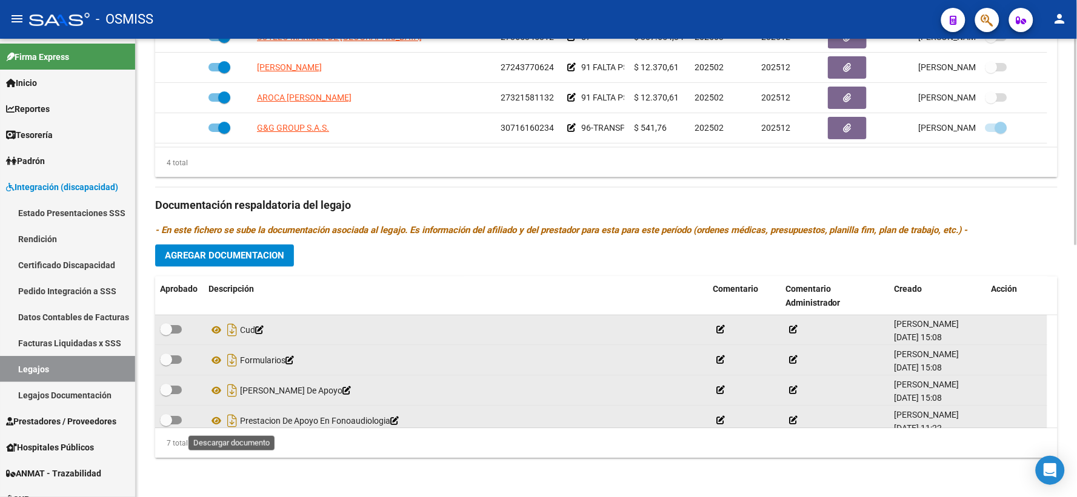
click at [234, 421] on icon "Descargar documento" at bounding box center [232, 421] width 16 height 19
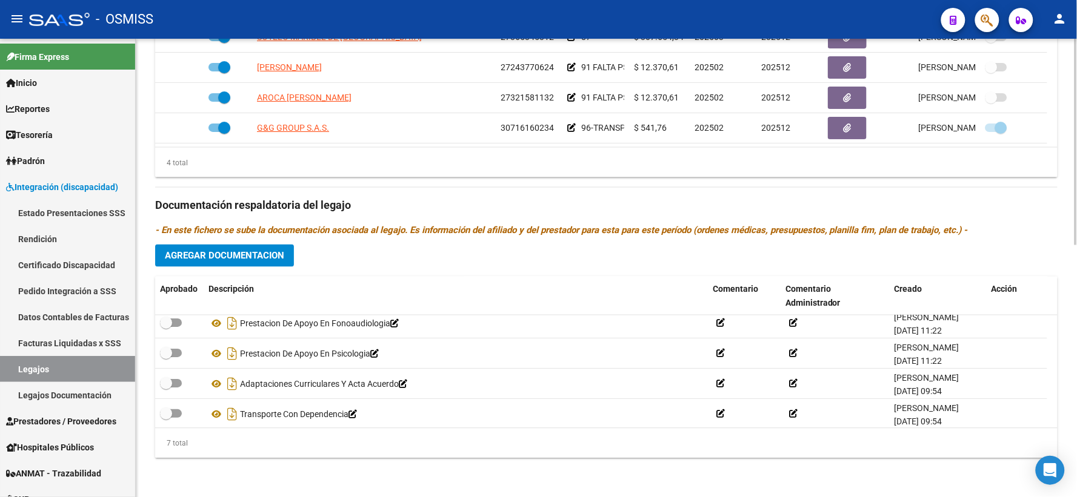
scroll to position [103, 0]
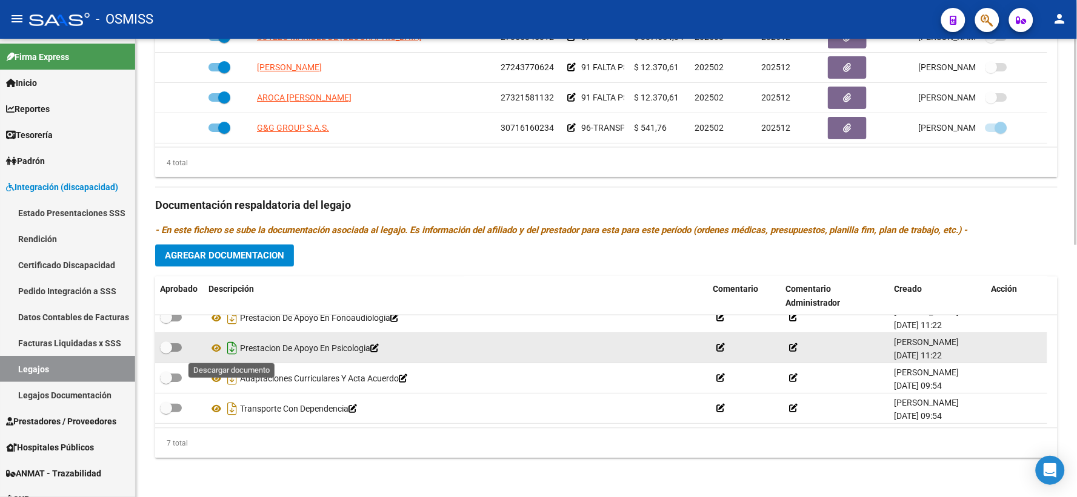
click at [231, 347] on icon "Descargar documento" at bounding box center [232, 348] width 16 height 19
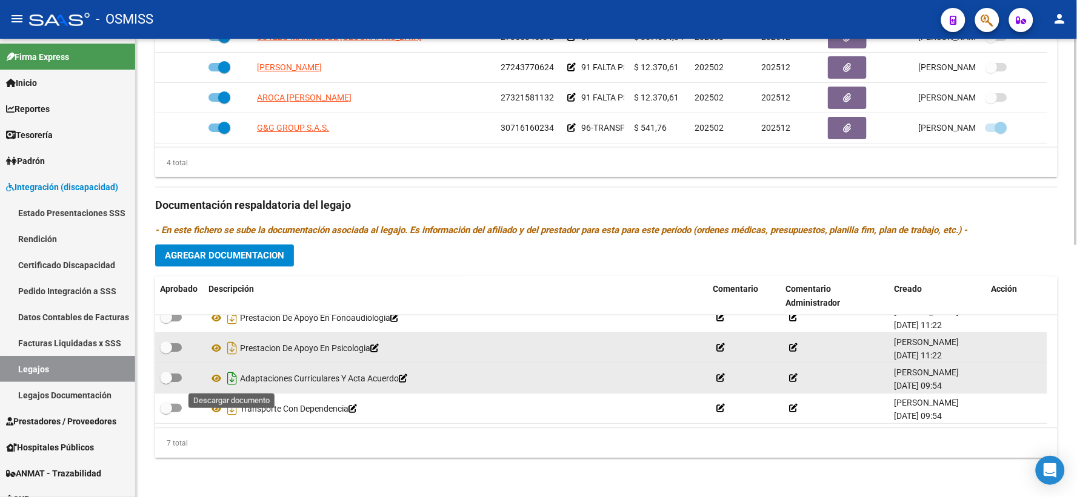
click at [231, 377] on icon "Descargar documento" at bounding box center [232, 379] width 16 height 19
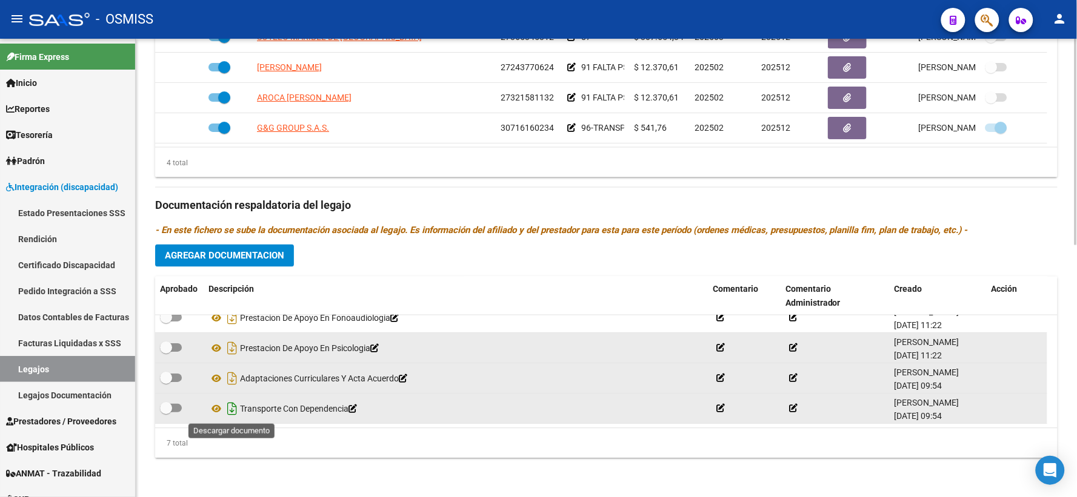
click at [229, 404] on icon "Descargar documento" at bounding box center [232, 409] width 16 height 19
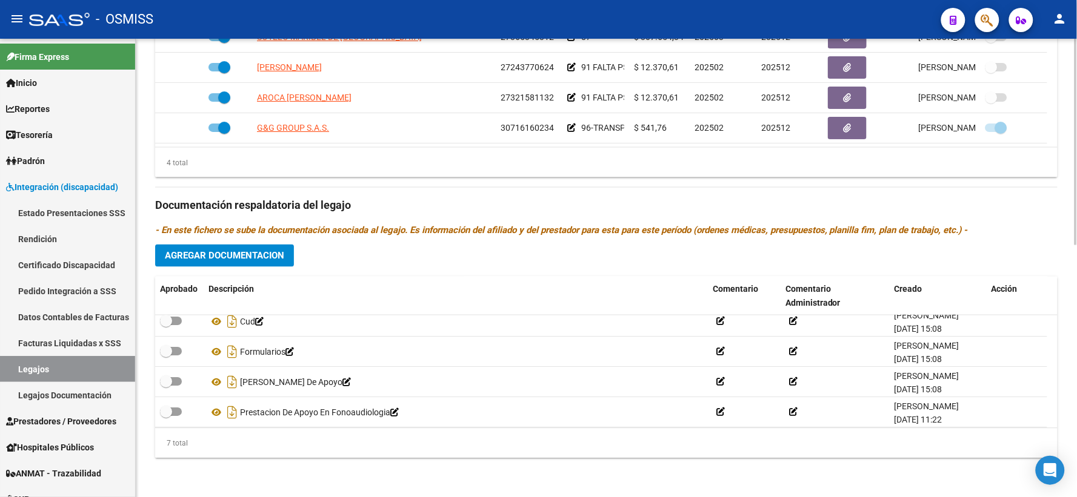
scroll to position [0, 0]
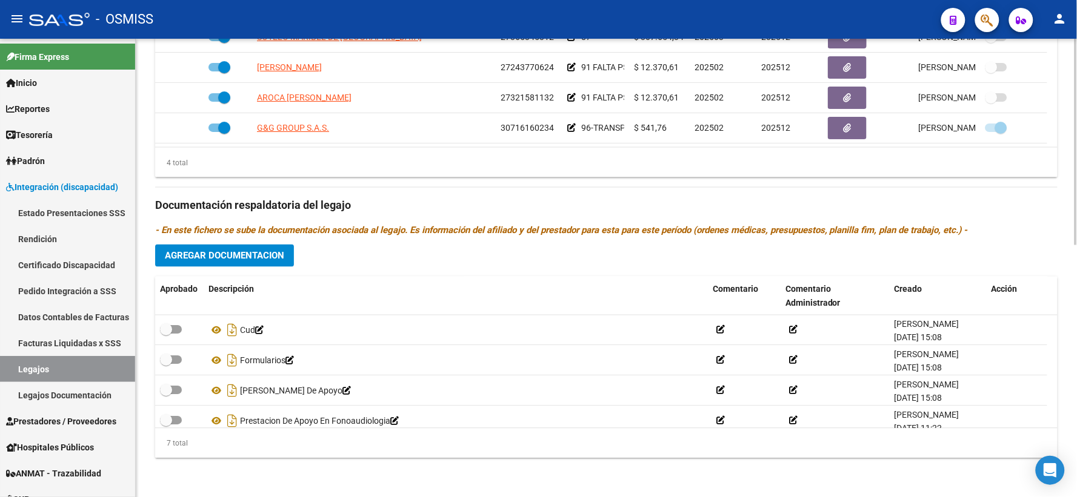
click at [246, 253] on span "Agregar Documentacion" at bounding box center [224, 256] width 119 height 11
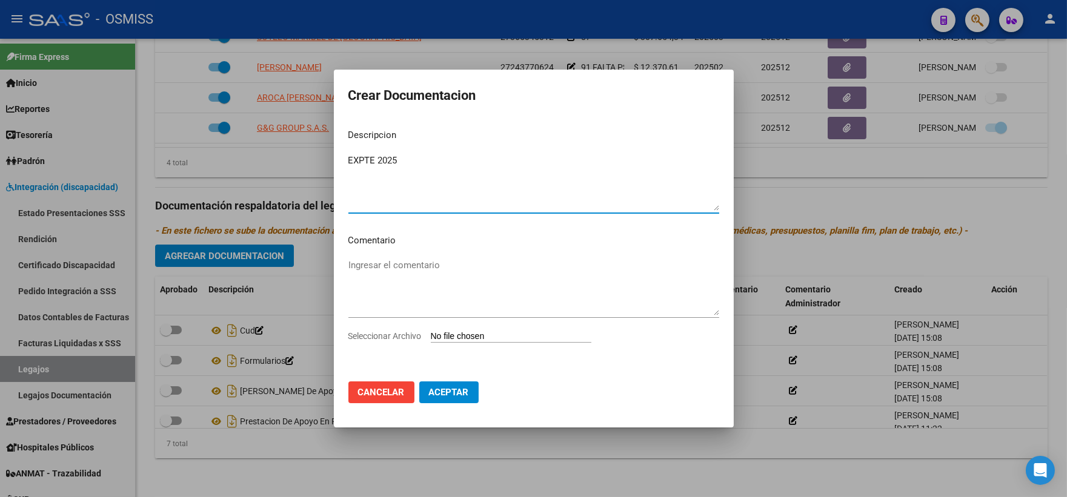
type textarea "EXPTE 2025"
type input "C:\fakepath\ilovepdf_merged_compressed (71).pdf"
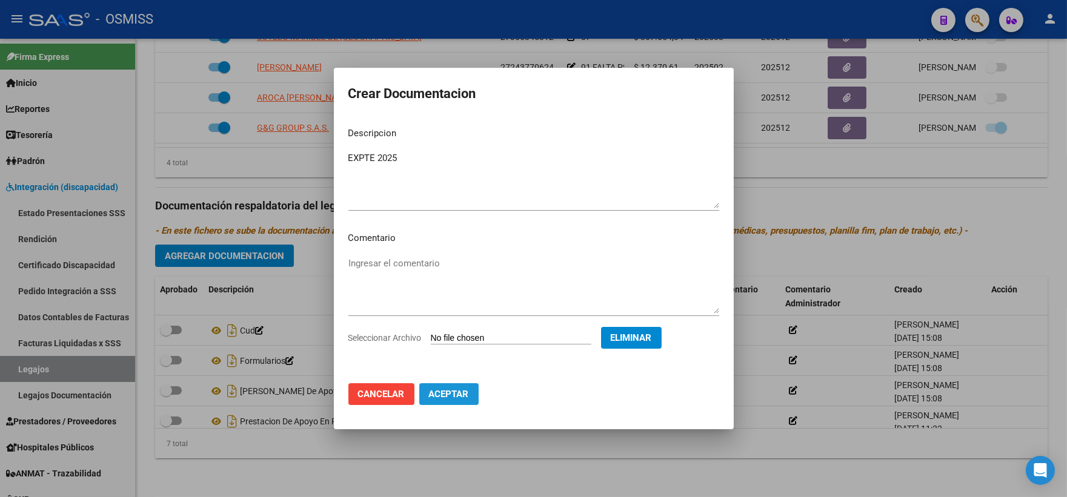
click at [452, 393] on span "Aceptar" at bounding box center [449, 394] width 40 height 11
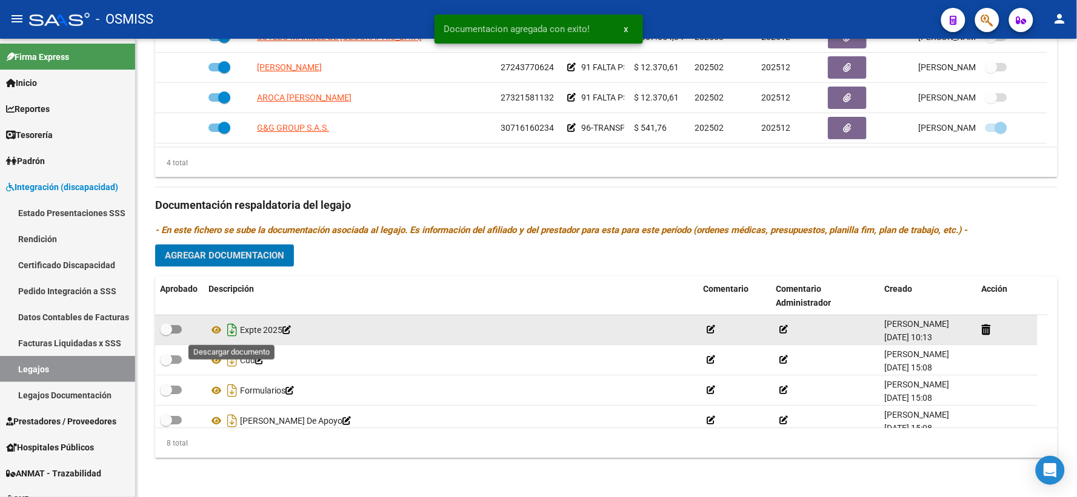
click at [230, 326] on icon "Descargar documento" at bounding box center [232, 330] width 16 height 19
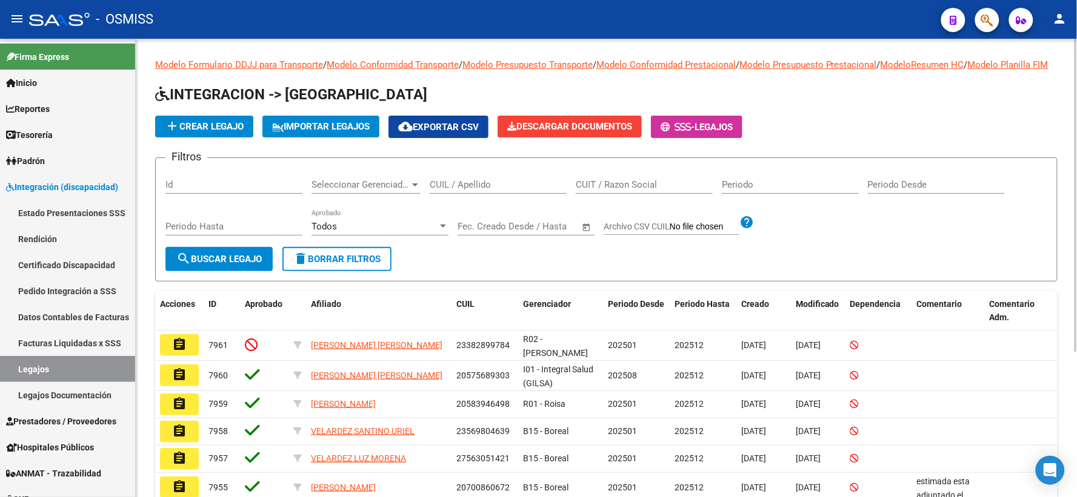
click at [465, 190] on input "CUIL / Apellido" at bounding box center [498, 184] width 137 height 11
paste input "[PERSON_NAME] [PERSON_NAME]"
type input "[PERSON_NAME] [PERSON_NAME]"
click at [247, 265] on span "search Buscar Legajo" at bounding box center [218, 259] width 85 height 11
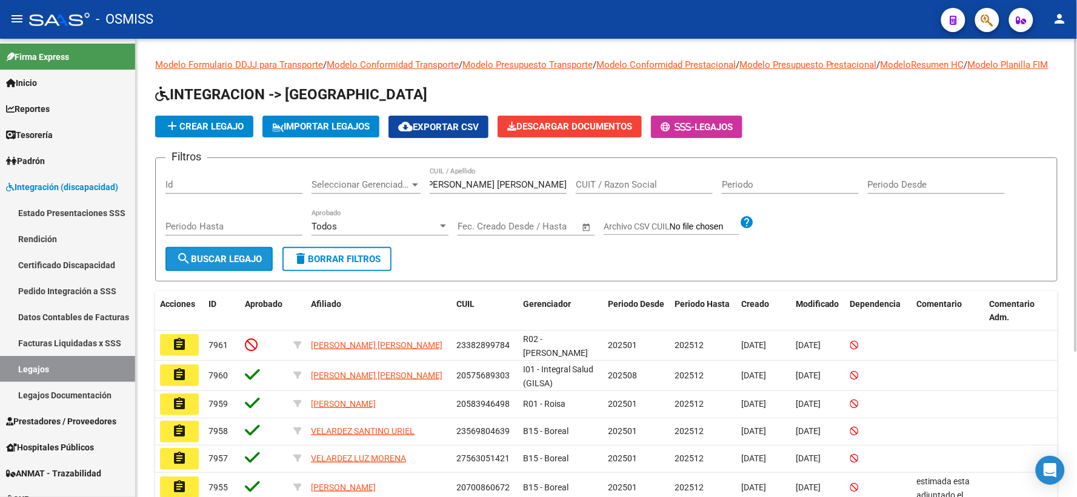
scroll to position [0, 0]
